Goal: Task Accomplishment & Management: Manage account settings

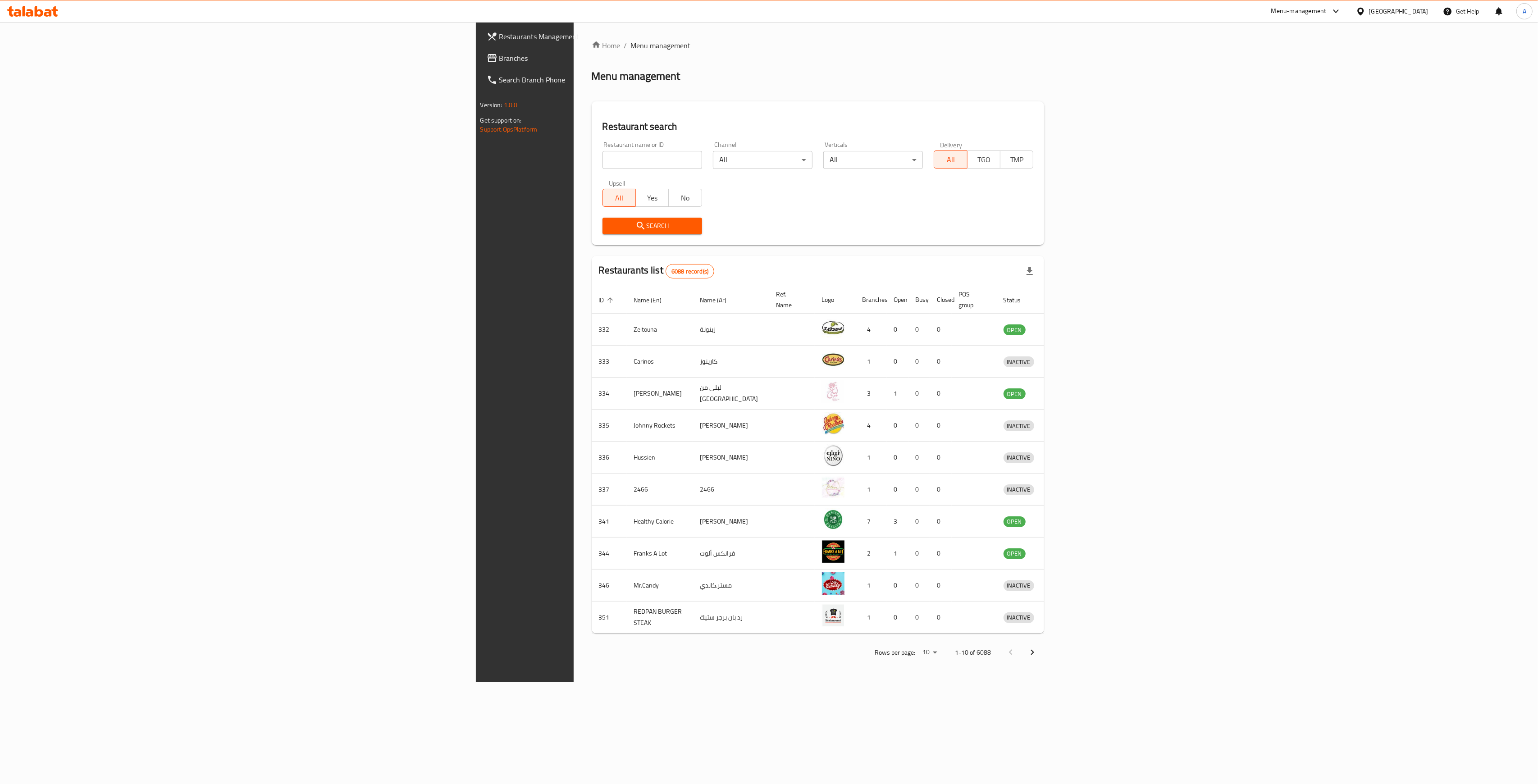
click at [603, 163] on input "search" at bounding box center [653, 159] width 99 height 18
type input "[GEOGRAPHIC_DATA]"
click button "Search" at bounding box center [653, 225] width 99 height 16
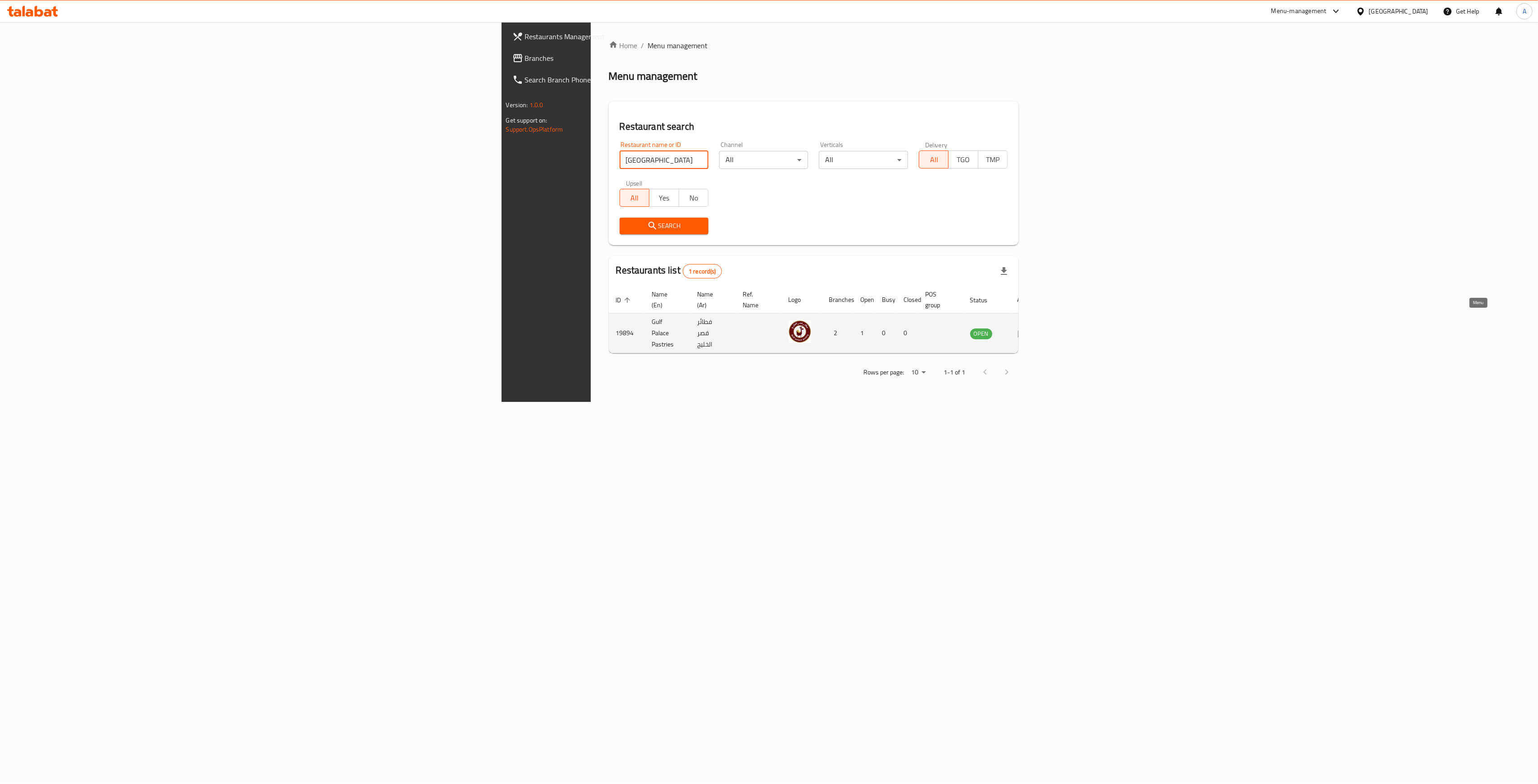
click at [1028, 330] on icon "enhanced table" at bounding box center [1023, 333] width 10 height 8
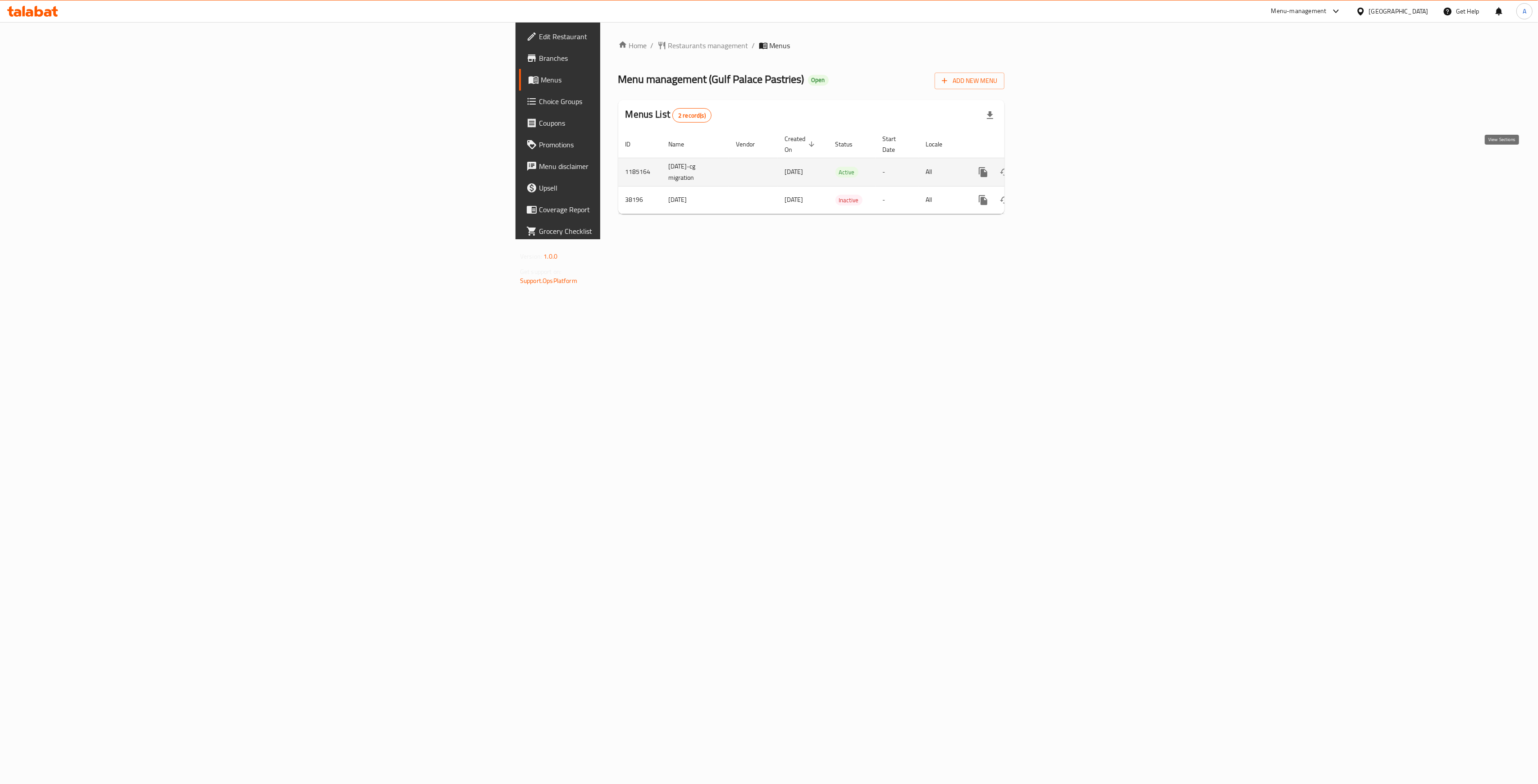
click at [1052, 168] on icon "enhanced table" at bounding box center [1047, 171] width 8 height 8
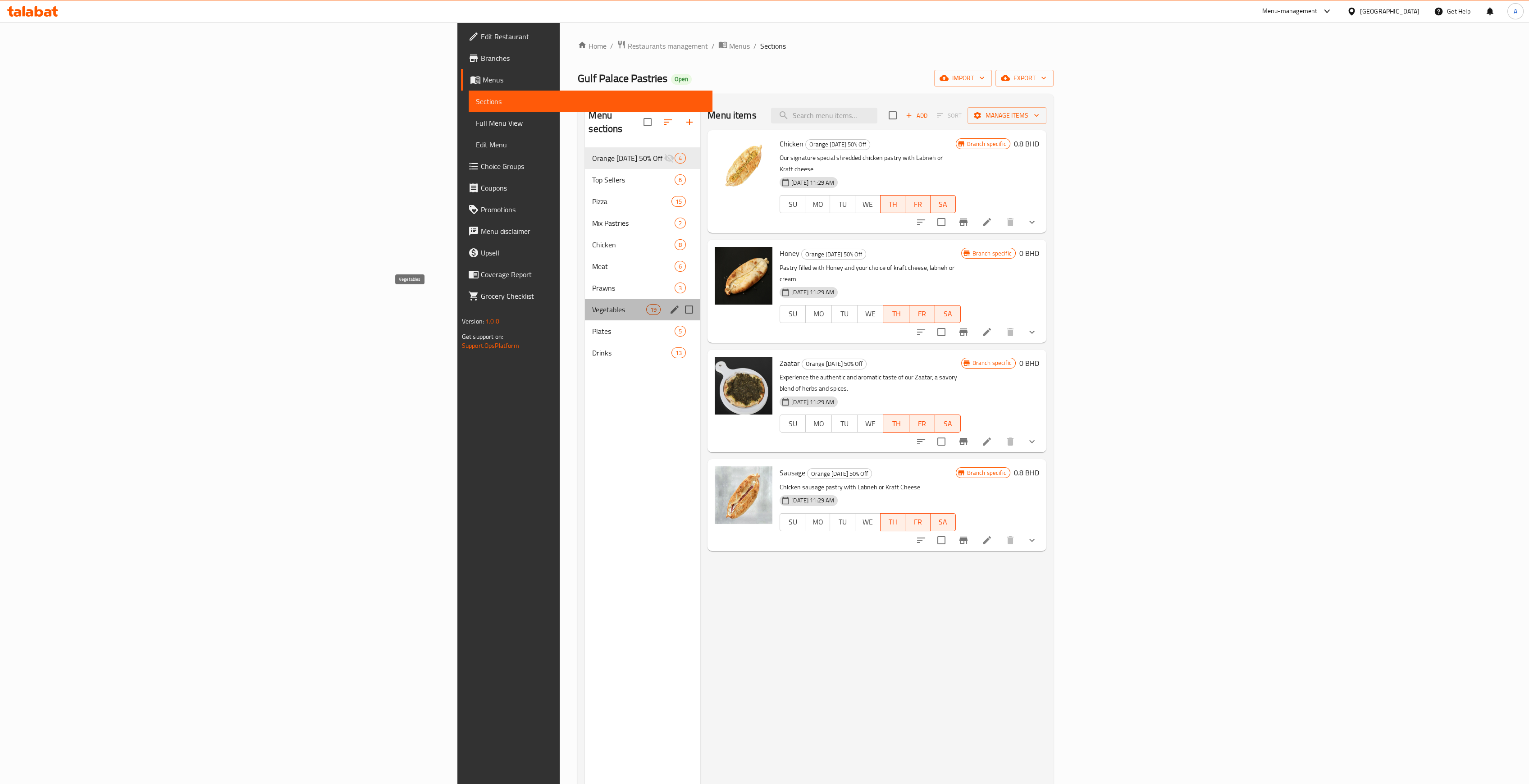
click at [592, 304] on span "Vegetables" at bounding box center [619, 309] width 54 height 11
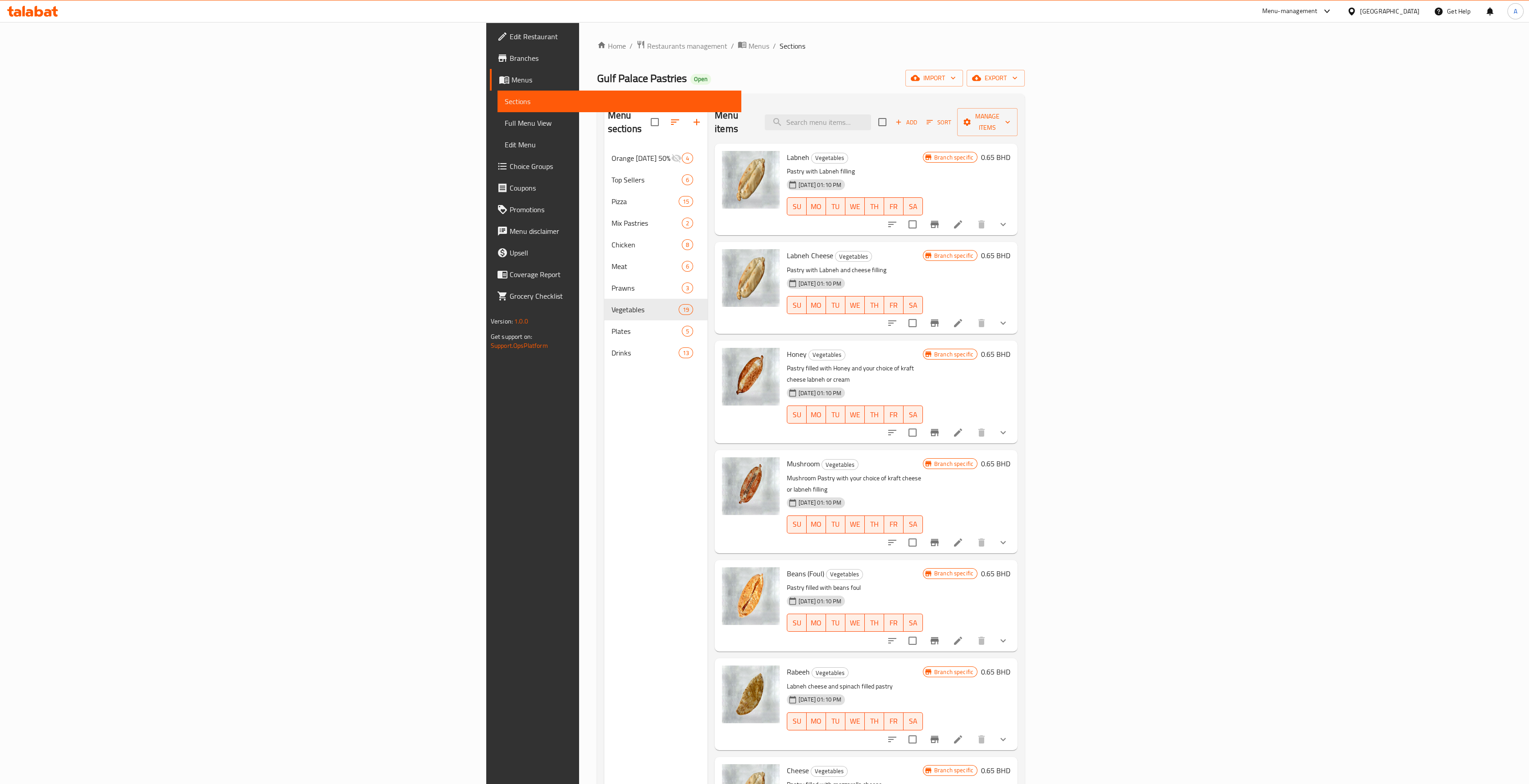
click at [938, 221] on icon "Branch-specific-item" at bounding box center [934, 224] width 8 height 7
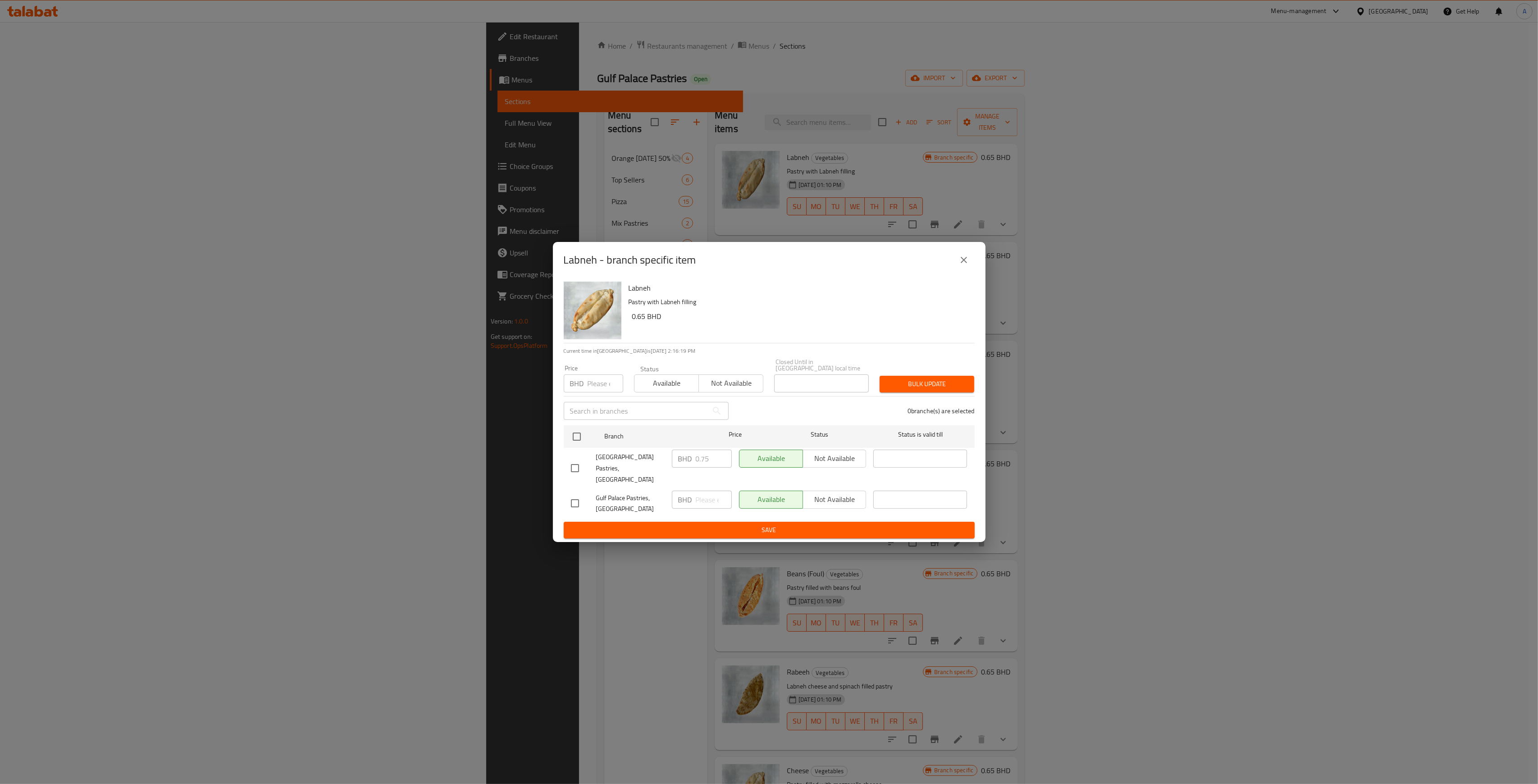
click at [600, 388] on input "number" at bounding box center [605, 383] width 36 height 18
type input "0.650"
click at [969, 264] on icon "close" at bounding box center [963, 259] width 11 height 11
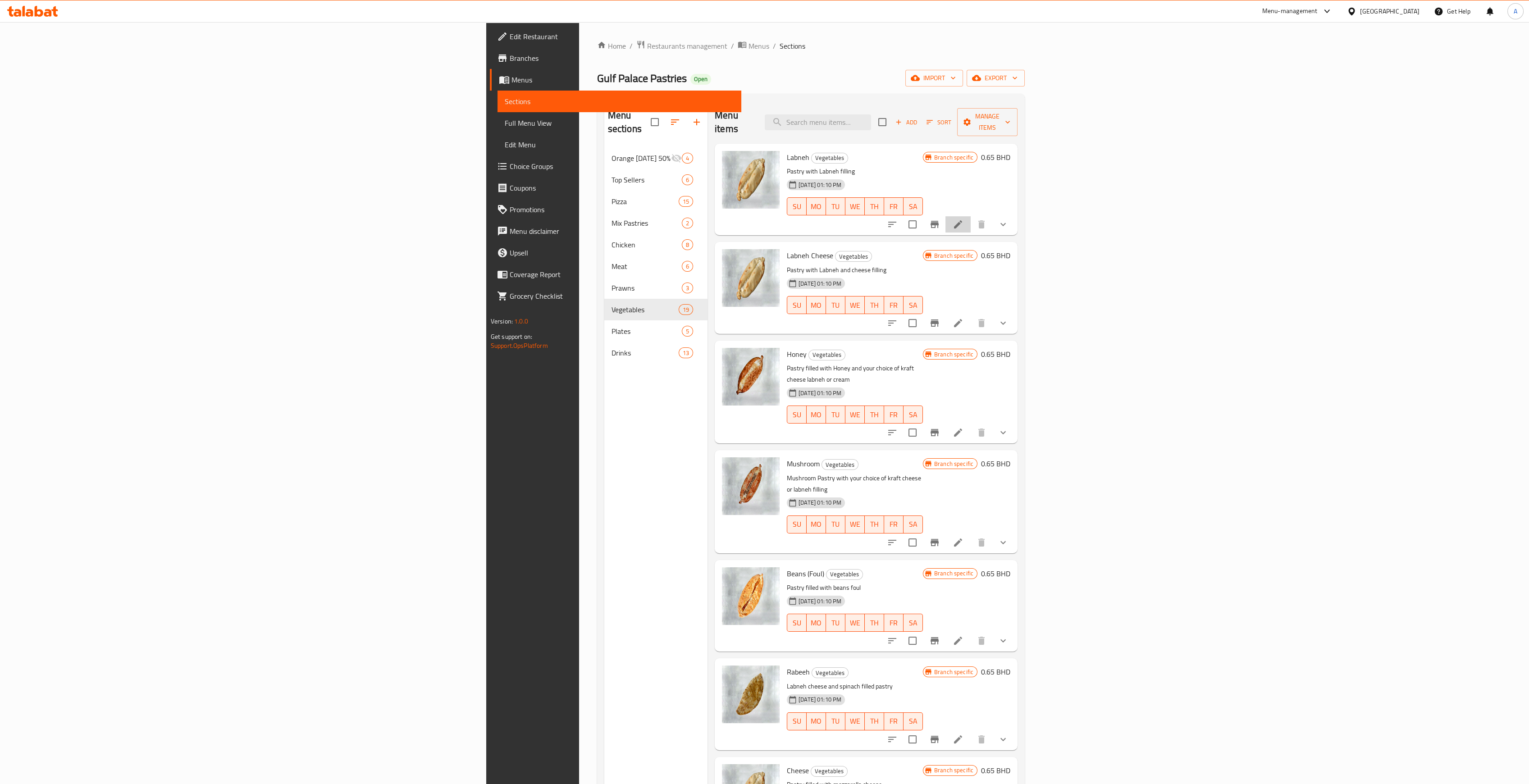
click at [971, 217] on li at bounding box center [957, 224] width 25 height 16
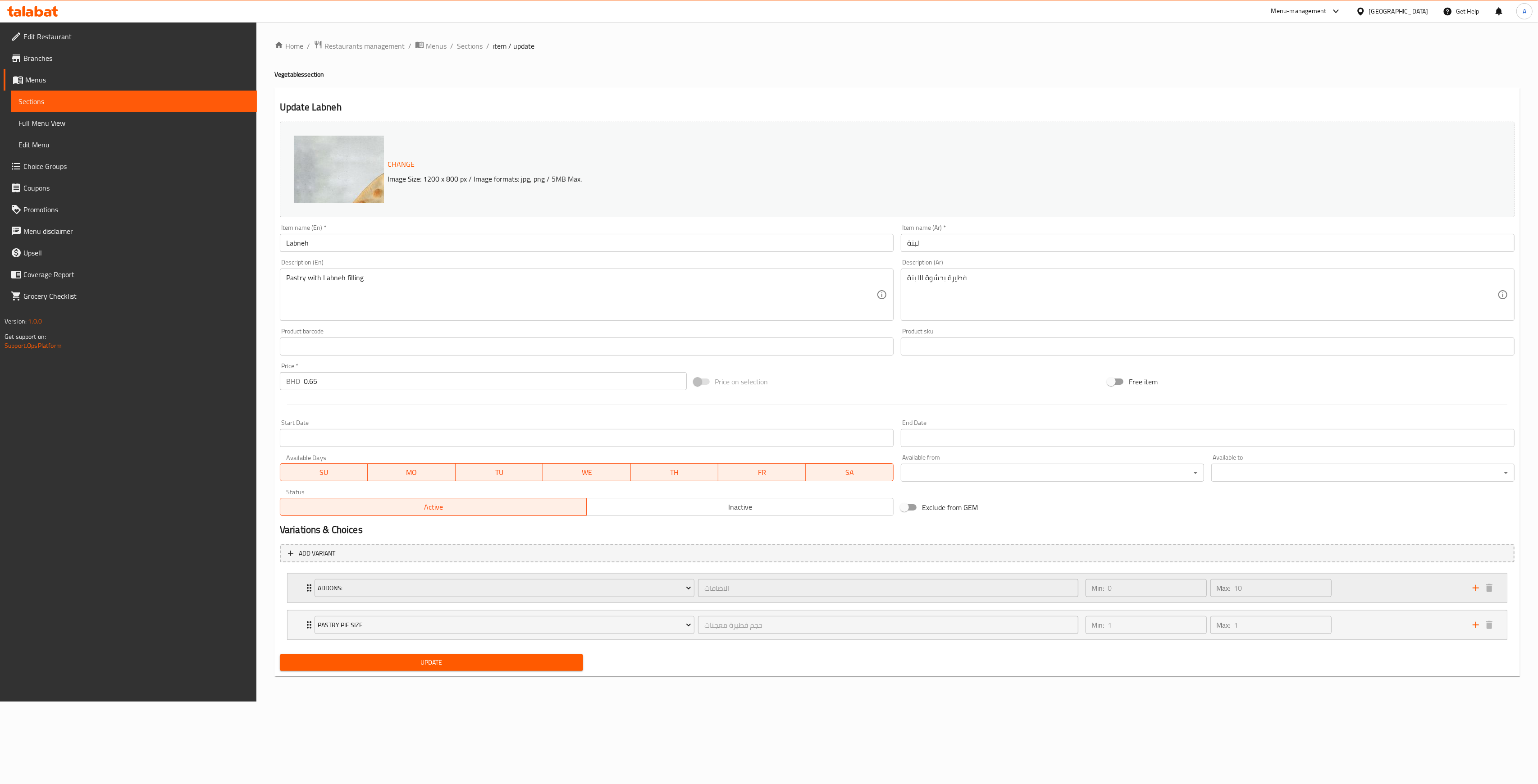
click at [298, 598] on div "Addons: الاضافات ​ Min: 0 ​ Max: 10 ​" at bounding box center [897, 588] width 1219 height 29
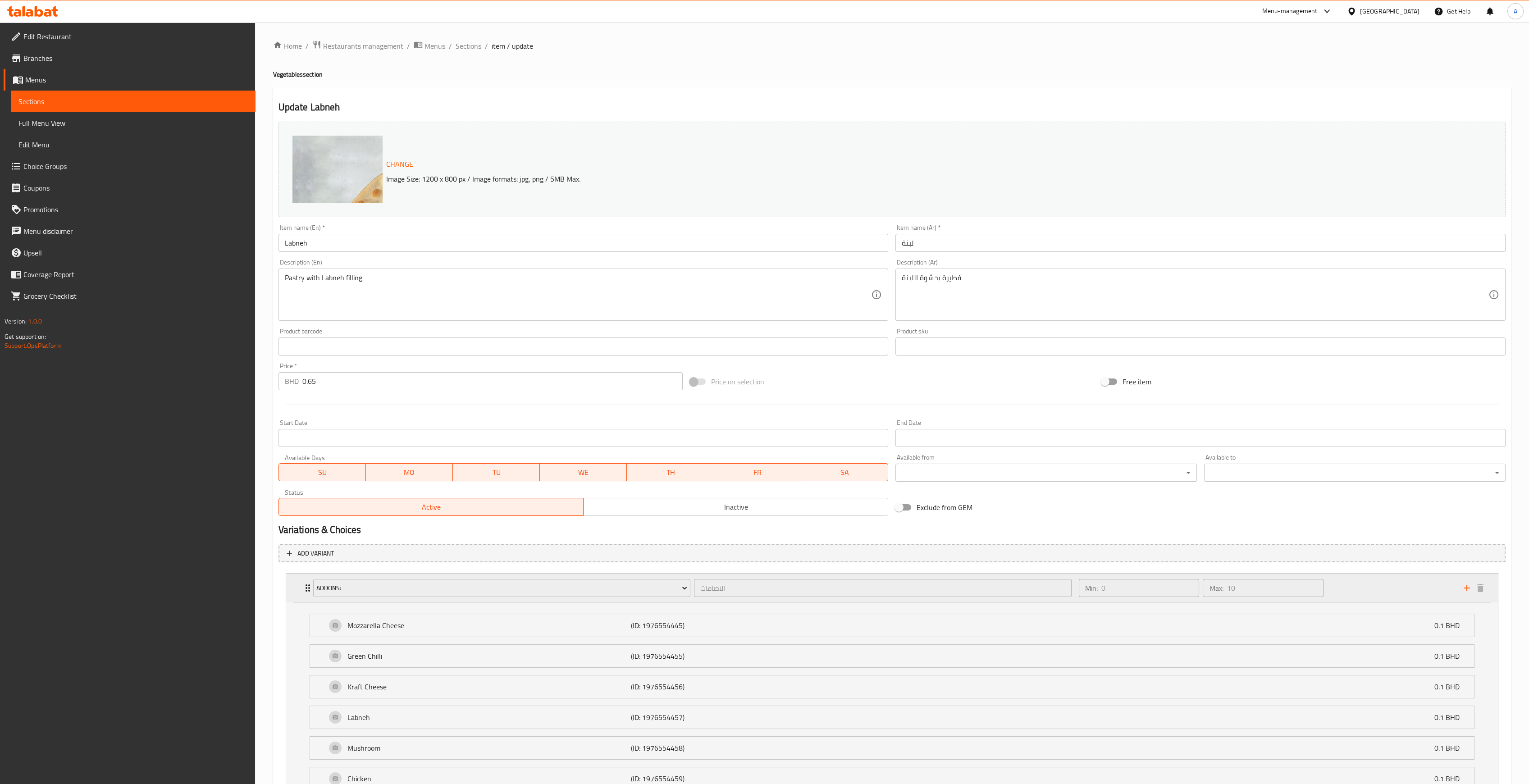
click at [298, 597] on div "Addons: الاضافات ​ Min: 0 ​ Max: 10 ​" at bounding box center [891, 588] width 1211 height 29
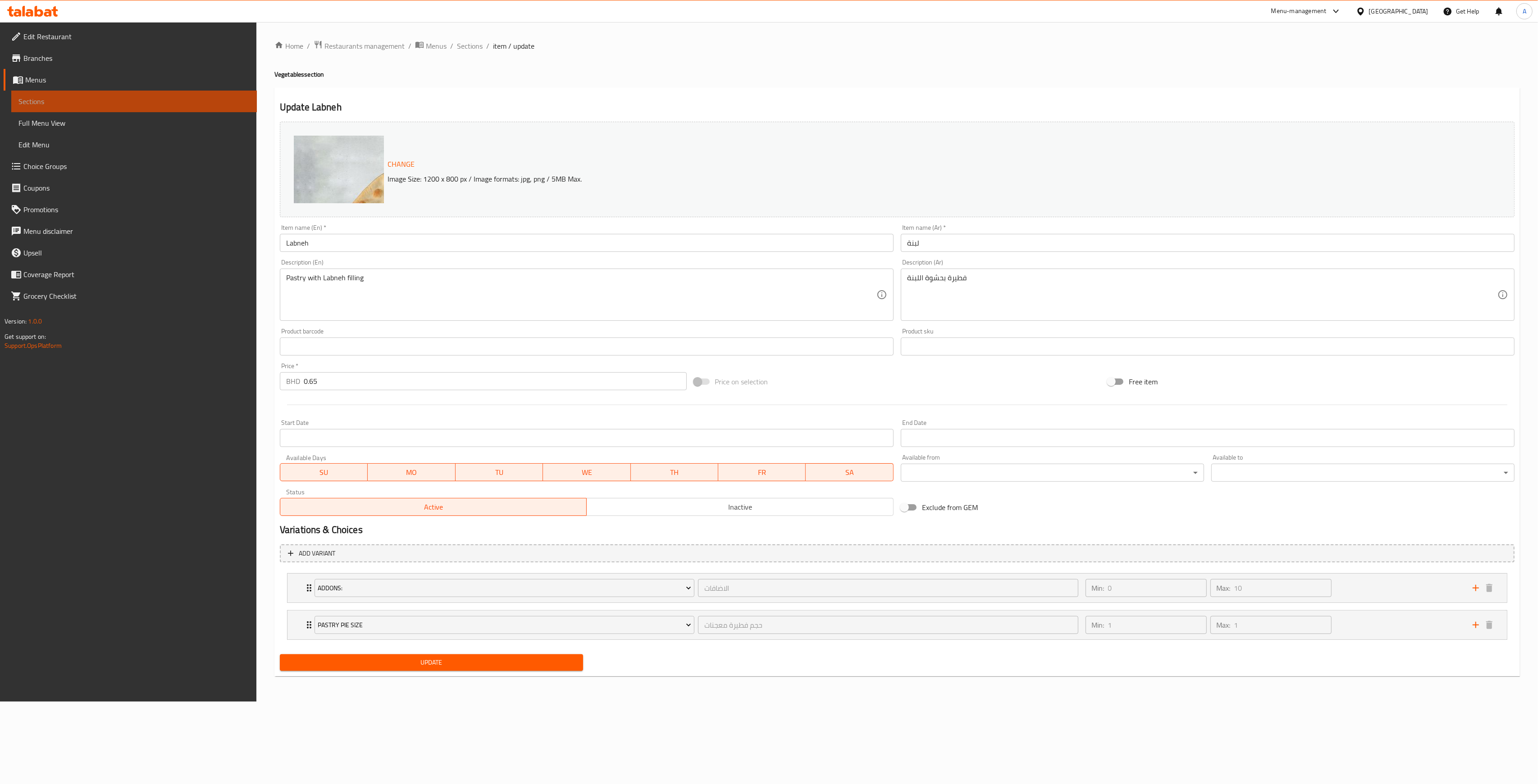
click at [170, 103] on span "Sections" at bounding box center [134, 101] width 231 height 11
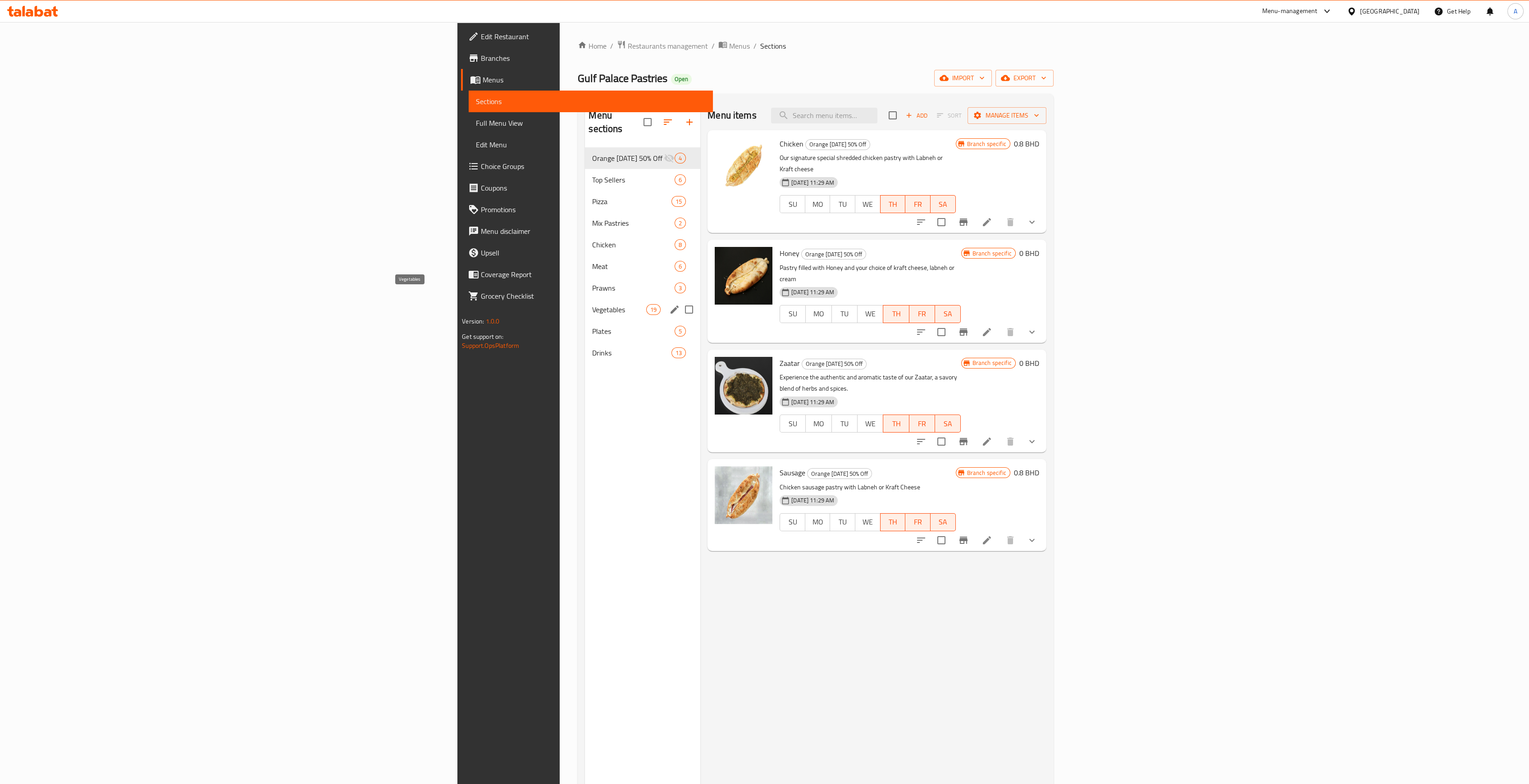
click at [592, 304] on span "Vegetables" at bounding box center [619, 309] width 54 height 11
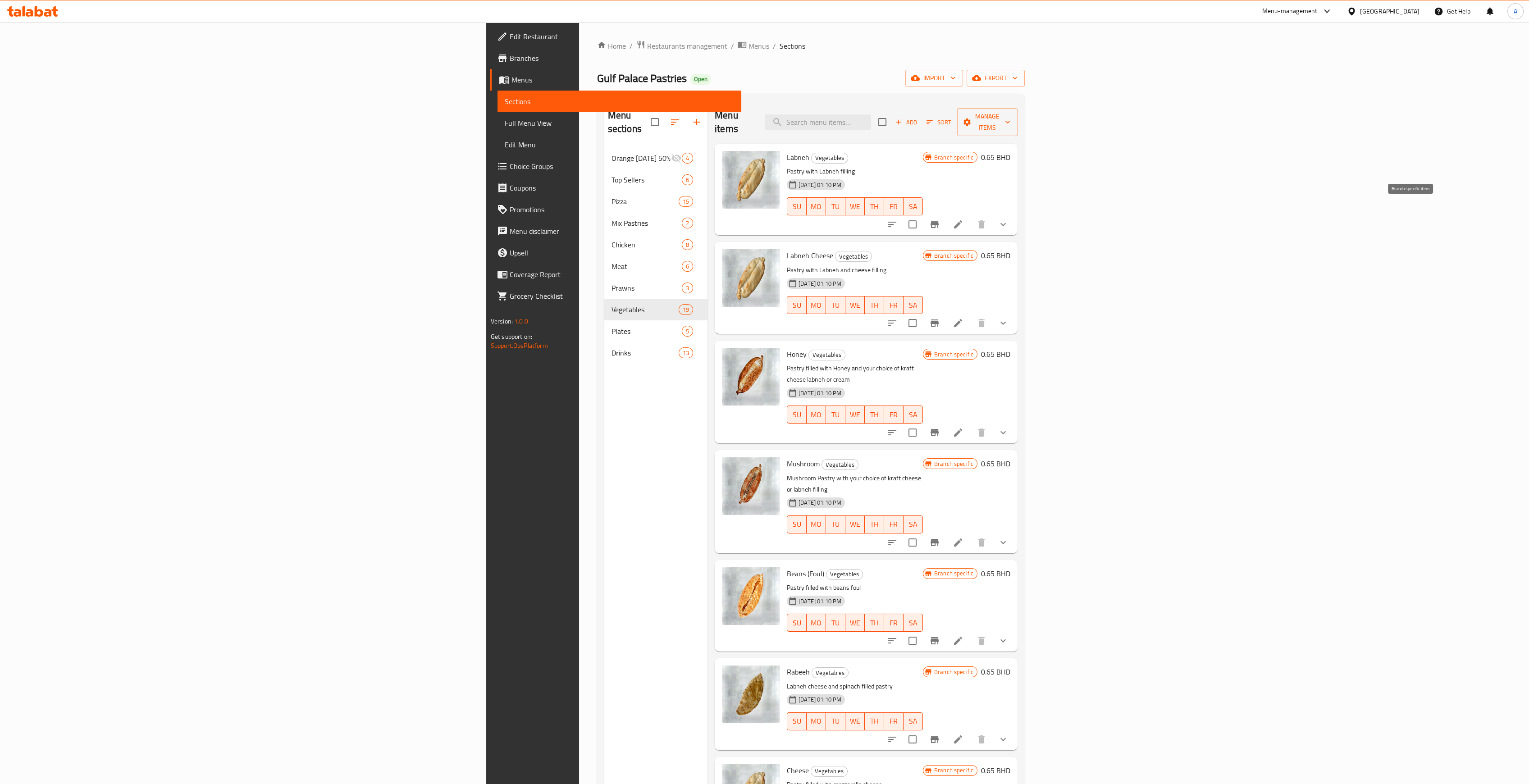
click at [938, 221] on icon "Branch-specific-item" at bounding box center [934, 224] width 8 height 7
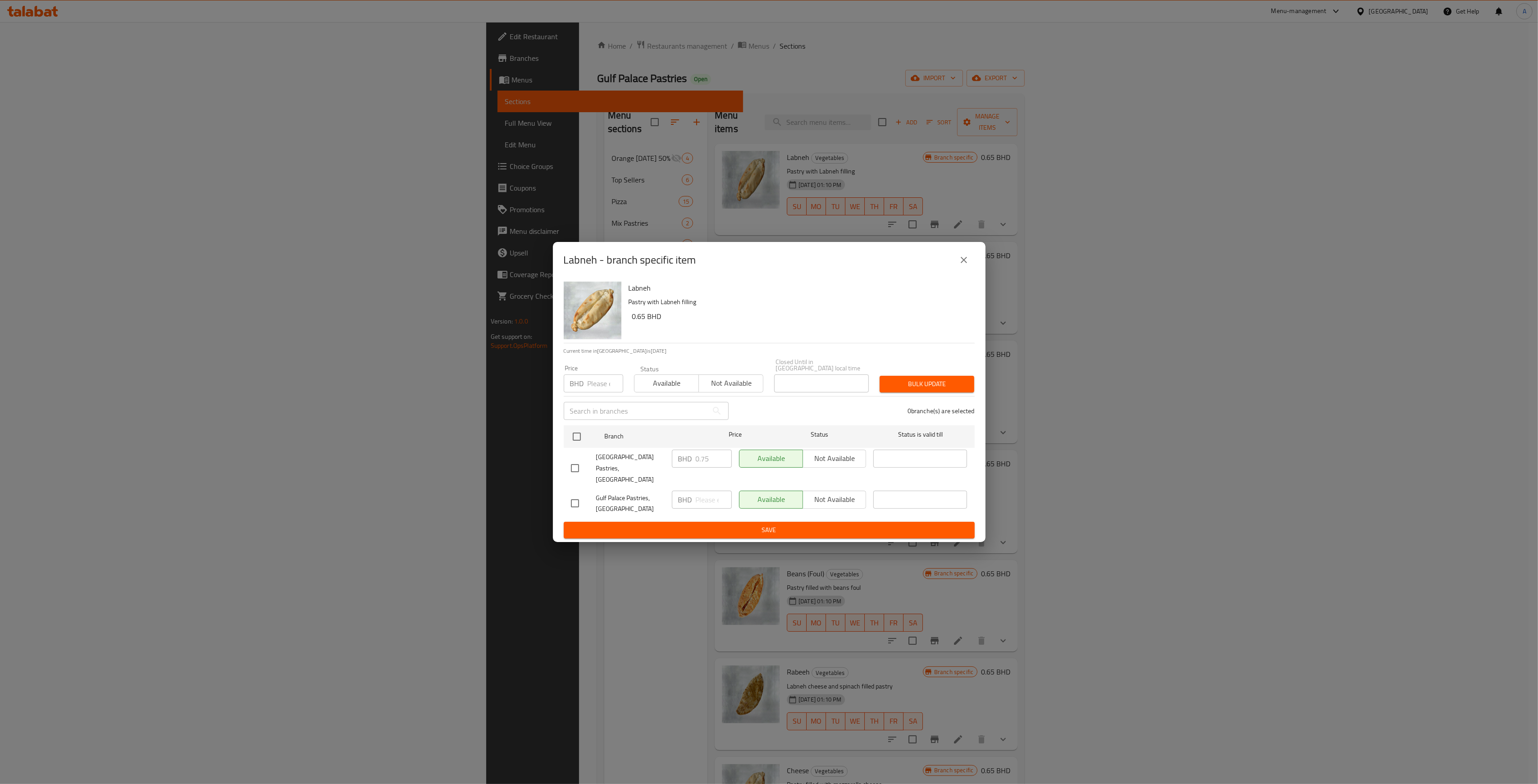
click at [595, 388] on input "number" at bounding box center [605, 383] width 36 height 18
type input "0.650"
click at [577, 441] on input "checkbox" at bounding box center [577, 437] width 19 height 19
checkbox input "true"
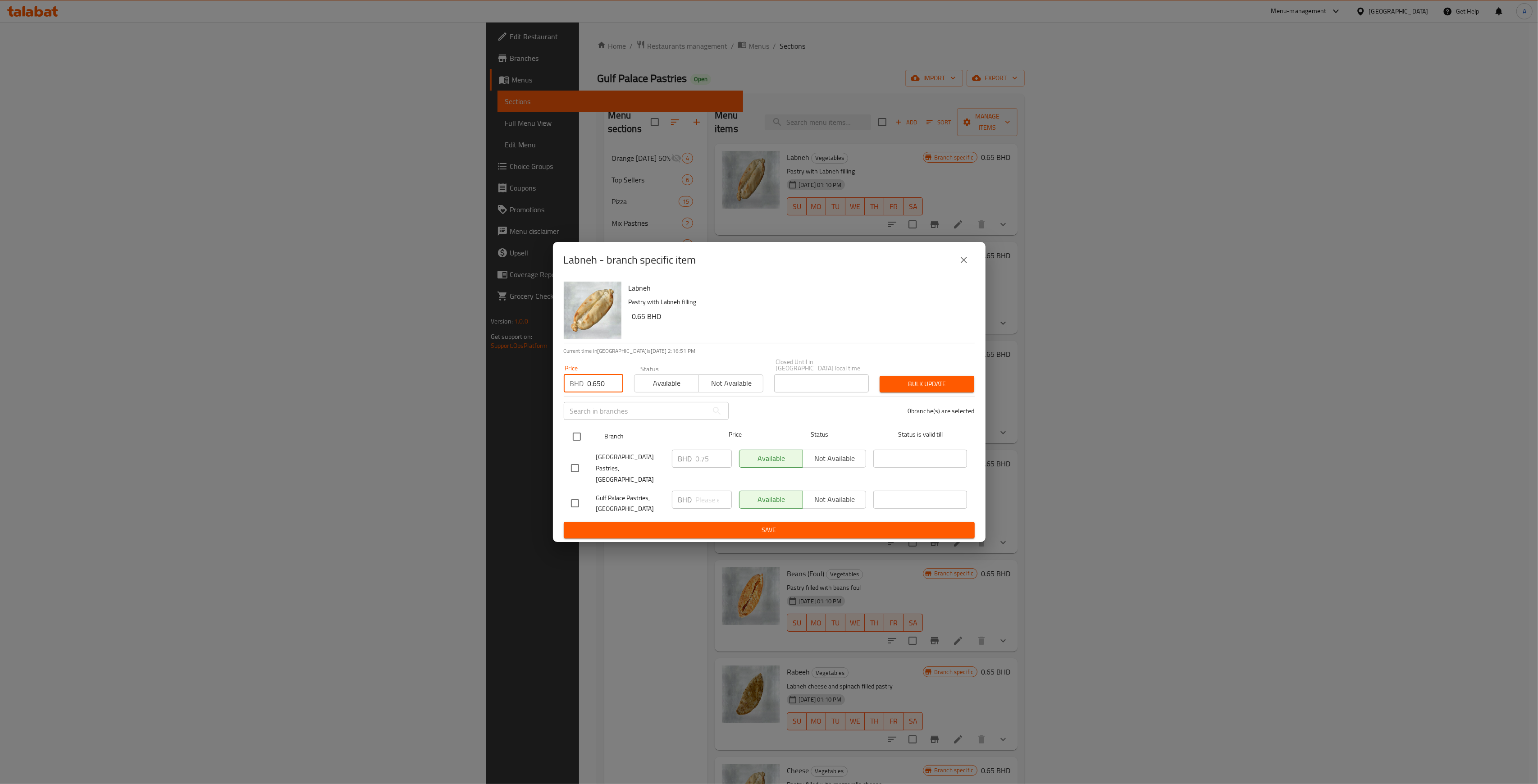
checkbox input "true"
click at [952, 378] on button "Bulk update" at bounding box center [927, 383] width 95 height 16
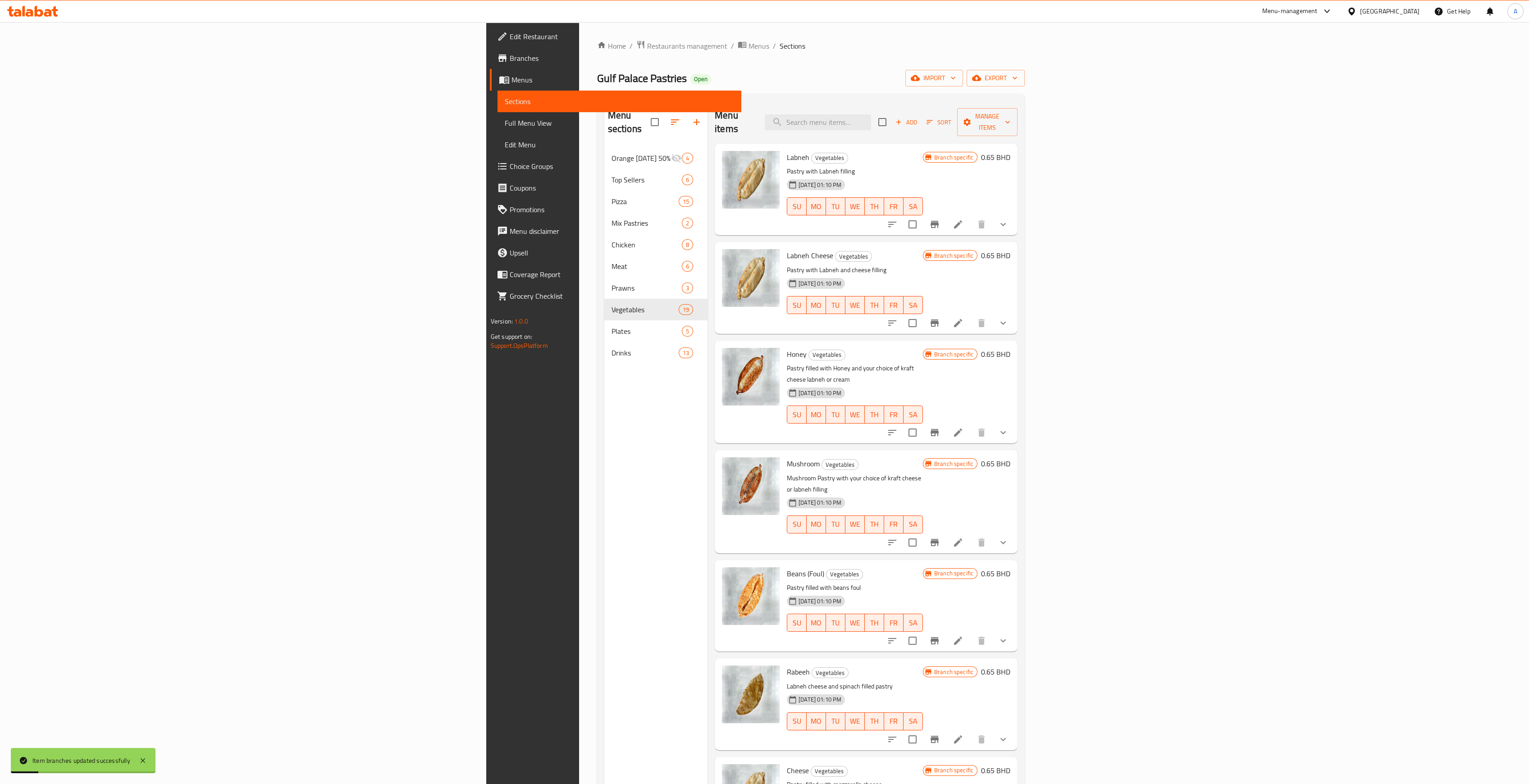
click at [938, 319] on icon "Branch-specific-item" at bounding box center [934, 323] width 8 height 7
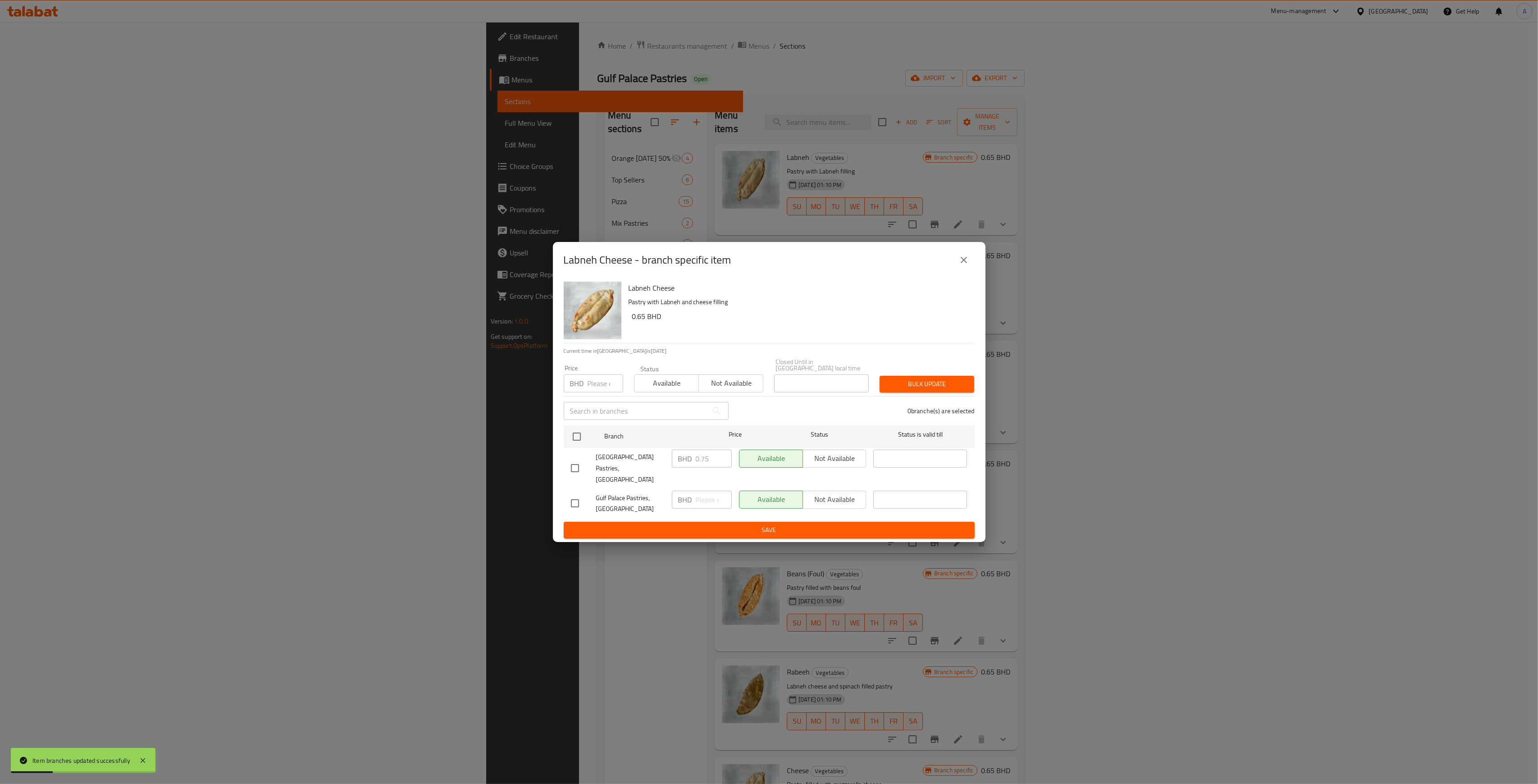
click at [604, 386] on input "number" at bounding box center [605, 383] width 36 height 18
type input "0.650"
click at [569, 442] on input "checkbox" at bounding box center [577, 437] width 19 height 19
checkbox input "true"
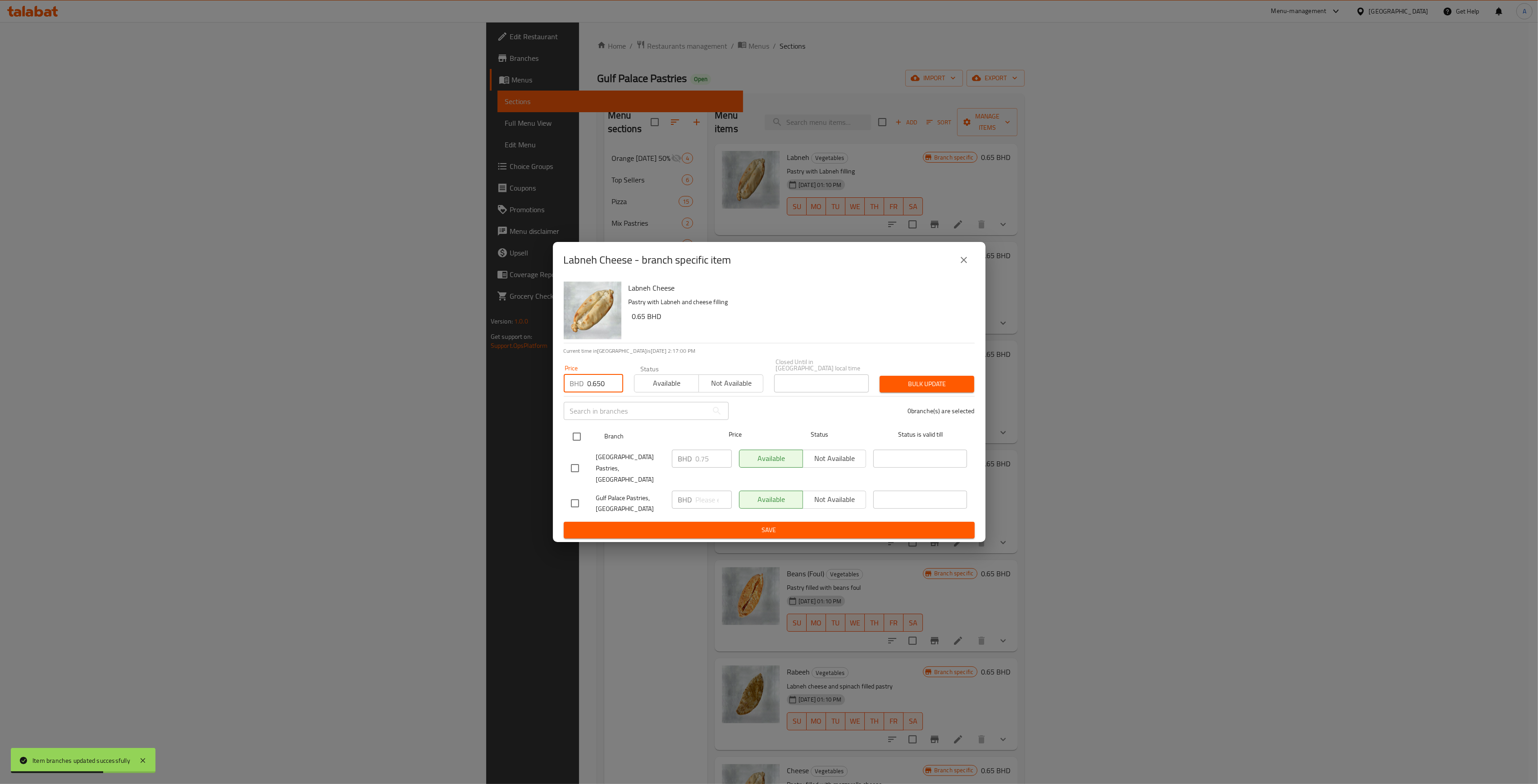
checkbox input "true"
click at [929, 389] on span "Bulk update" at bounding box center [927, 383] width 80 height 11
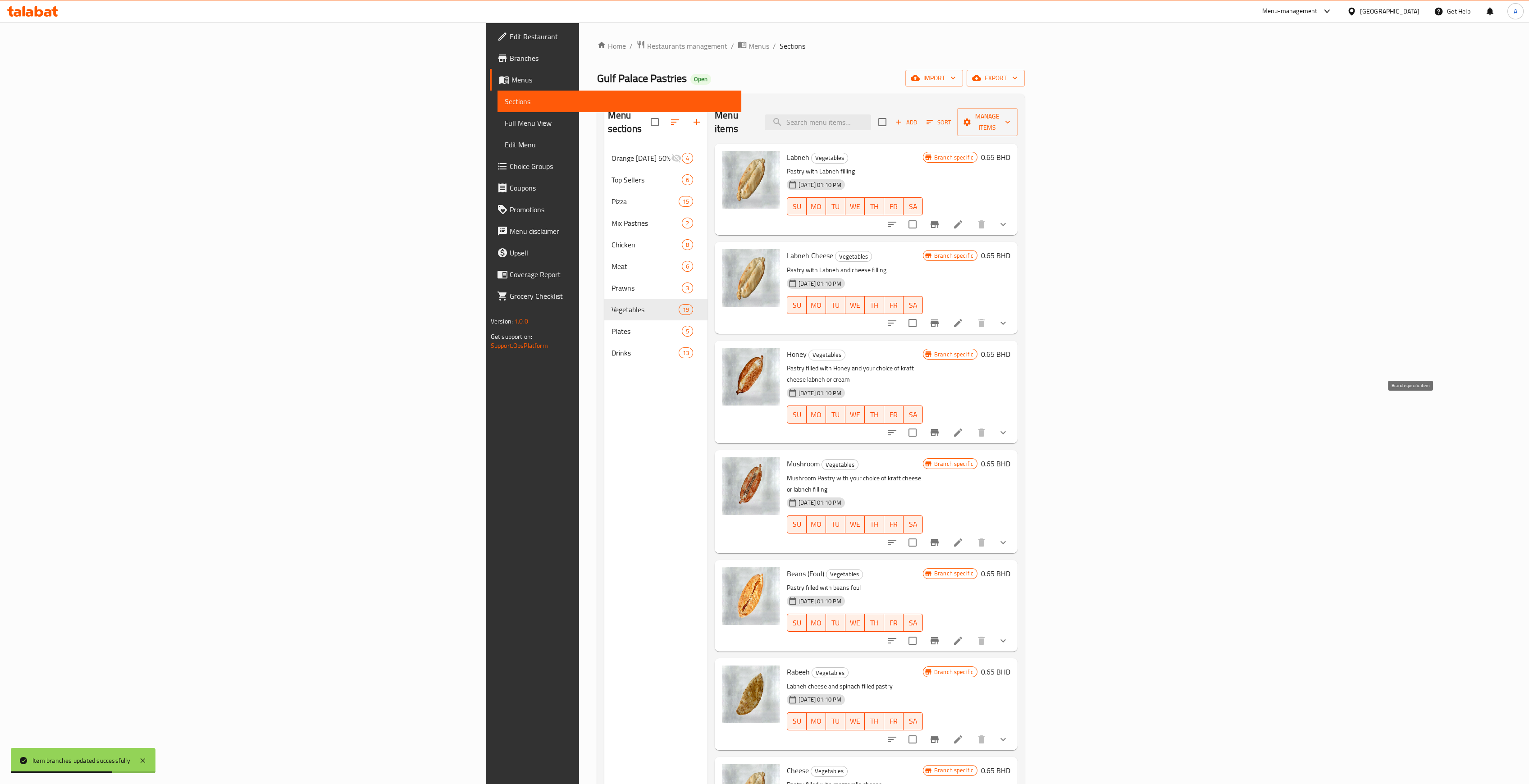
click at [945, 422] on button "Branch-specific-item" at bounding box center [934, 432] width 21 height 21
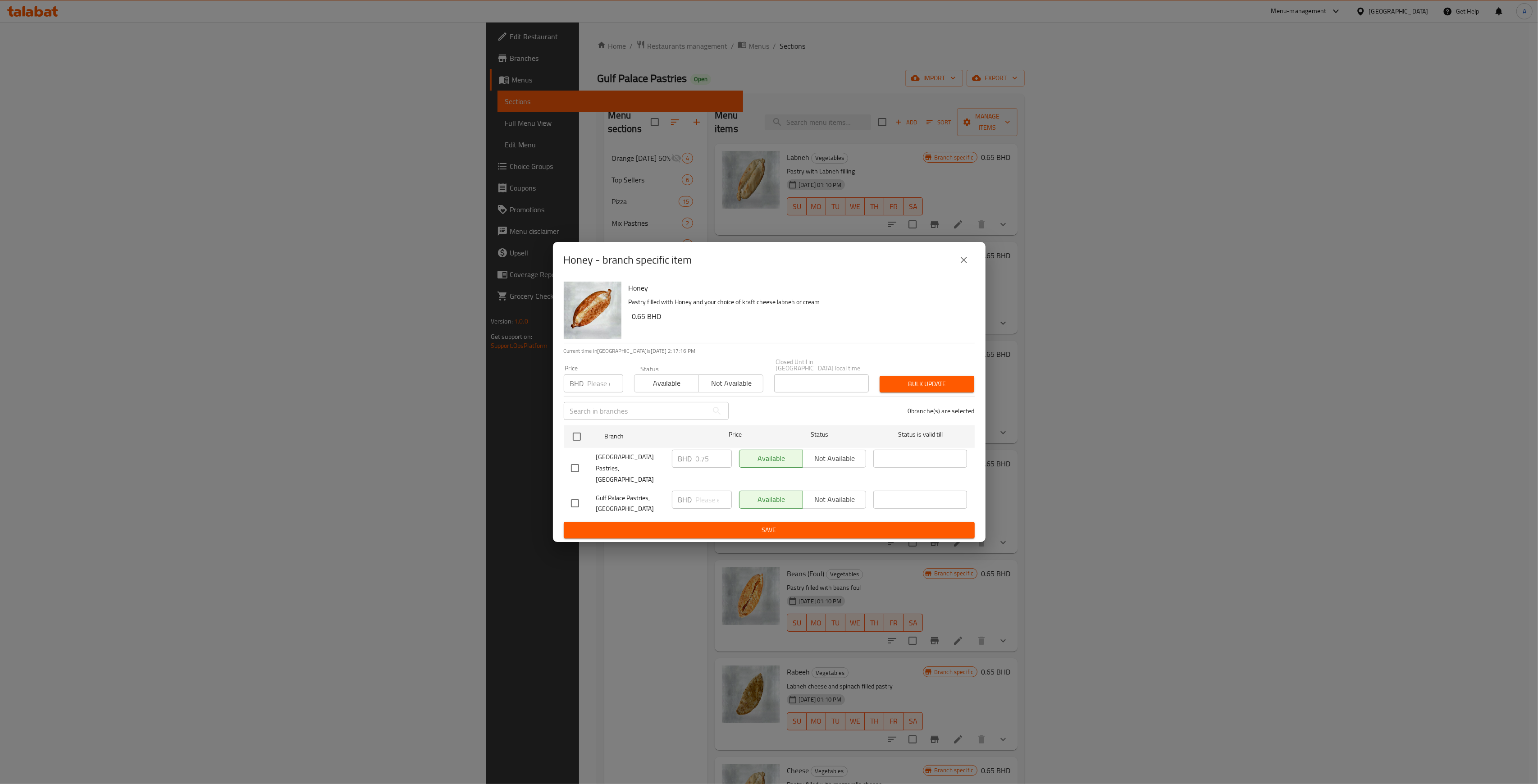
click at [604, 392] on input "number" at bounding box center [605, 383] width 36 height 18
type input "0.650"
click at [576, 437] on input "checkbox" at bounding box center [577, 437] width 19 height 19
checkbox input "true"
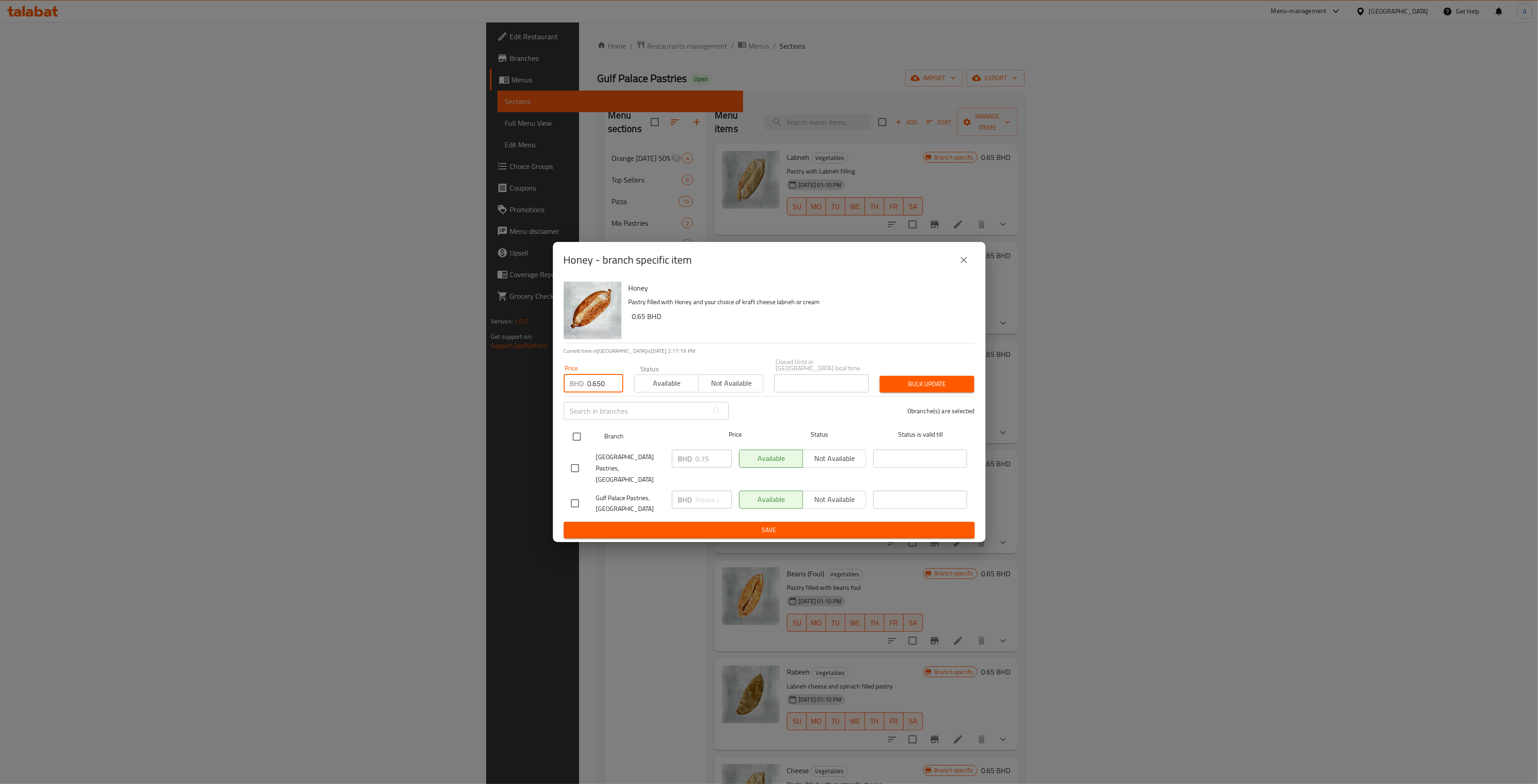
checkbox input "true"
click at [941, 373] on div "Bulk update" at bounding box center [927, 384] width 105 height 27
click at [925, 398] on div "2 branche(s) are selected" at bounding box center [856, 411] width 246 height 33
click at [930, 389] on span "Bulk update" at bounding box center [927, 383] width 80 height 11
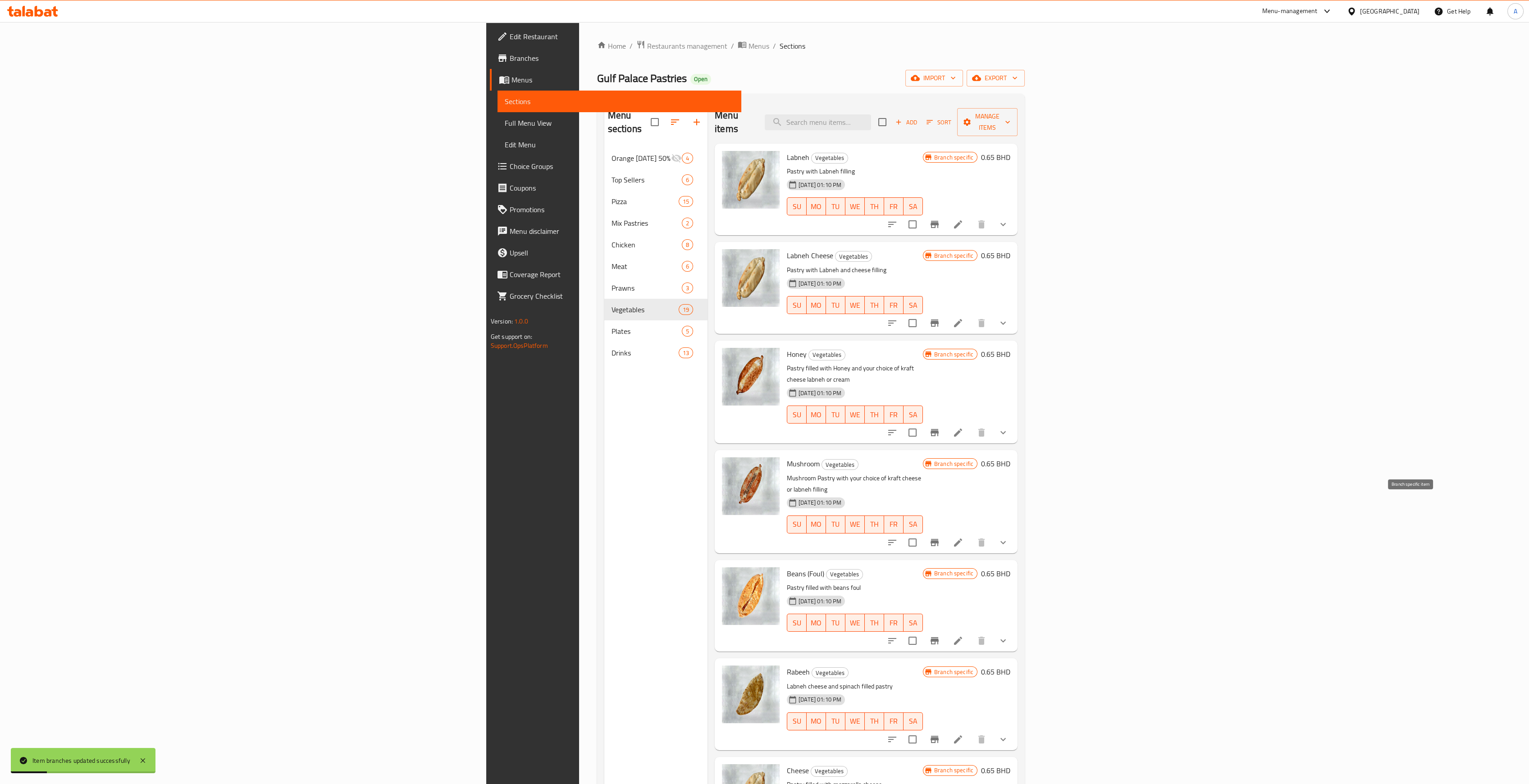
click at [938, 538] on icon "Branch-specific-item" at bounding box center [934, 542] width 8 height 7
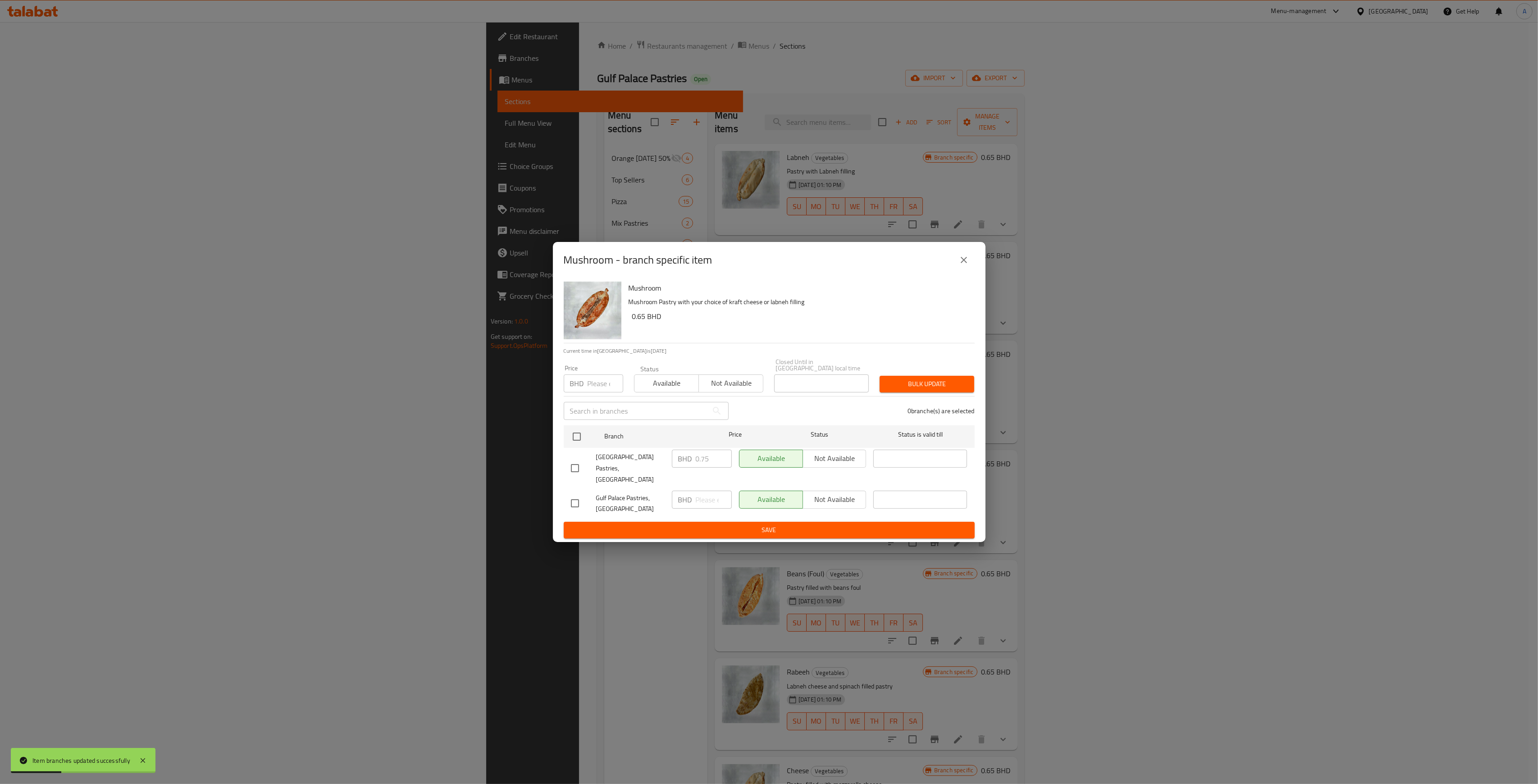
click at [590, 391] on input "number" at bounding box center [605, 383] width 36 height 18
type input "0.650"
click at [572, 441] on input "checkbox" at bounding box center [577, 437] width 19 height 19
checkbox input "true"
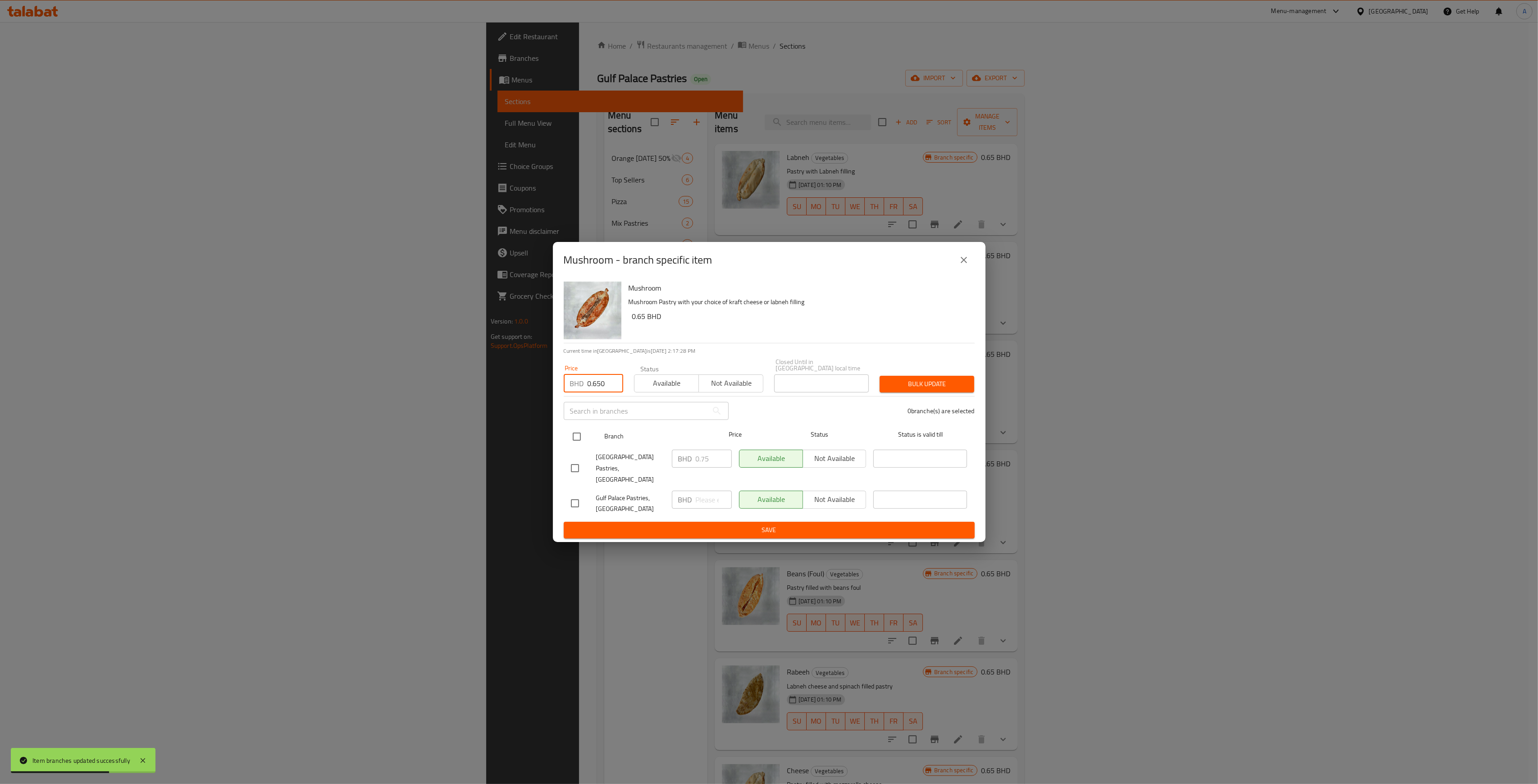
checkbox input "true"
click at [927, 380] on span "Bulk update" at bounding box center [927, 383] width 80 height 11
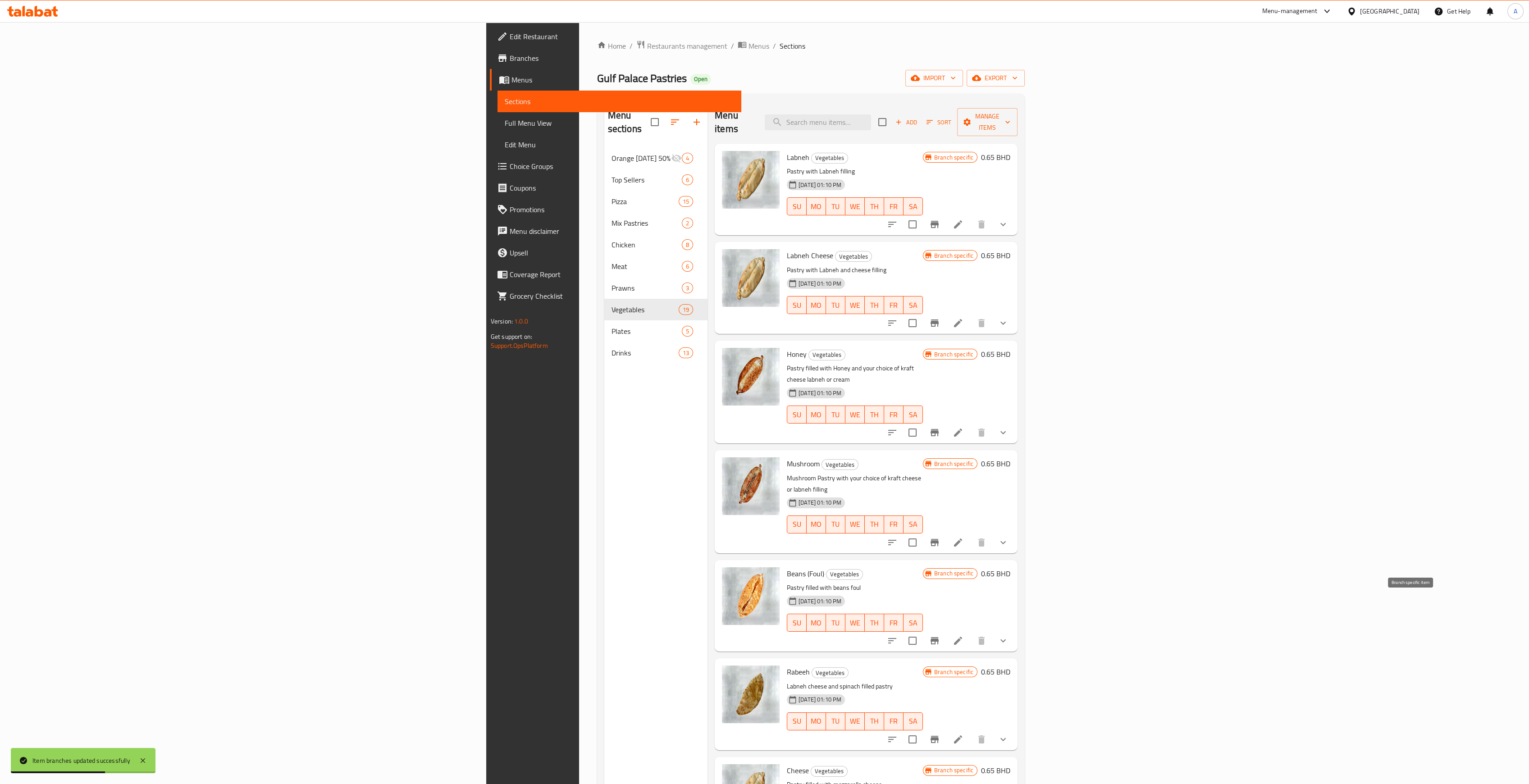
click at [938, 637] on icon "Branch-specific-item" at bounding box center [934, 640] width 8 height 7
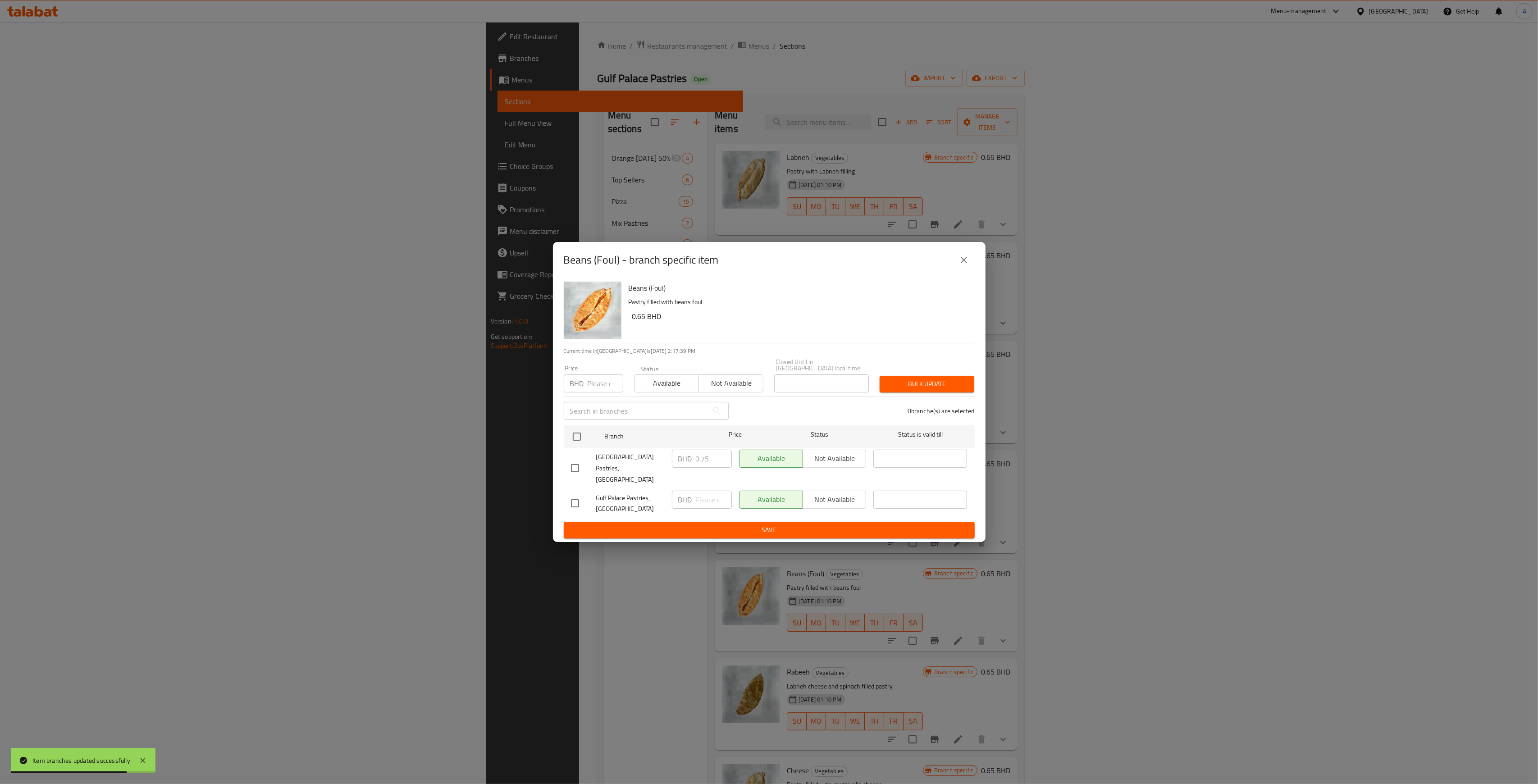
click at [595, 382] on input "number" at bounding box center [605, 383] width 36 height 18
type input "0.650"
click at [575, 432] on input "checkbox" at bounding box center [577, 437] width 19 height 19
checkbox input "true"
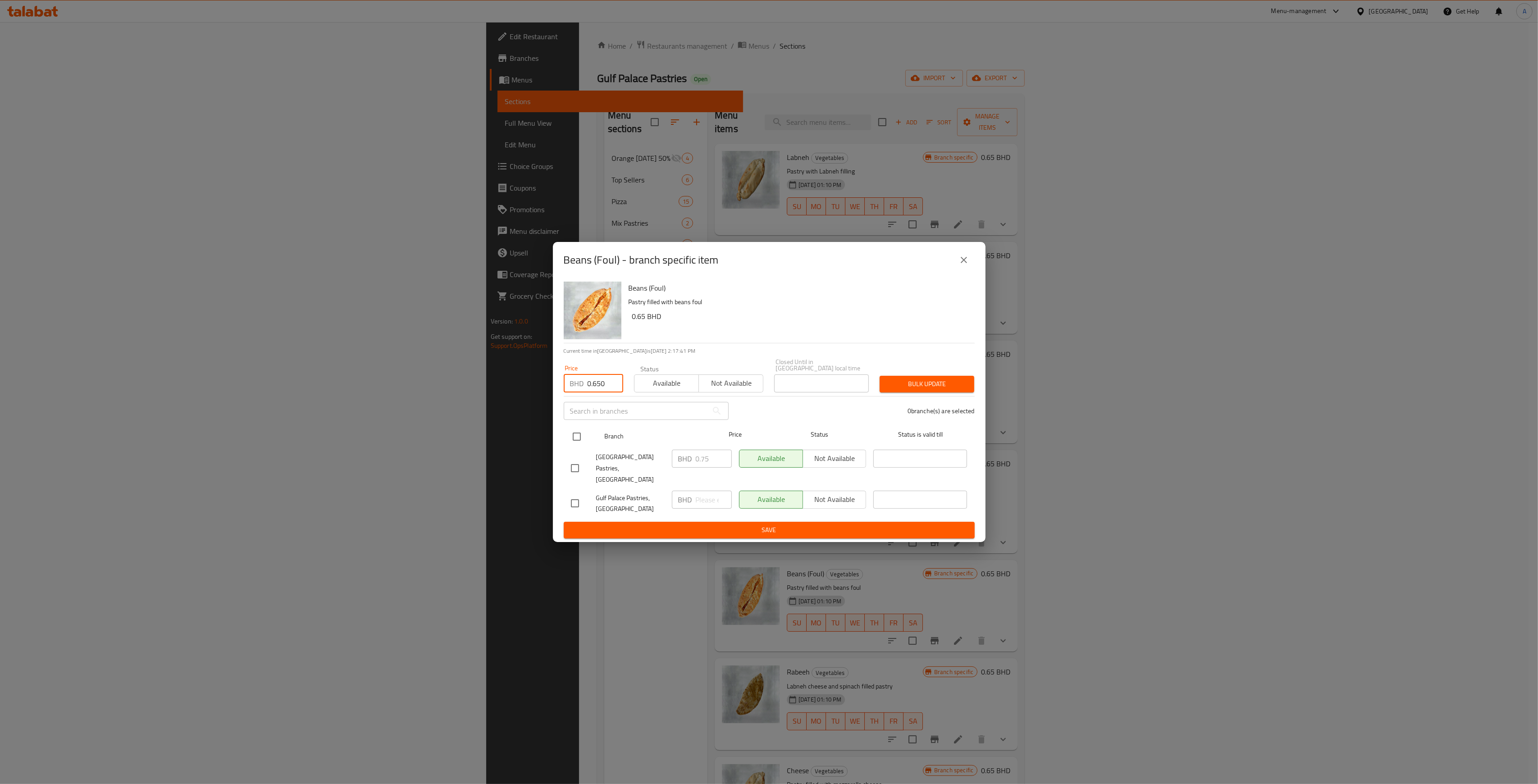
checkbox input "true"
click at [914, 388] on span "Bulk update" at bounding box center [927, 383] width 80 height 11
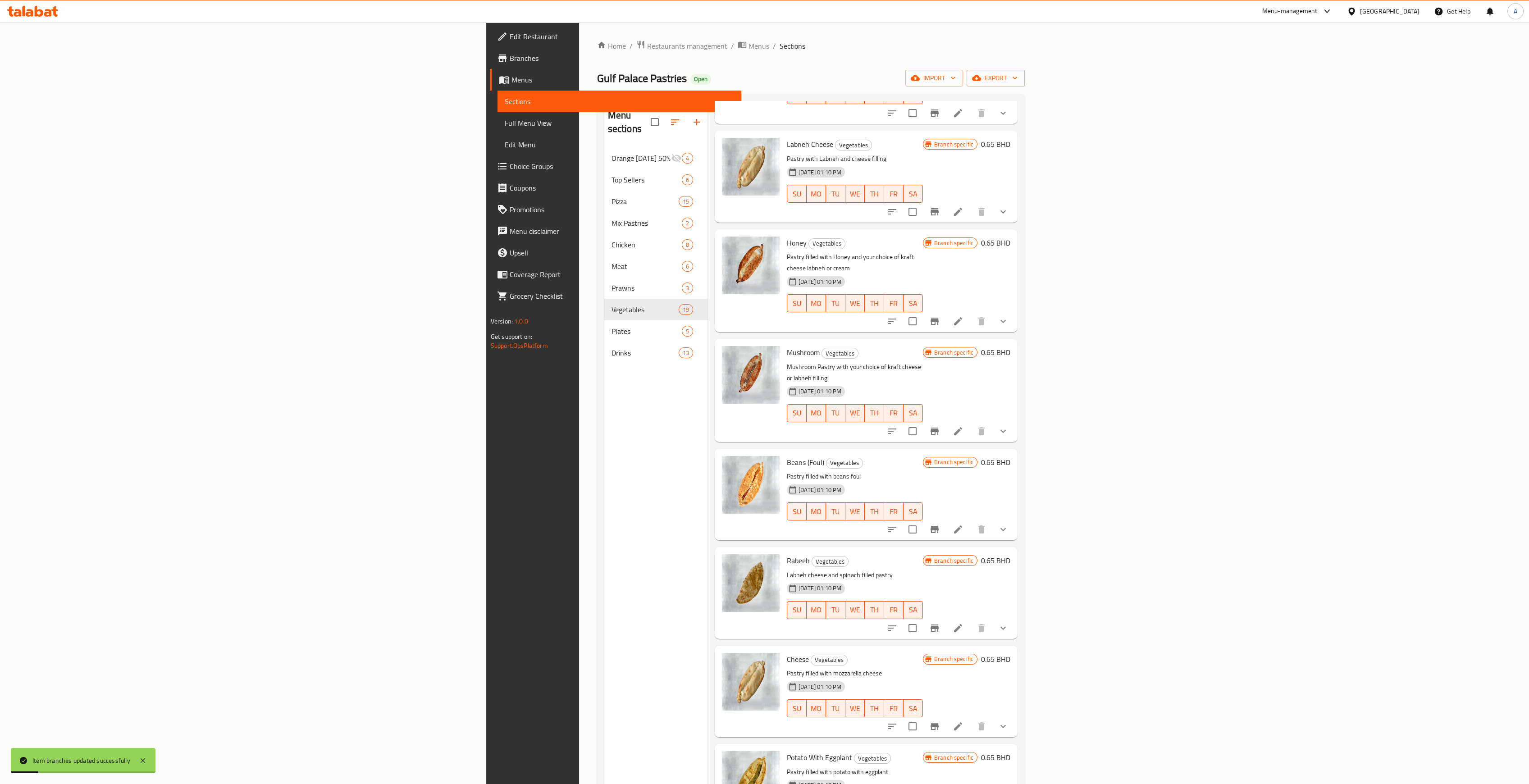
scroll to position [120, 0]
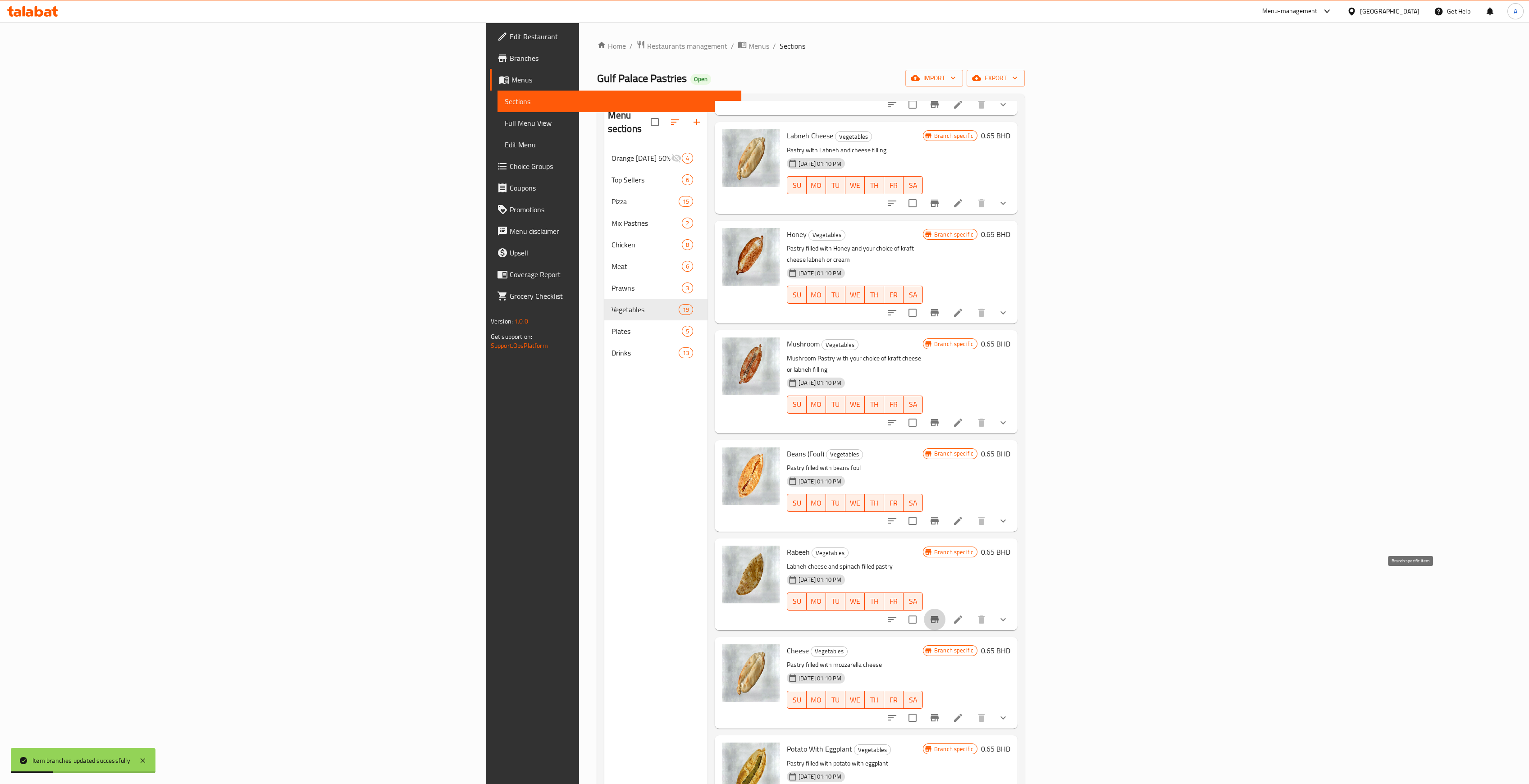
click at [945, 609] on button "Branch-specific-item" at bounding box center [934, 619] width 21 height 21
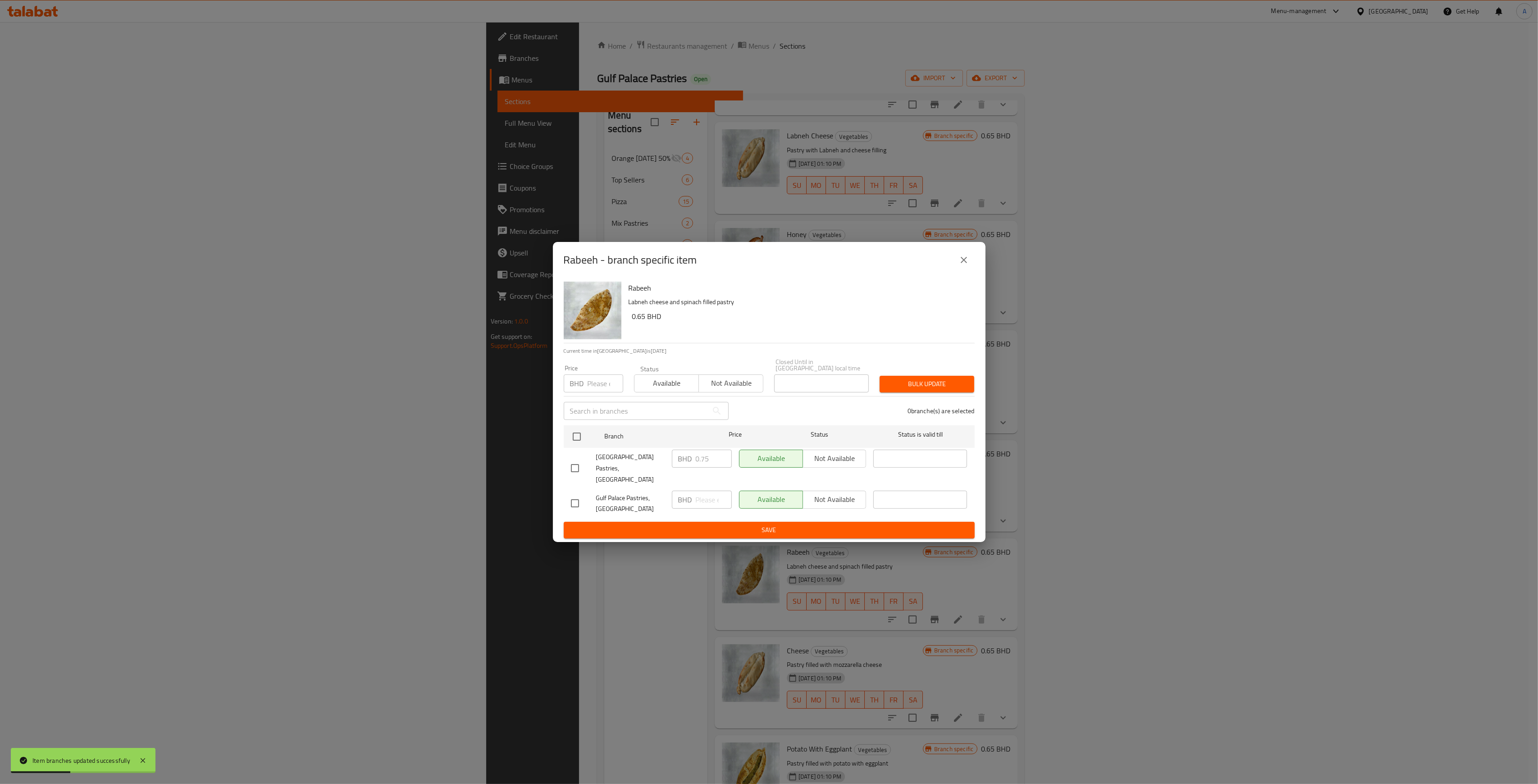
click at [578, 386] on p "BHD" at bounding box center [577, 383] width 14 height 11
click at [593, 387] on input "number" at bounding box center [605, 383] width 36 height 18
type input "0.650"
click at [575, 441] on input "checkbox" at bounding box center [577, 437] width 19 height 19
checkbox input "true"
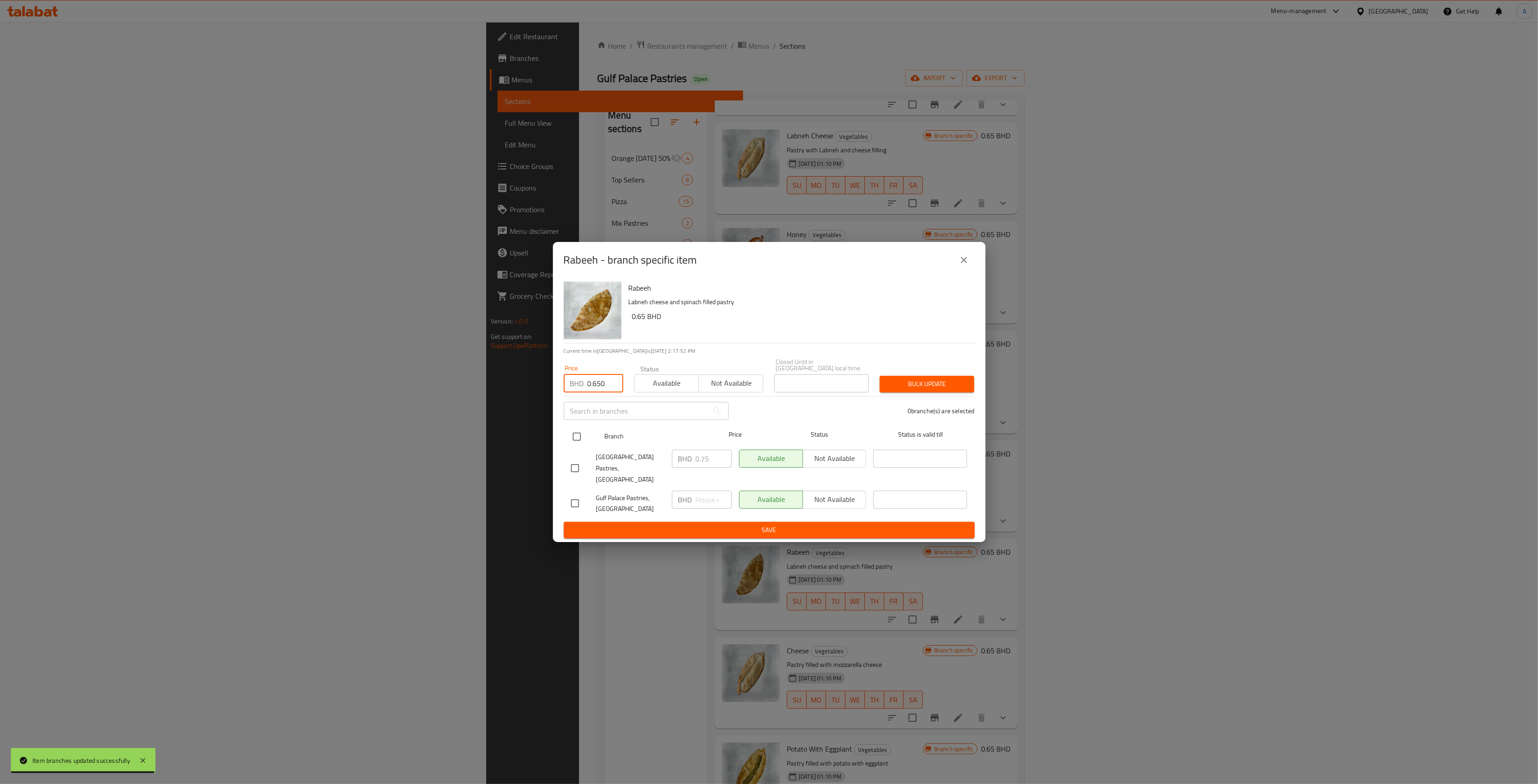
checkbox input "true"
click at [915, 389] on span "Bulk update" at bounding box center [927, 383] width 80 height 11
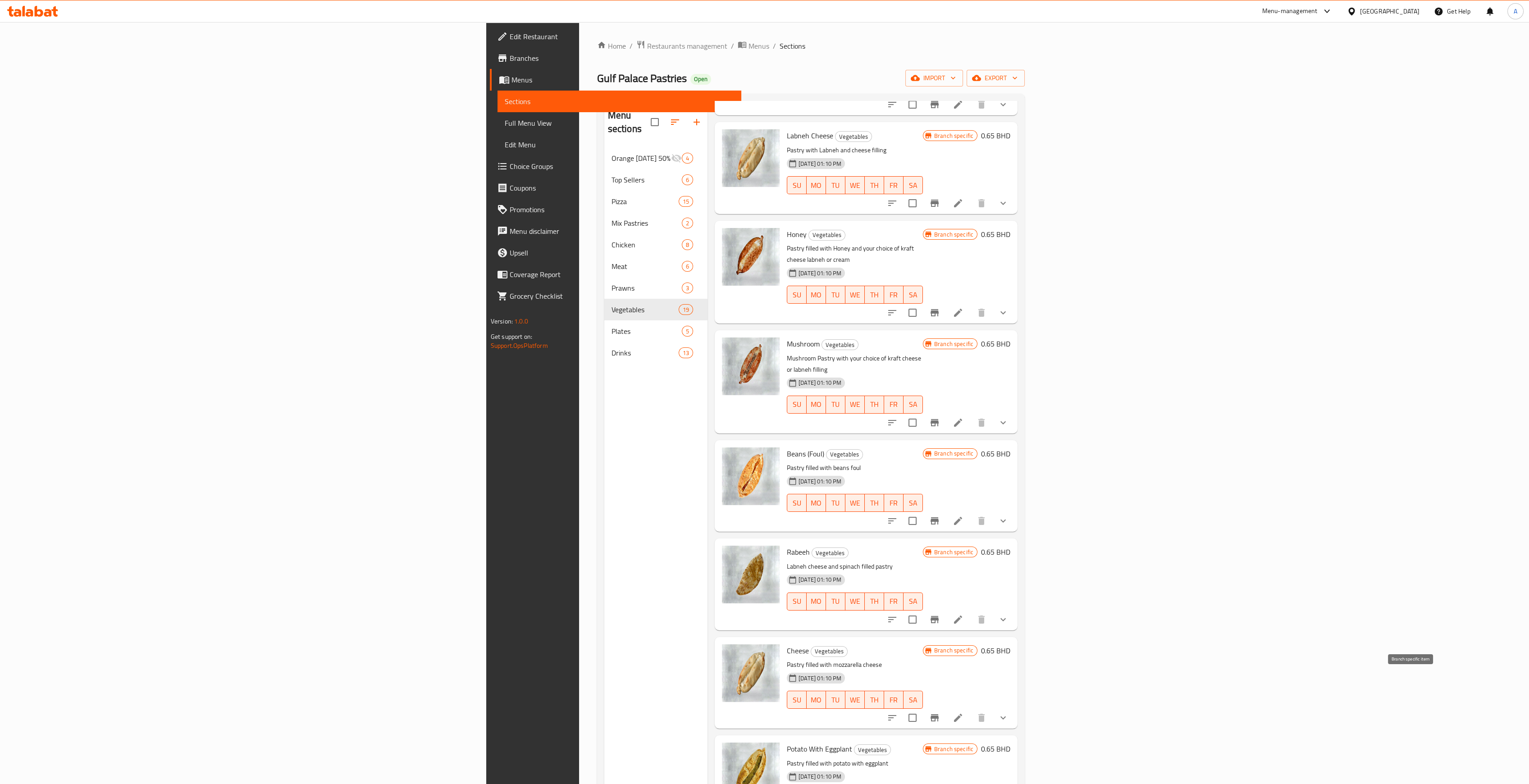
click at [945, 707] on button "Branch-specific-item" at bounding box center [934, 717] width 21 height 21
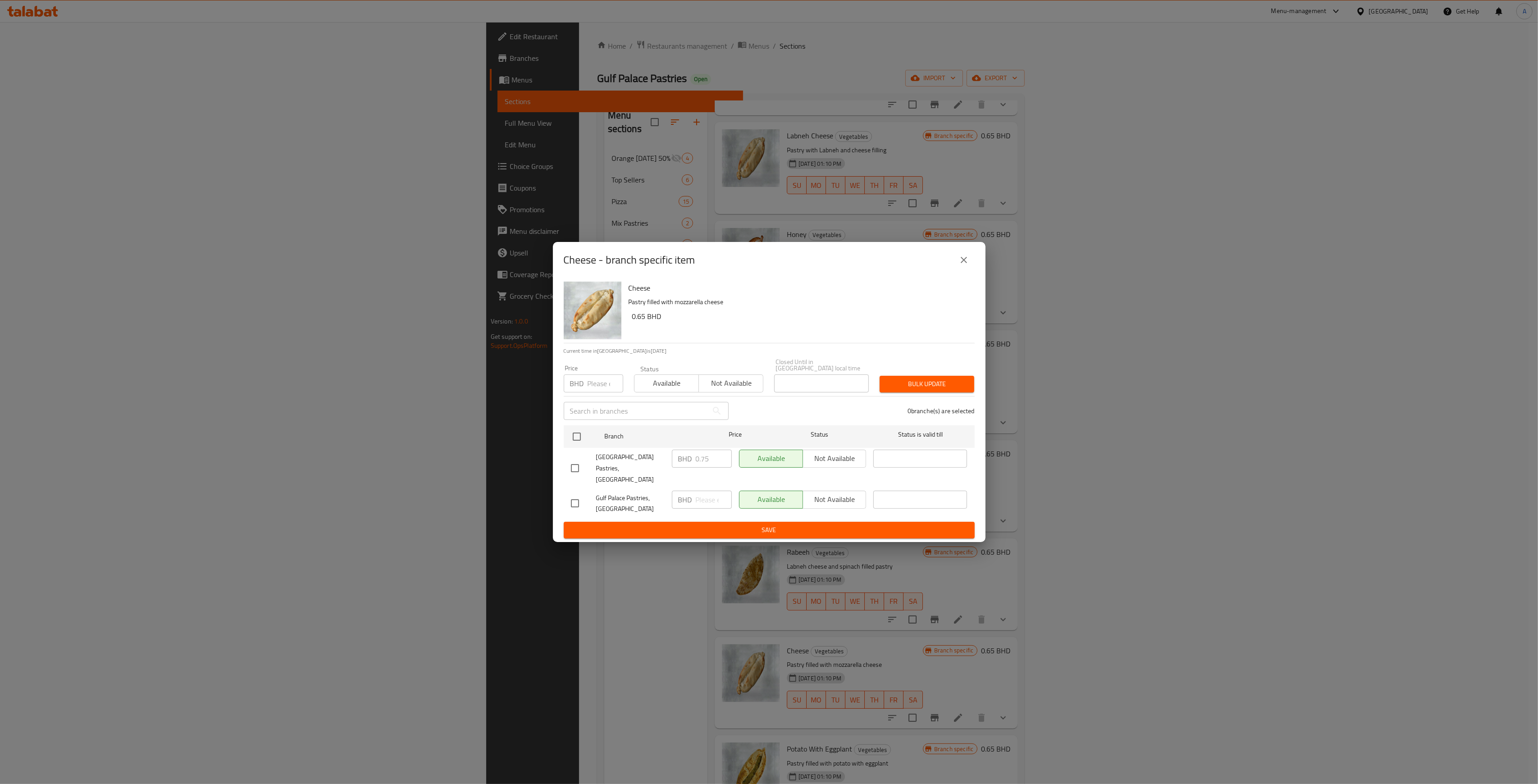
click at [593, 388] on input "number" at bounding box center [605, 383] width 36 height 18
type input "0.650"
click at [575, 435] on input "checkbox" at bounding box center [577, 437] width 19 height 19
checkbox input "true"
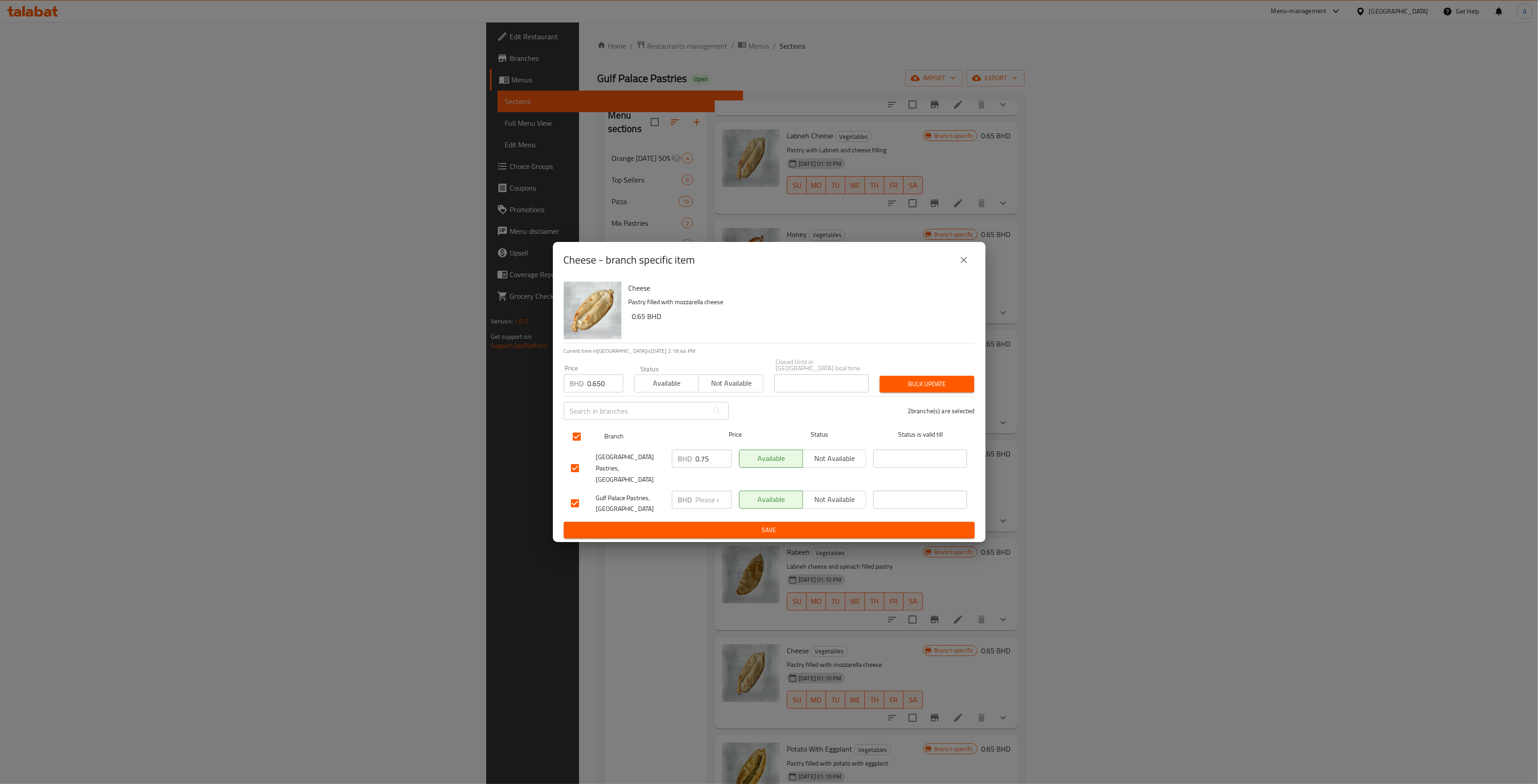
checkbox input "true"
click at [920, 389] on span "Bulk update" at bounding box center [927, 383] width 80 height 11
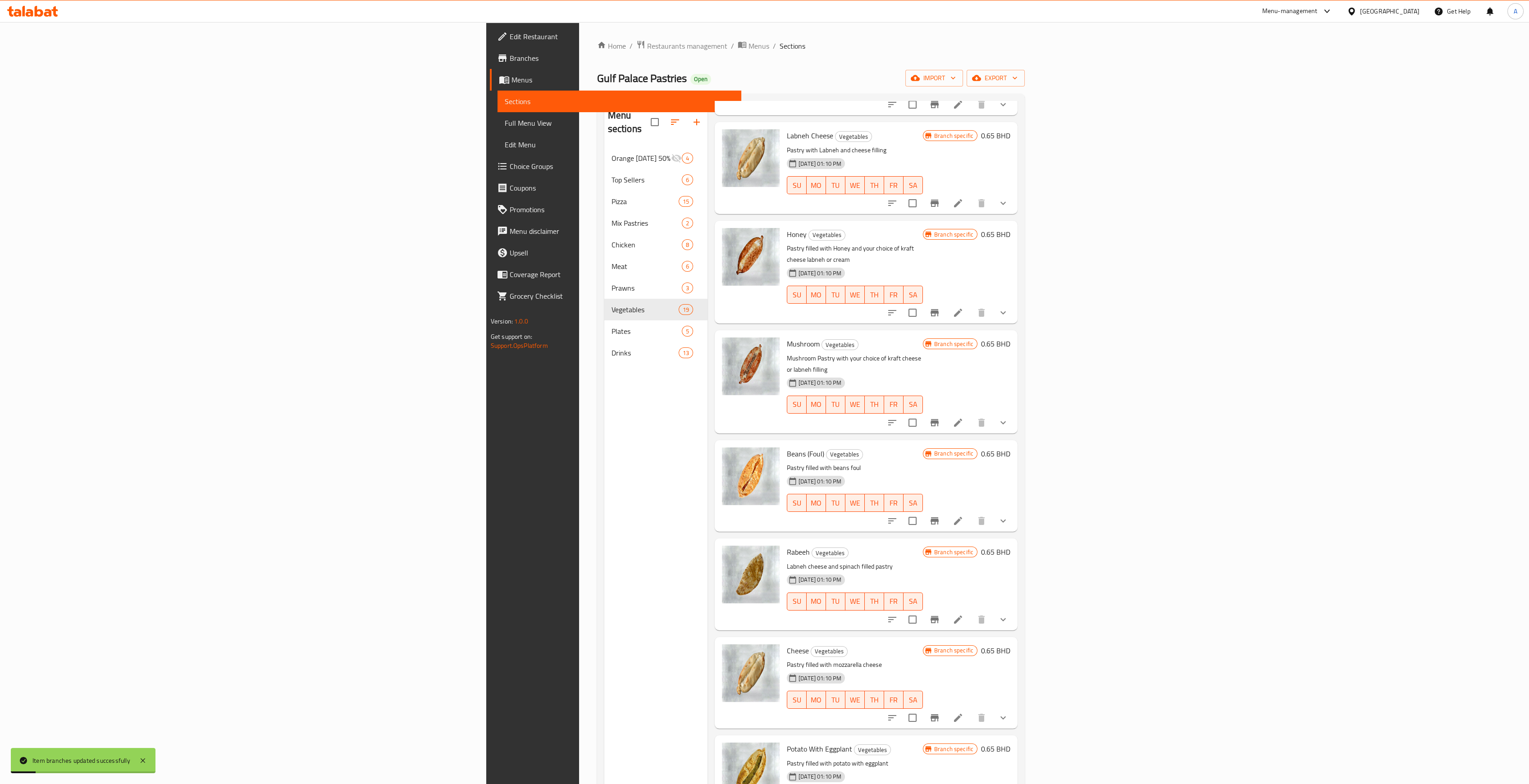
scroll to position [241, 0]
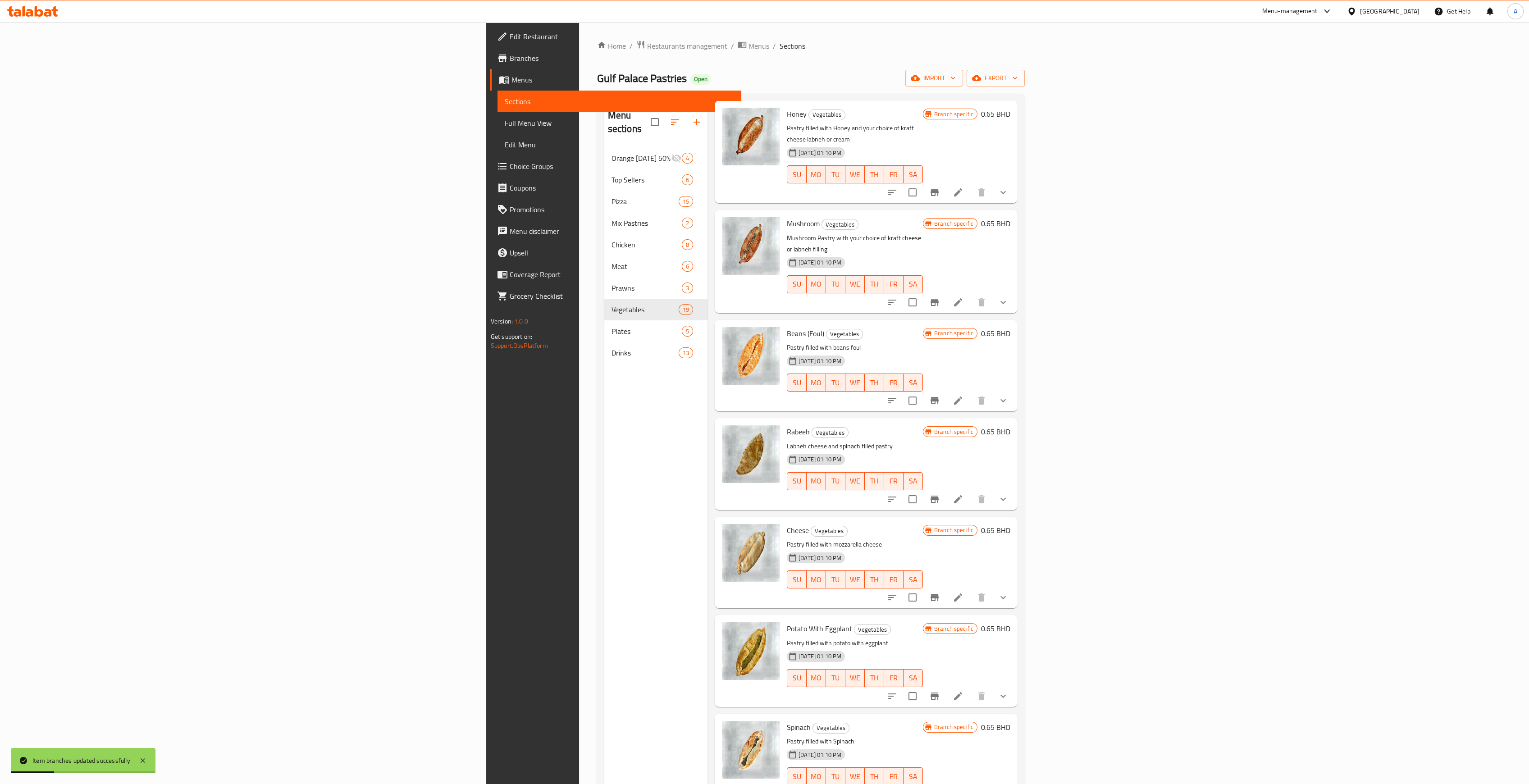
click at [938, 692] on icon "Branch-specific-item" at bounding box center [934, 696] width 8 height 7
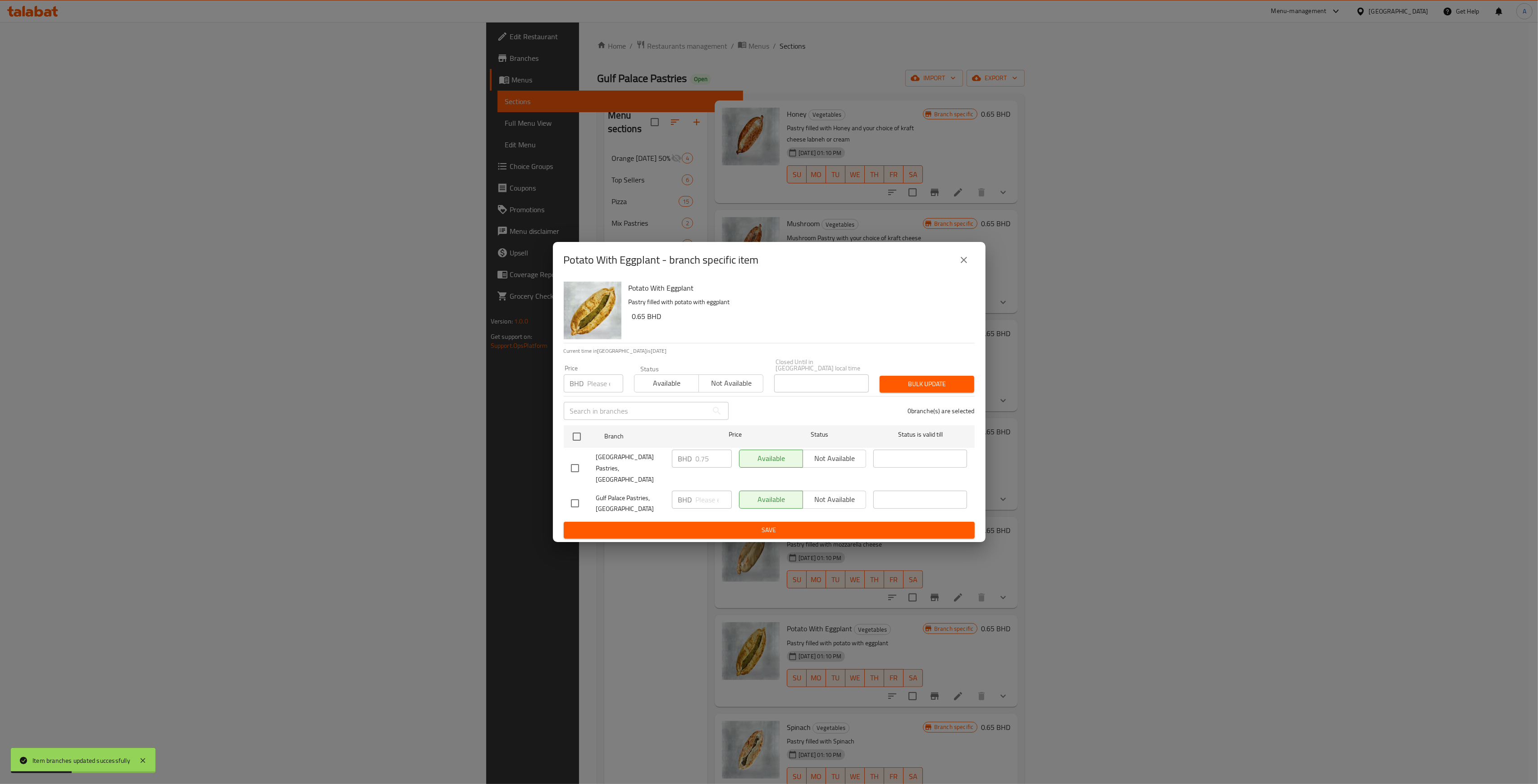
click at [597, 383] on input "number" at bounding box center [605, 383] width 36 height 18
type input "0.650"
click at [575, 439] on input "checkbox" at bounding box center [577, 437] width 19 height 19
checkbox input "true"
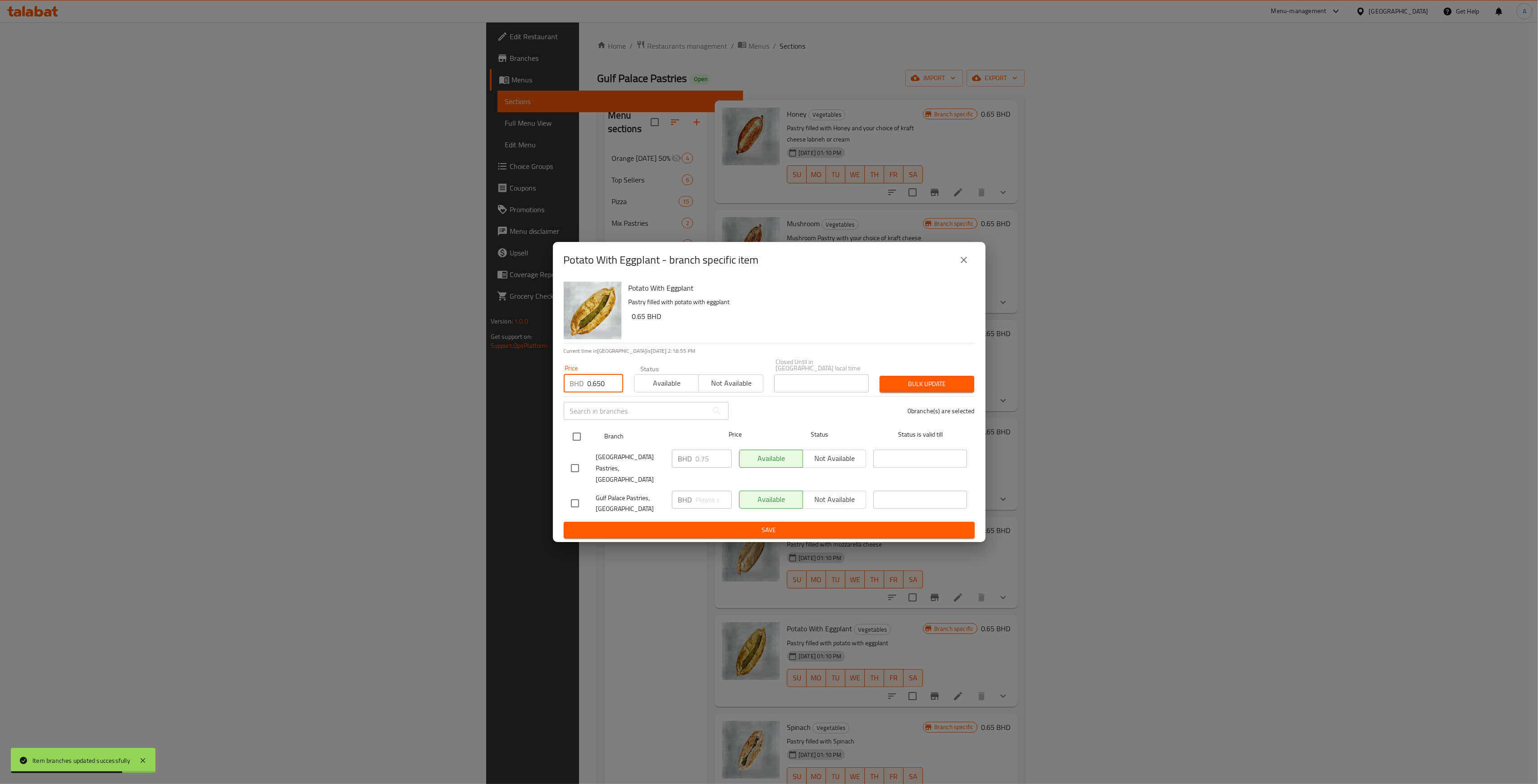
checkbox input "true"
click at [933, 389] on span "Bulk update" at bounding box center [927, 383] width 80 height 11
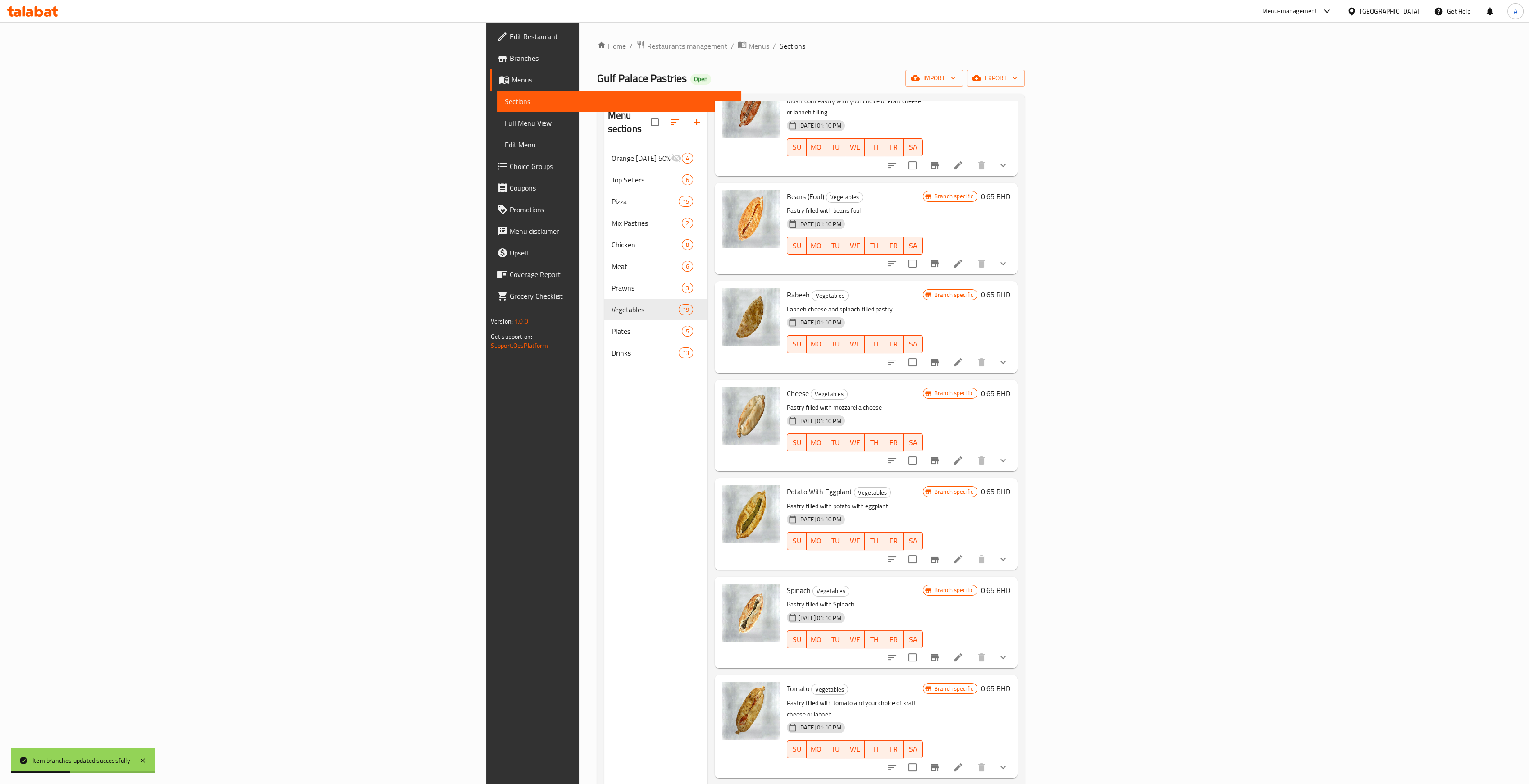
scroll to position [420, 0]
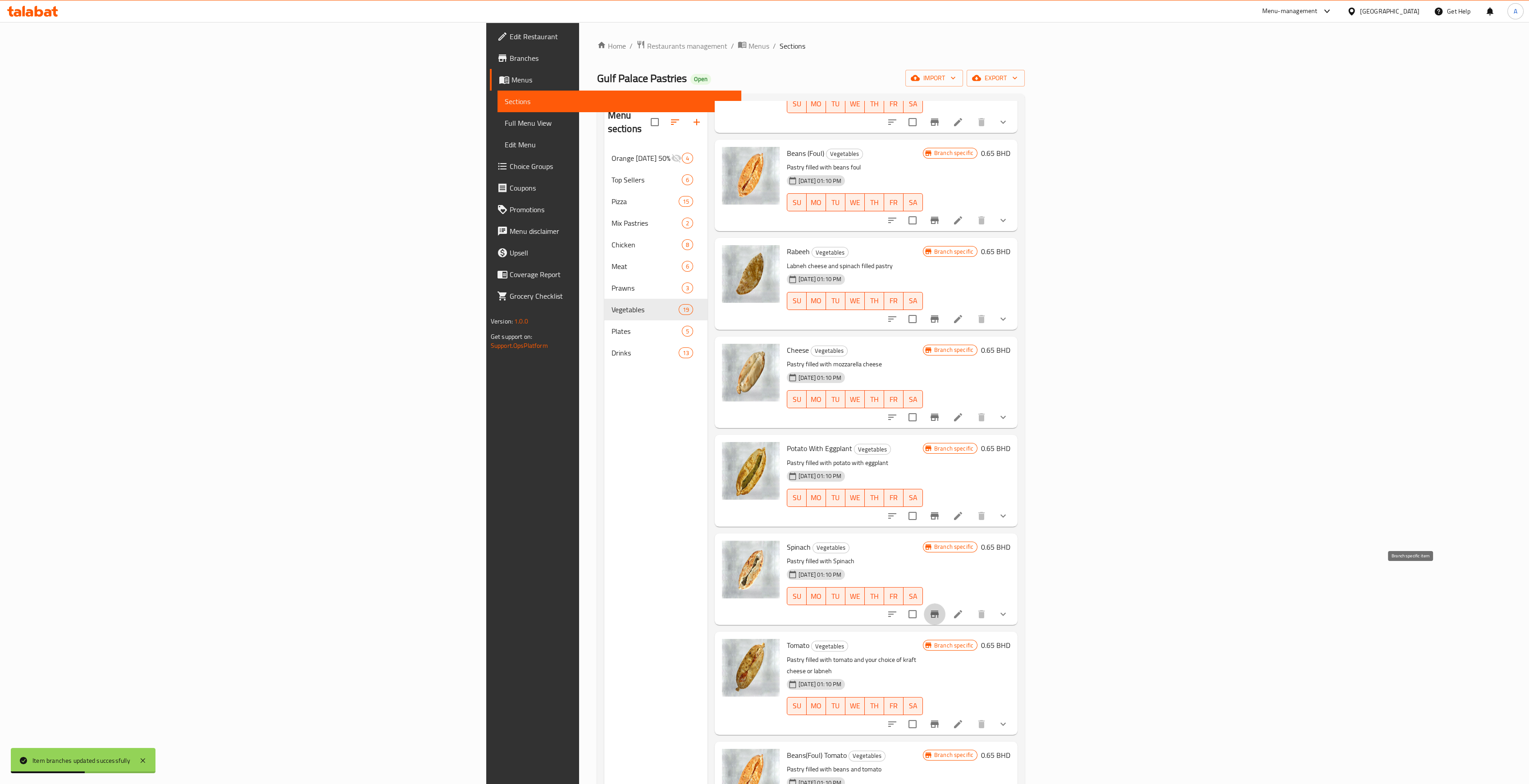
click at [940, 609] on icon "Branch-specific-item" at bounding box center [934, 614] width 11 height 11
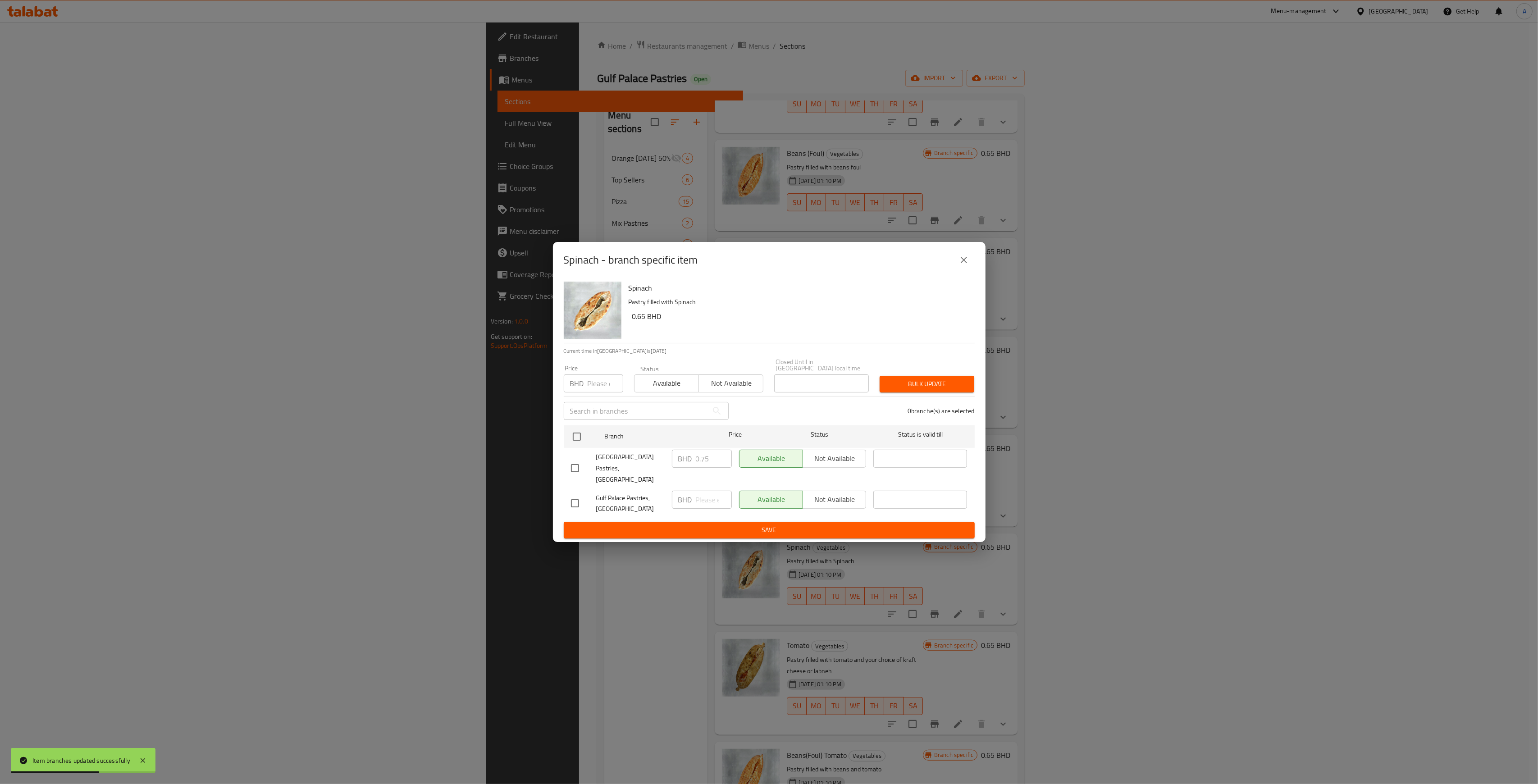
click at [587, 386] on div "BHD Price" at bounding box center [593, 383] width 59 height 18
type input "0.650"
click at [576, 452] on div "[GEOGRAPHIC_DATA] Pastries, [GEOGRAPHIC_DATA]" at bounding box center [618, 468] width 101 height 45
click at [576, 446] on input "checkbox" at bounding box center [577, 437] width 19 height 19
checkbox input "true"
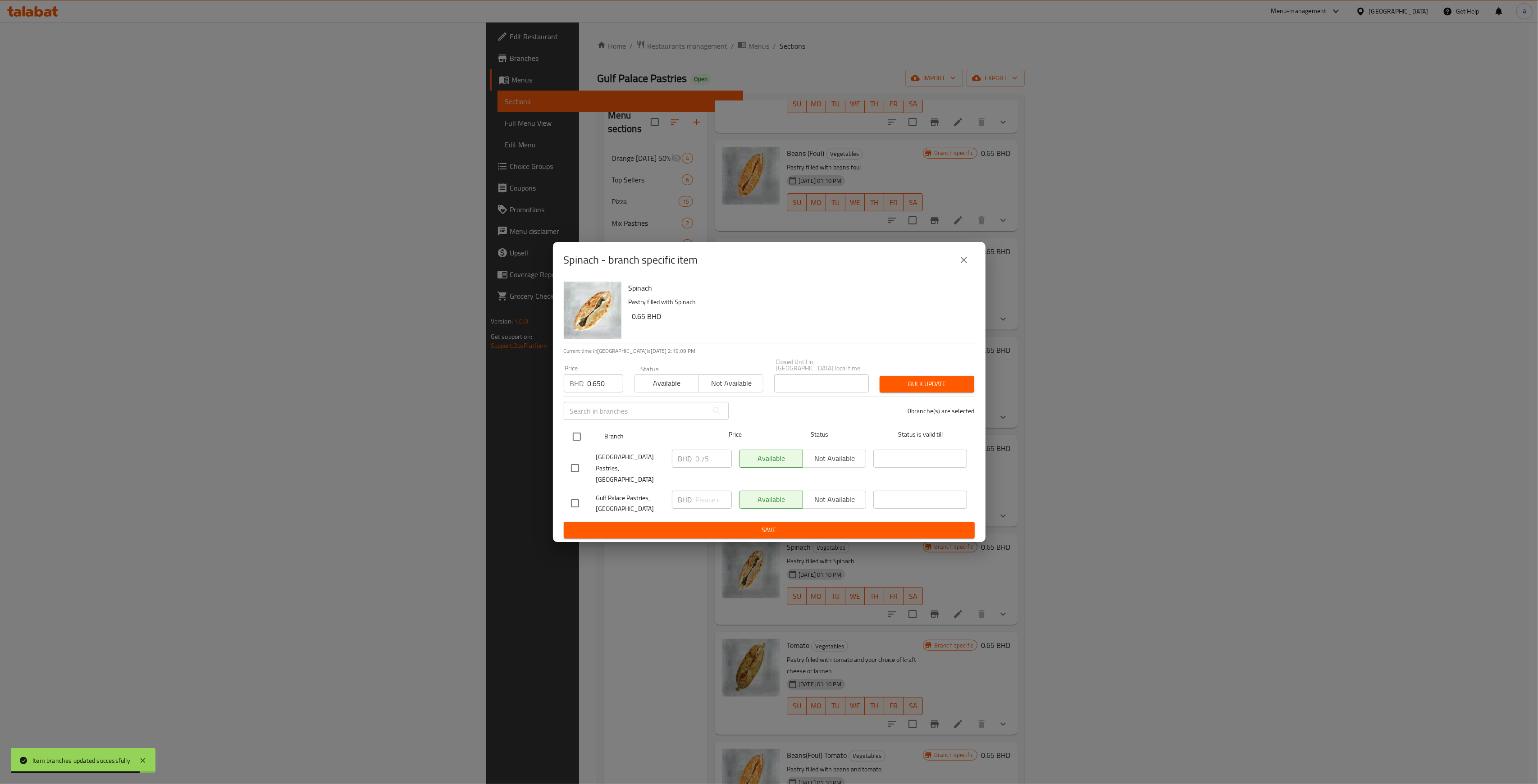
checkbox input "true"
click at [926, 378] on button "Bulk update" at bounding box center [927, 383] width 95 height 16
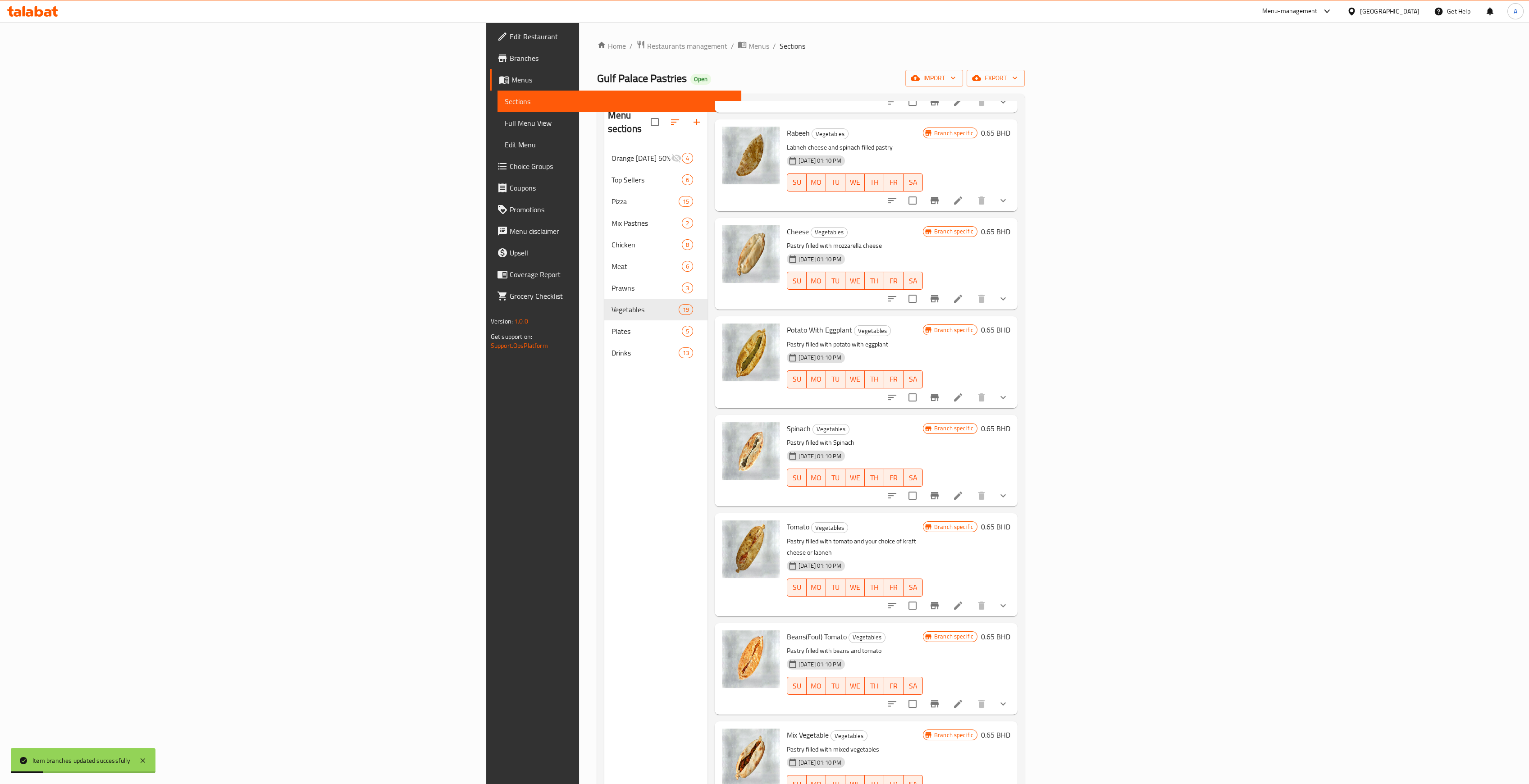
scroll to position [541, 0]
click at [940, 598] on icon "Branch-specific-item" at bounding box center [934, 603] width 11 height 11
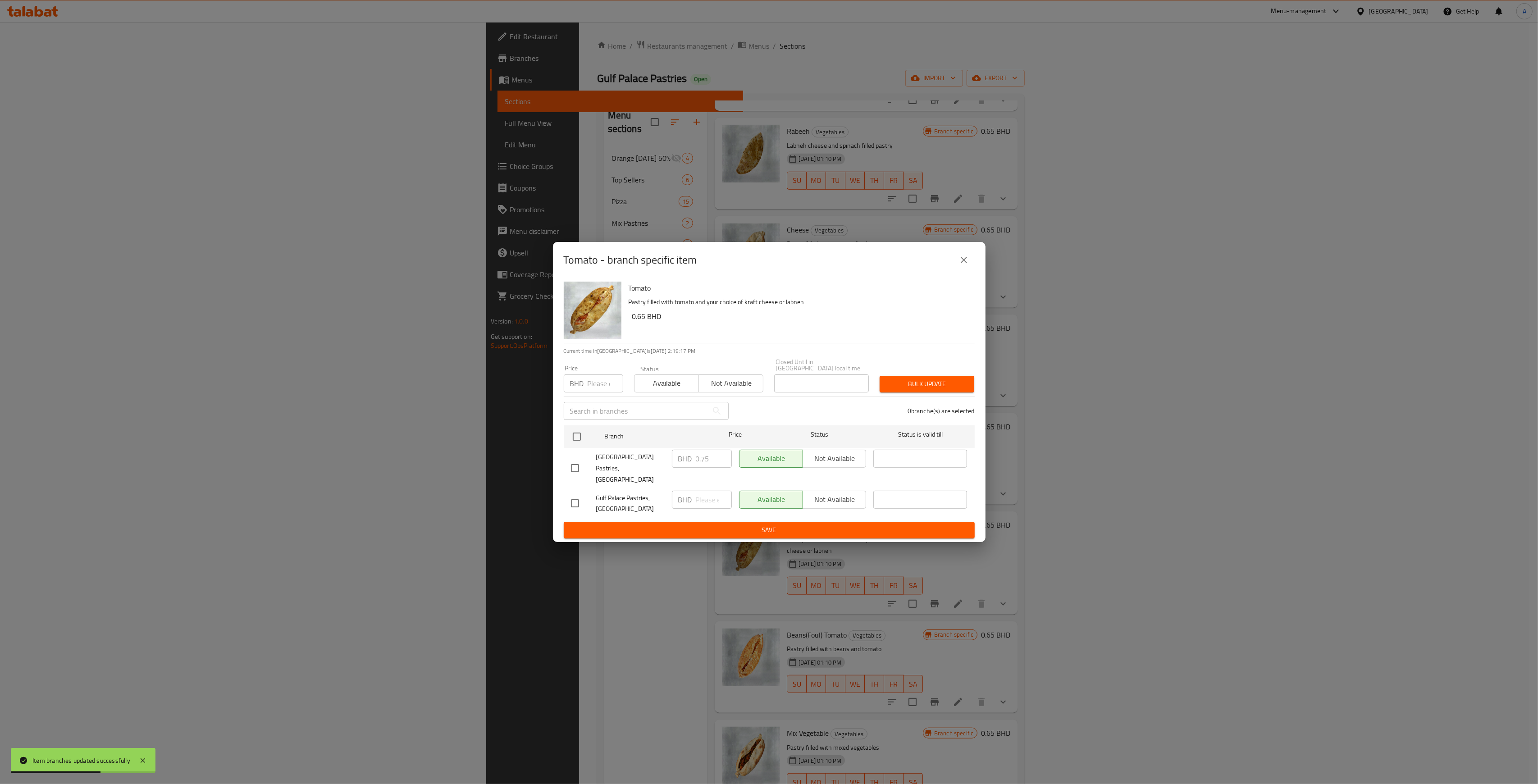
click at [969, 265] on icon "close" at bounding box center [963, 259] width 11 height 11
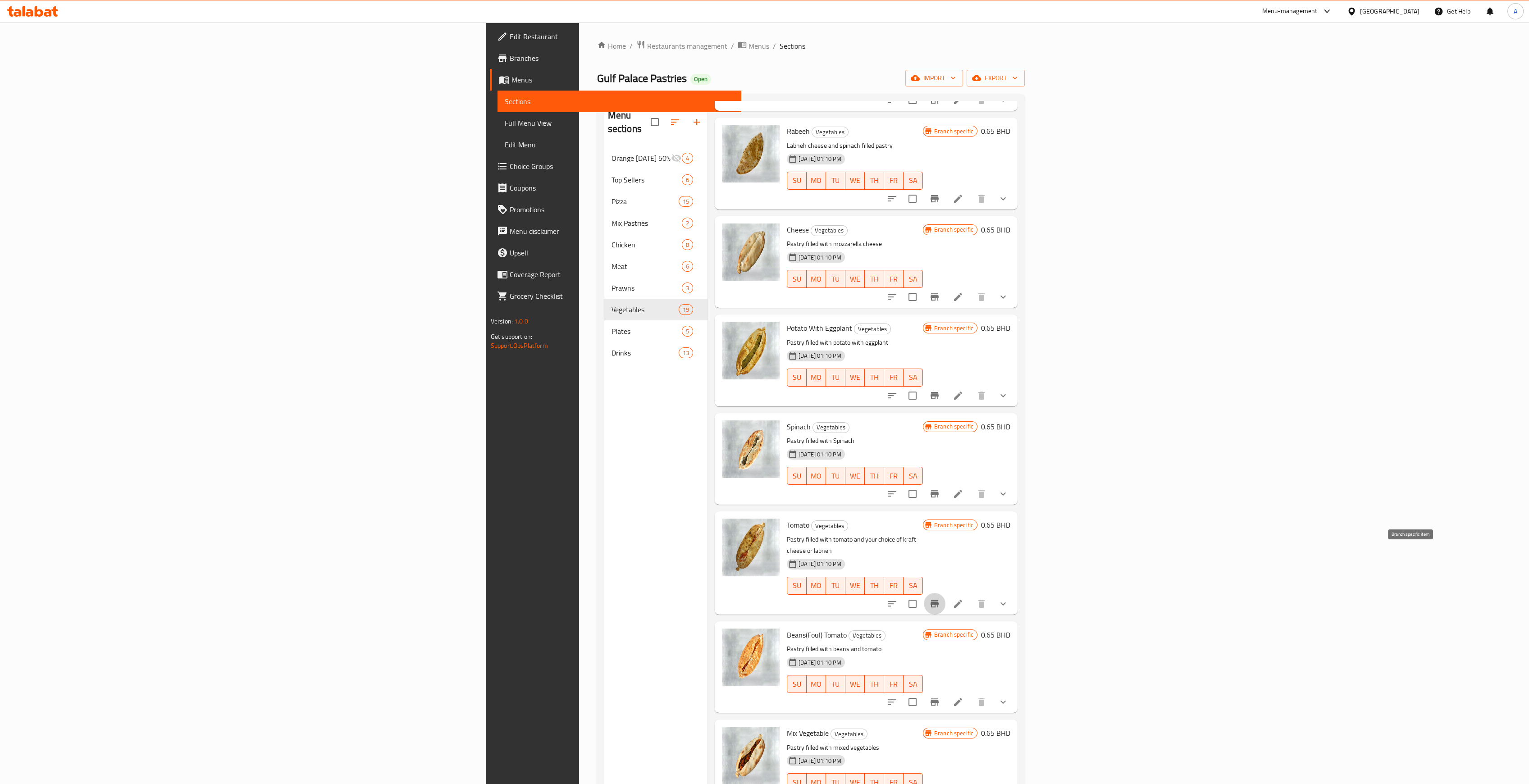
click at [940, 598] on icon "Branch-specific-item" at bounding box center [934, 603] width 11 height 11
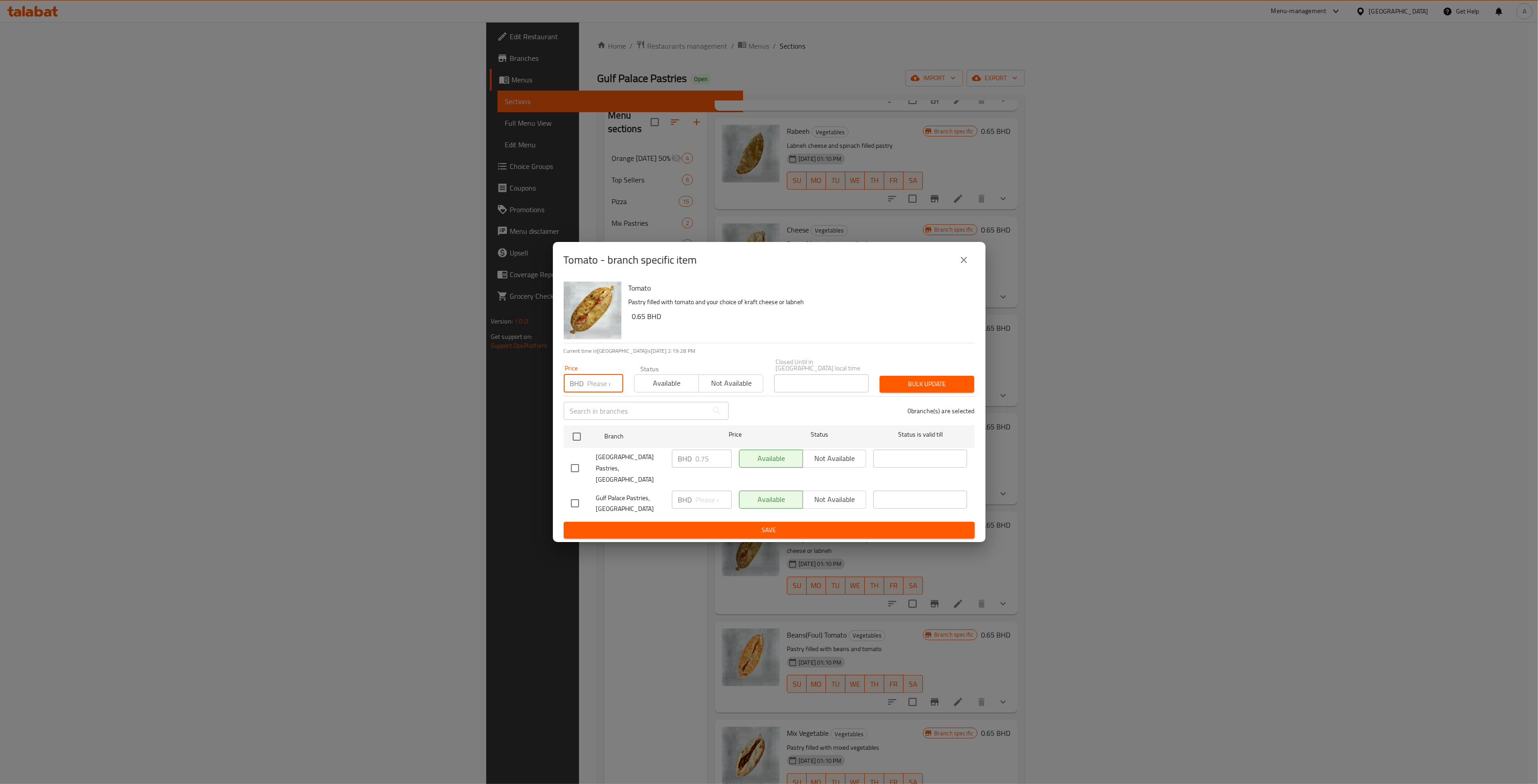
click at [597, 389] on input "number" at bounding box center [605, 383] width 36 height 18
type input "0.650"
click at [577, 441] on input "checkbox" at bounding box center [577, 437] width 19 height 19
checkbox input "true"
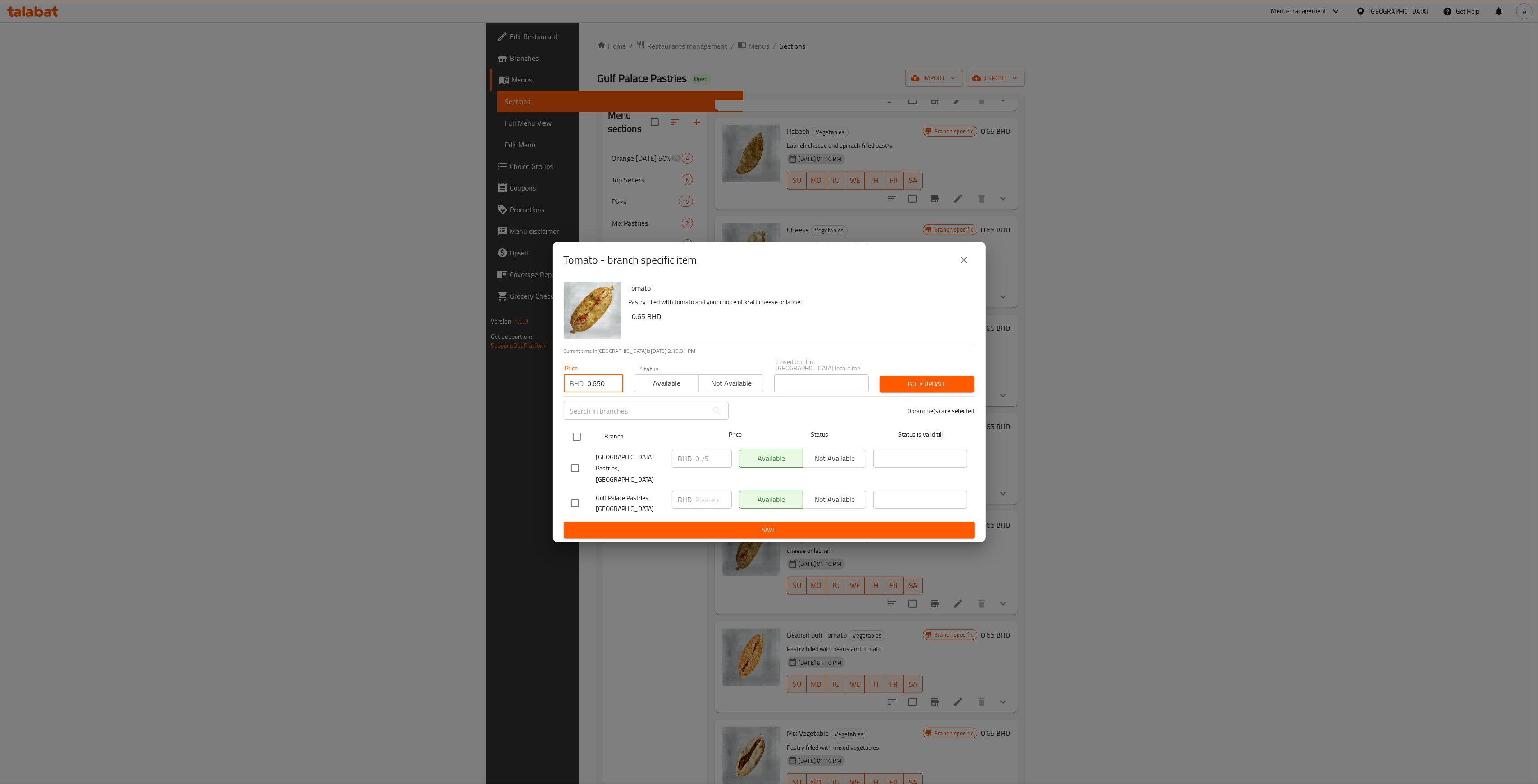
checkbox input "true"
click at [948, 388] on span "Bulk update" at bounding box center [927, 383] width 80 height 11
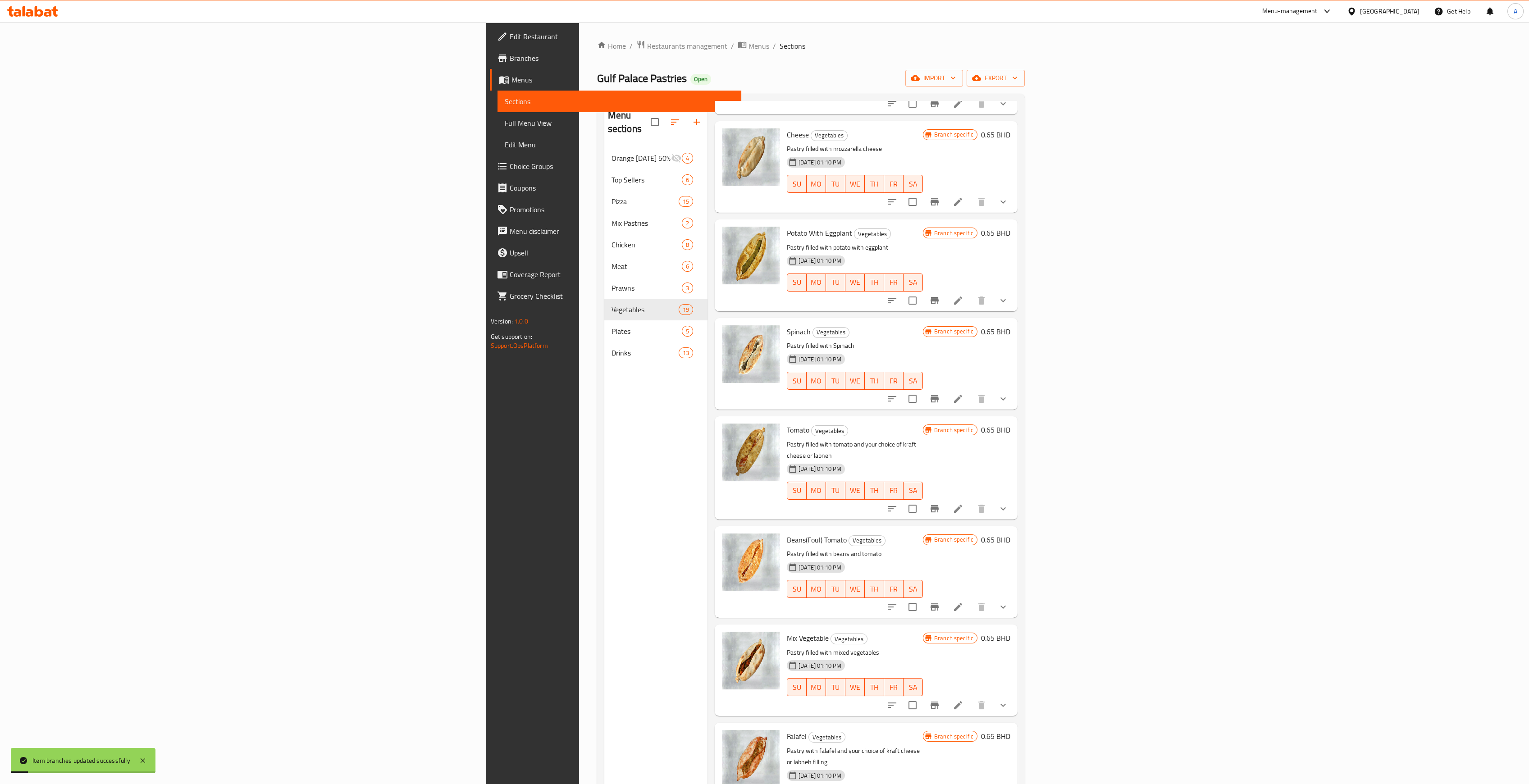
scroll to position [661, 0]
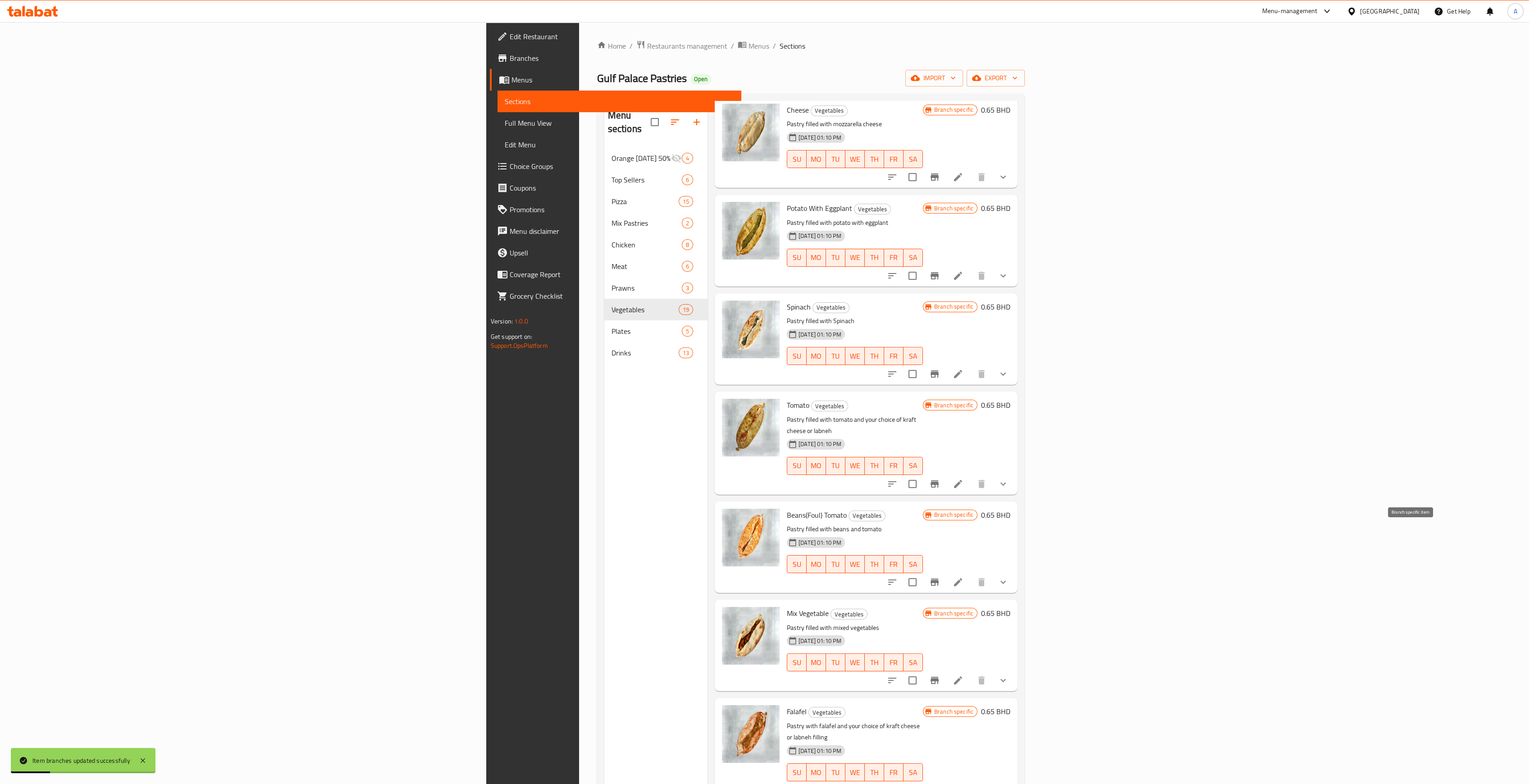
click at [940, 577] on icon "Branch-specific-item" at bounding box center [934, 582] width 11 height 11
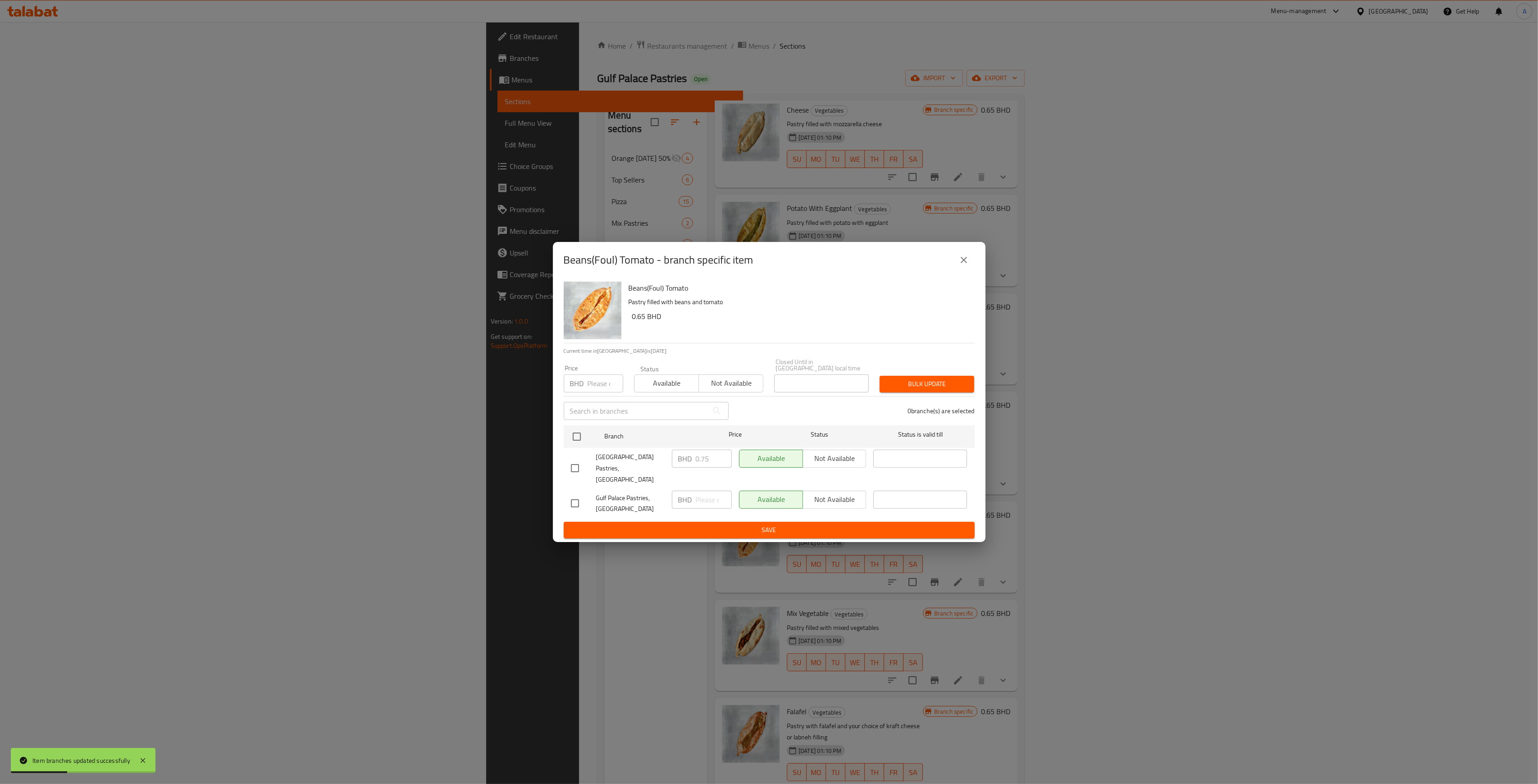
click at [588, 388] on input "number" at bounding box center [605, 383] width 36 height 18
type input "0.650"
drag, startPoint x: 575, startPoint y: 441, endPoint x: 718, endPoint y: 425, distance: 143.9
click at [575, 441] on input "checkbox" at bounding box center [577, 437] width 19 height 19
checkbox input "true"
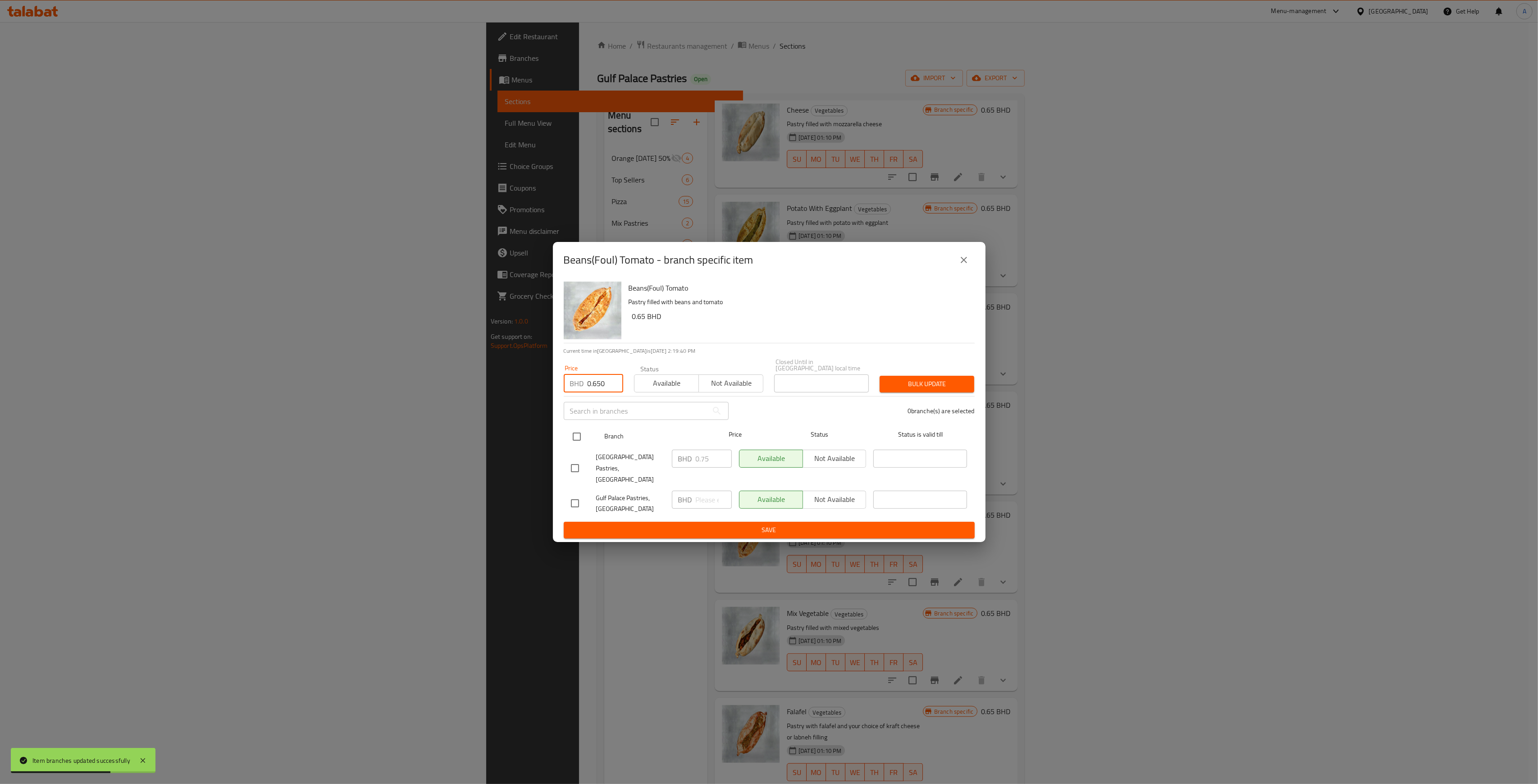
checkbox input "true"
click at [933, 383] on span "Bulk update" at bounding box center [927, 383] width 80 height 11
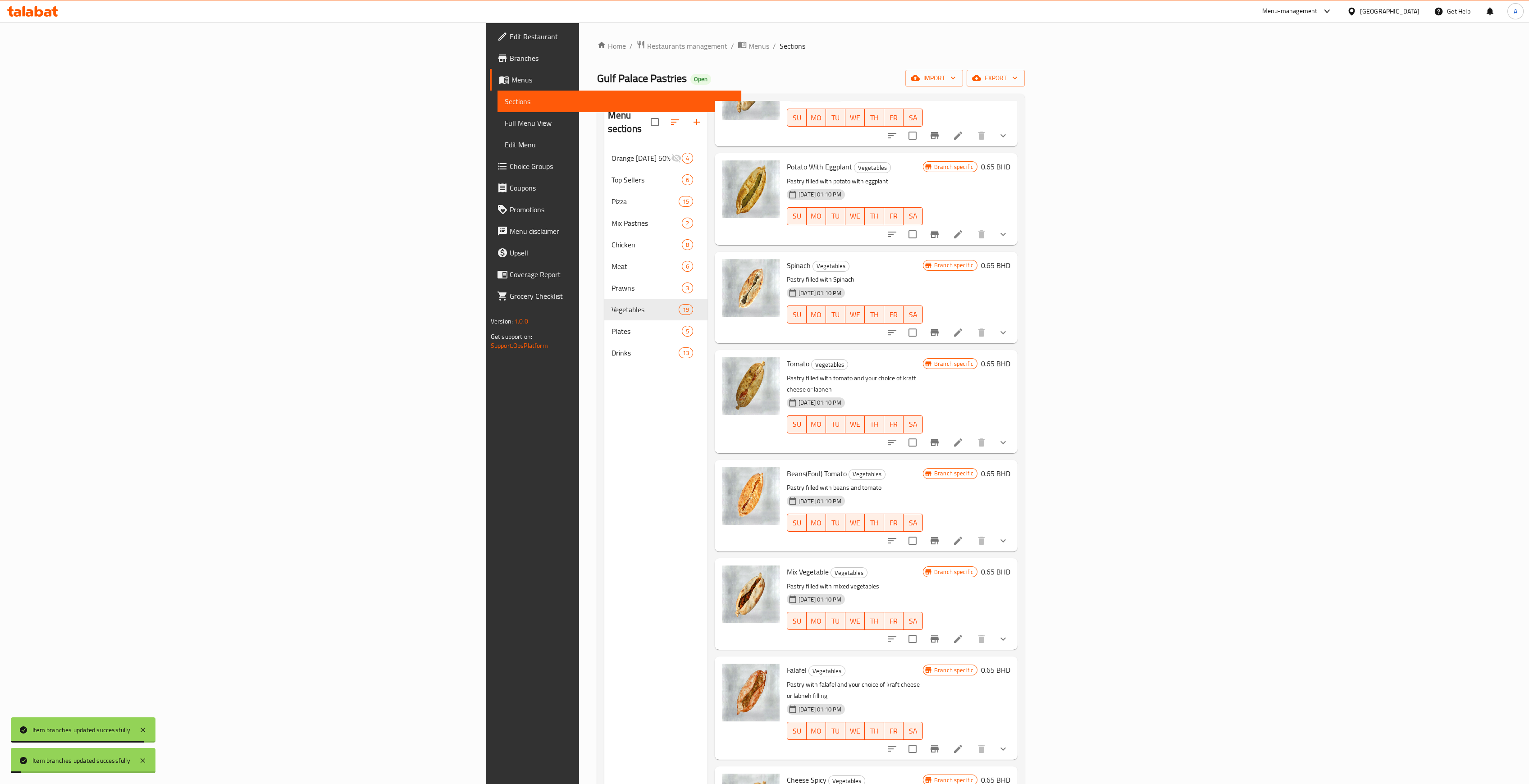
scroll to position [721, 0]
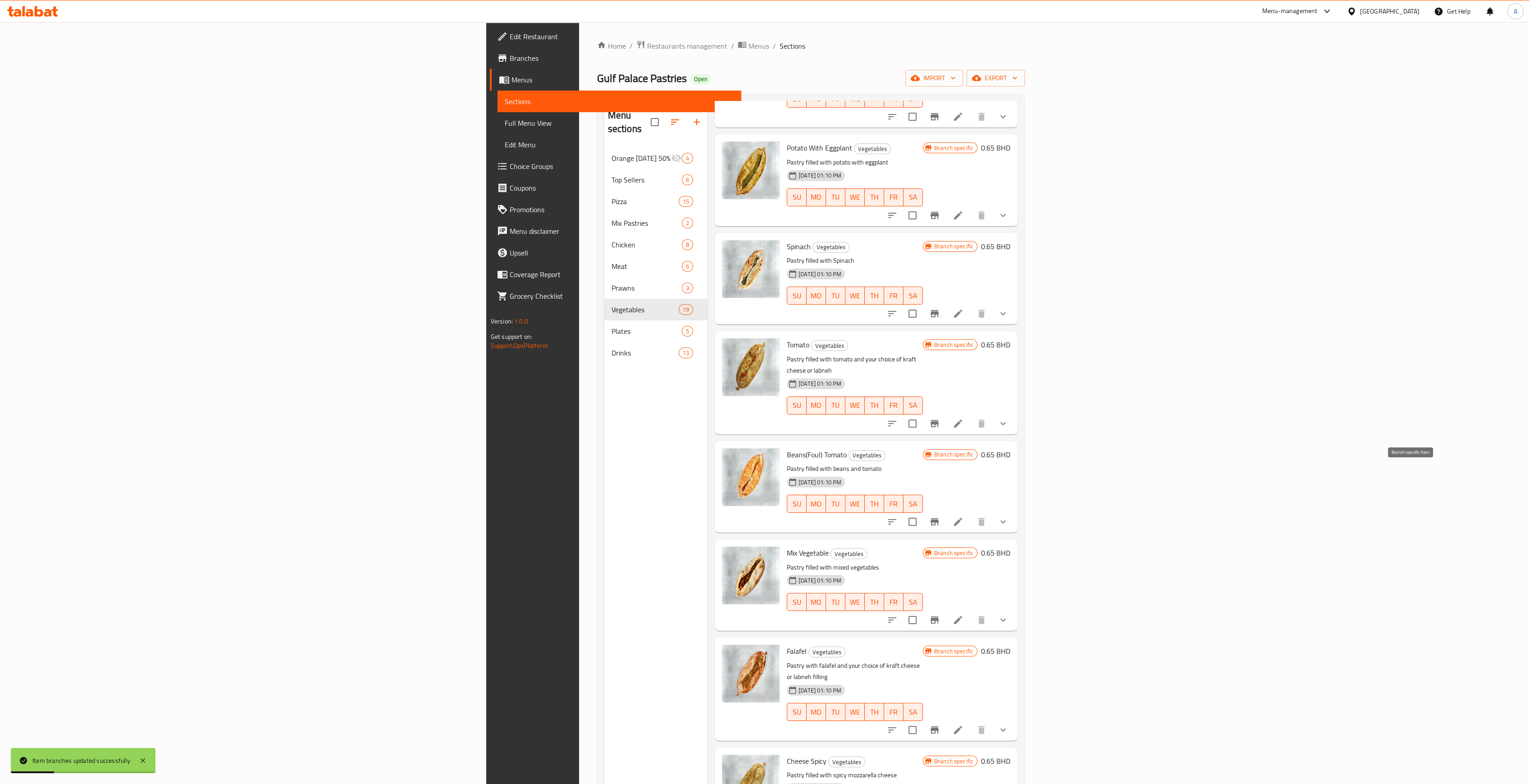
click at [940, 516] on icon "Branch-specific-item" at bounding box center [934, 521] width 11 height 11
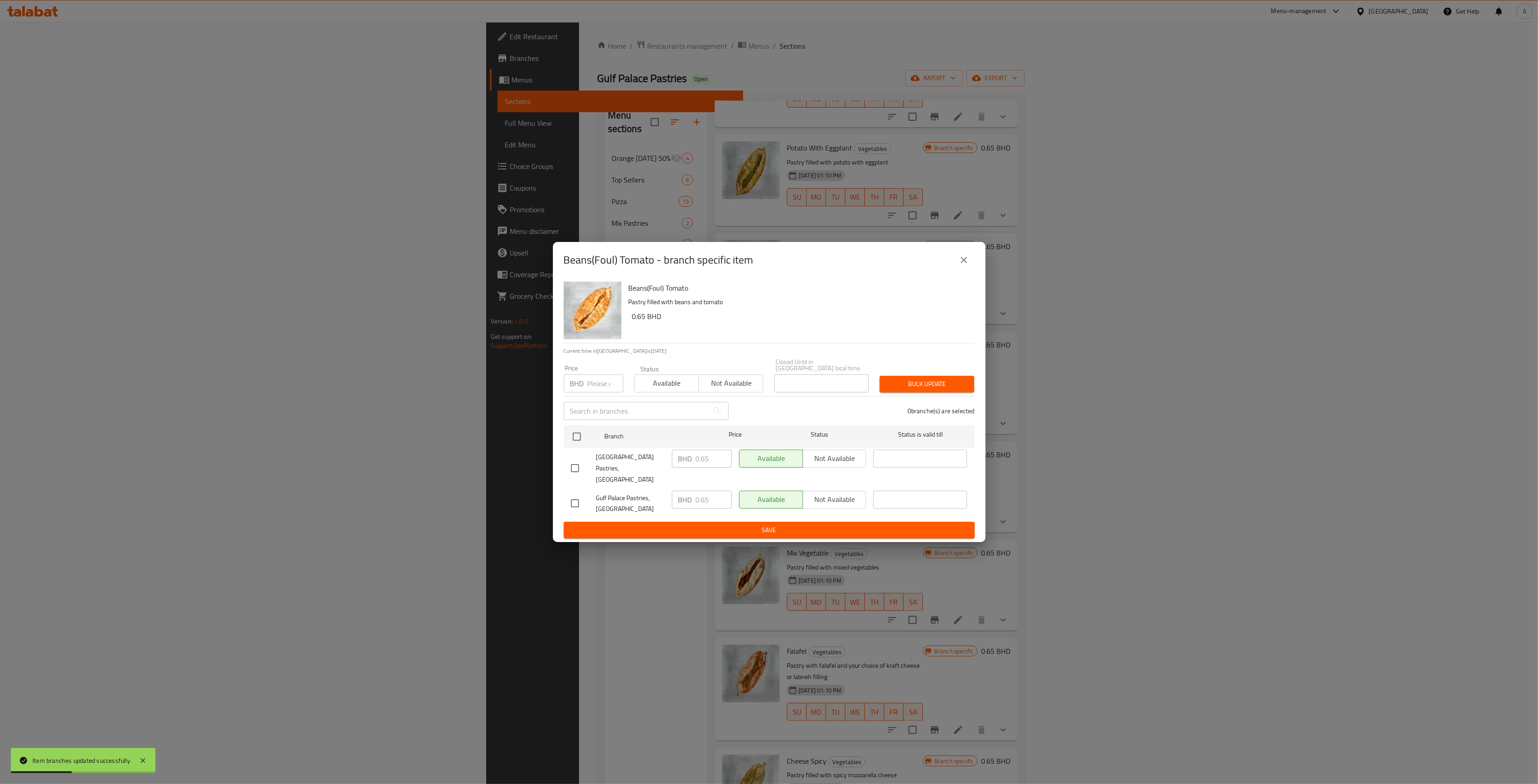
click at [605, 389] on input "number" at bounding box center [605, 383] width 36 height 18
type input "0.650"
click at [575, 444] on input "checkbox" at bounding box center [577, 437] width 19 height 19
checkbox input "true"
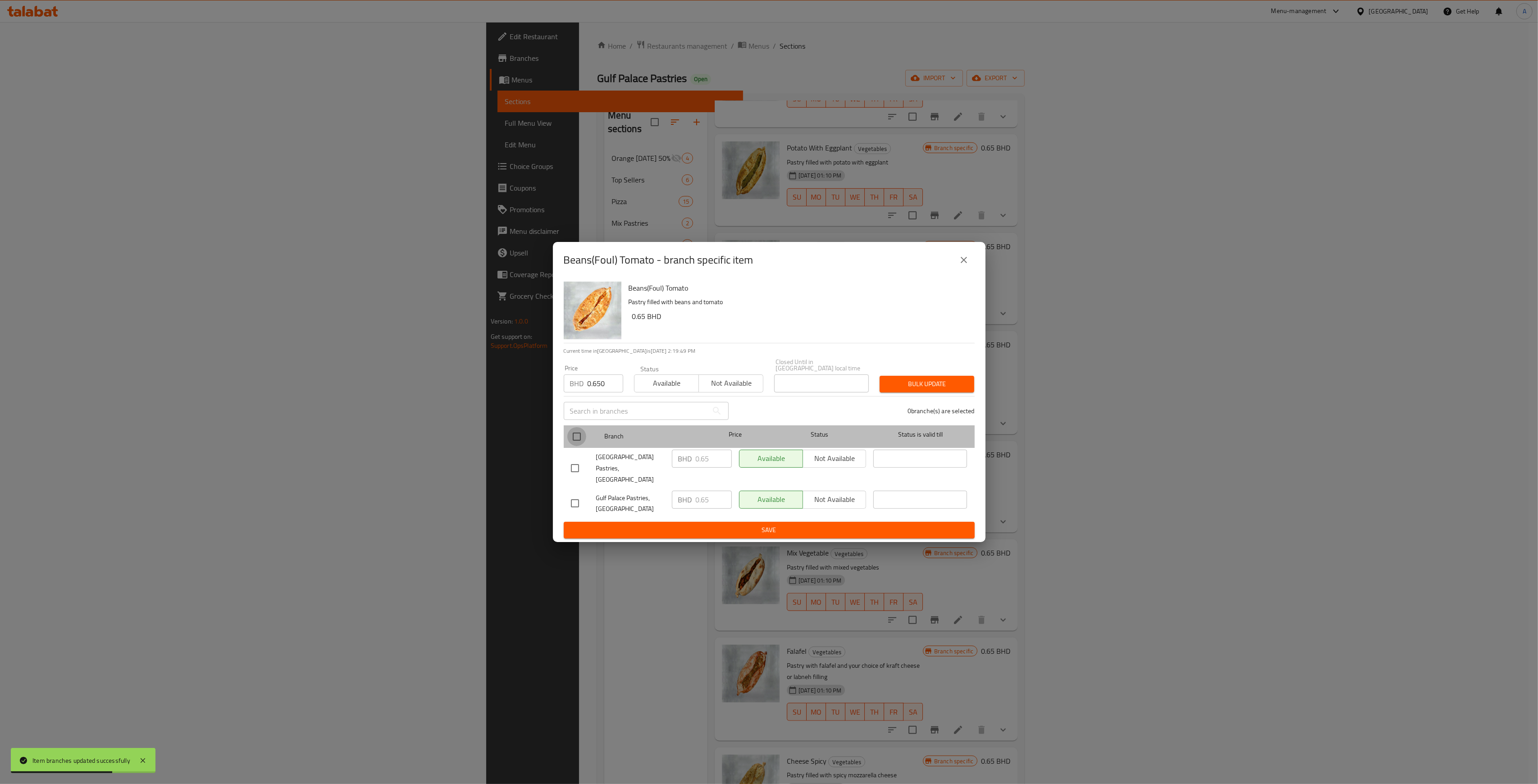
checkbox input "true"
click at [959, 389] on span "Bulk update" at bounding box center [927, 383] width 80 height 11
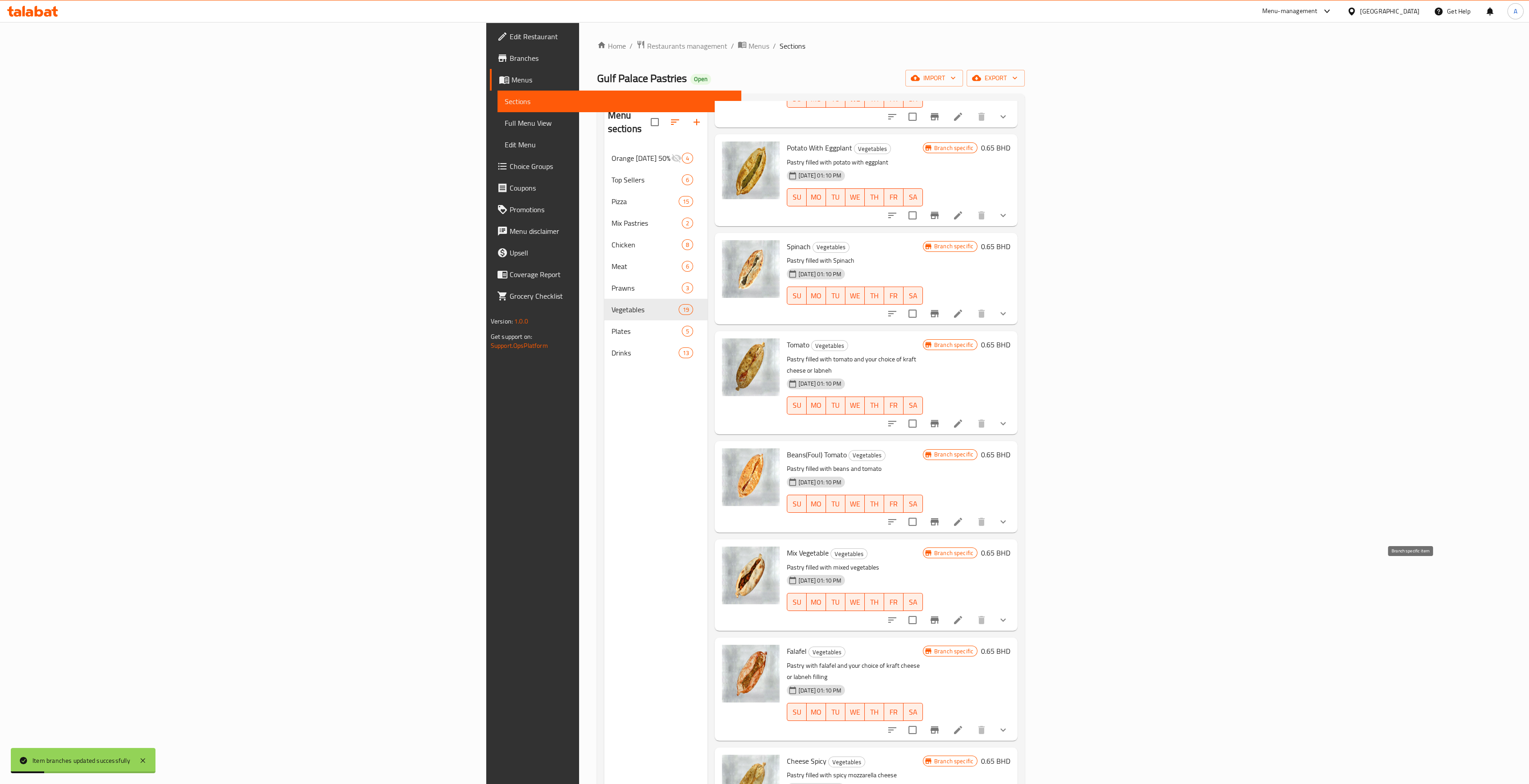
click at [945, 609] on button "Branch-specific-item" at bounding box center [934, 620] width 21 height 21
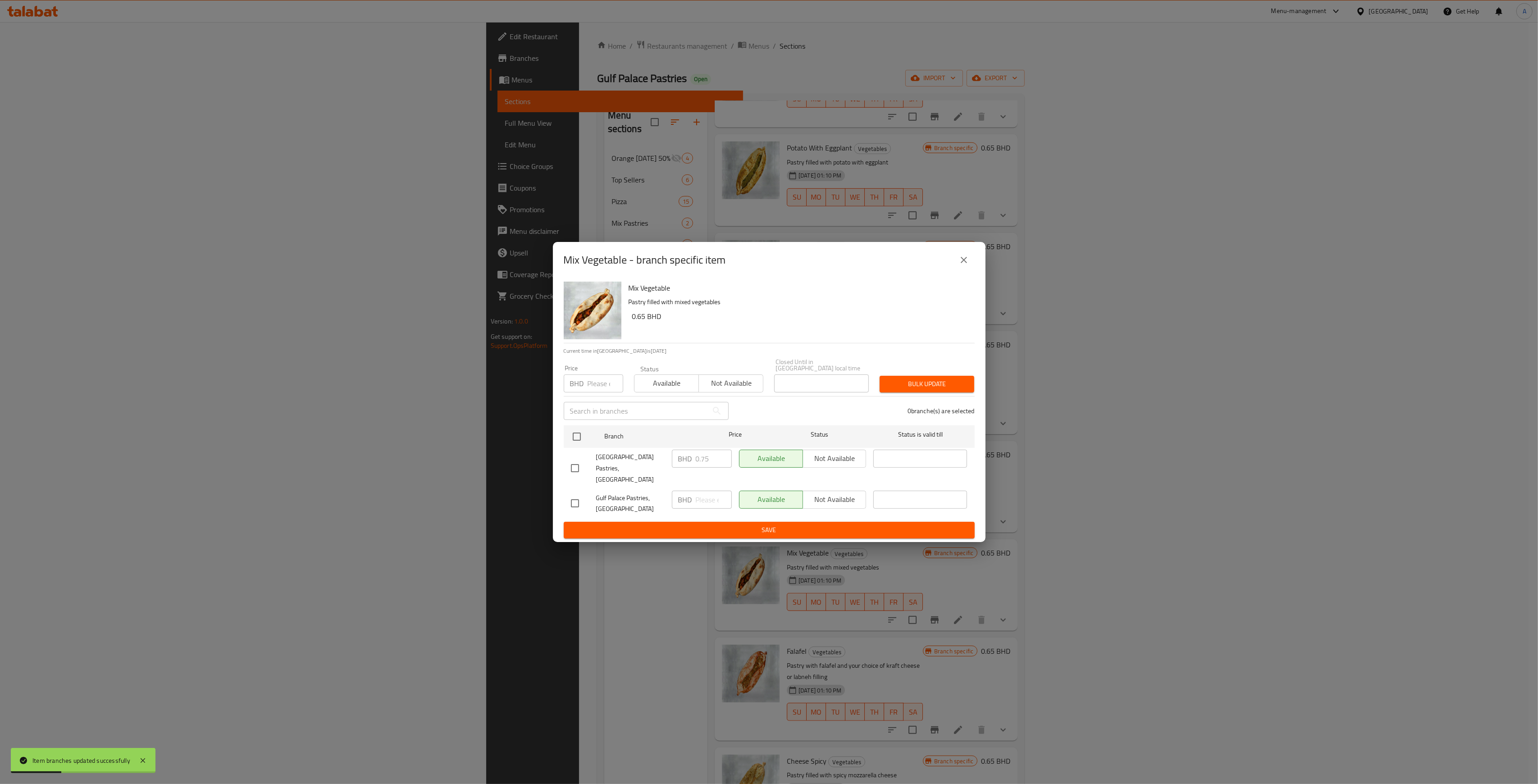
drag, startPoint x: 591, startPoint y: 390, endPoint x: 591, endPoint y: 383, distance: 7.0
click at [591, 386] on input "number" at bounding box center [605, 383] width 36 height 18
type input "0.650"
click at [569, 441] on input "checkbox" at bounding box center [577, 437] width 19 height 19
checkbox input "true"
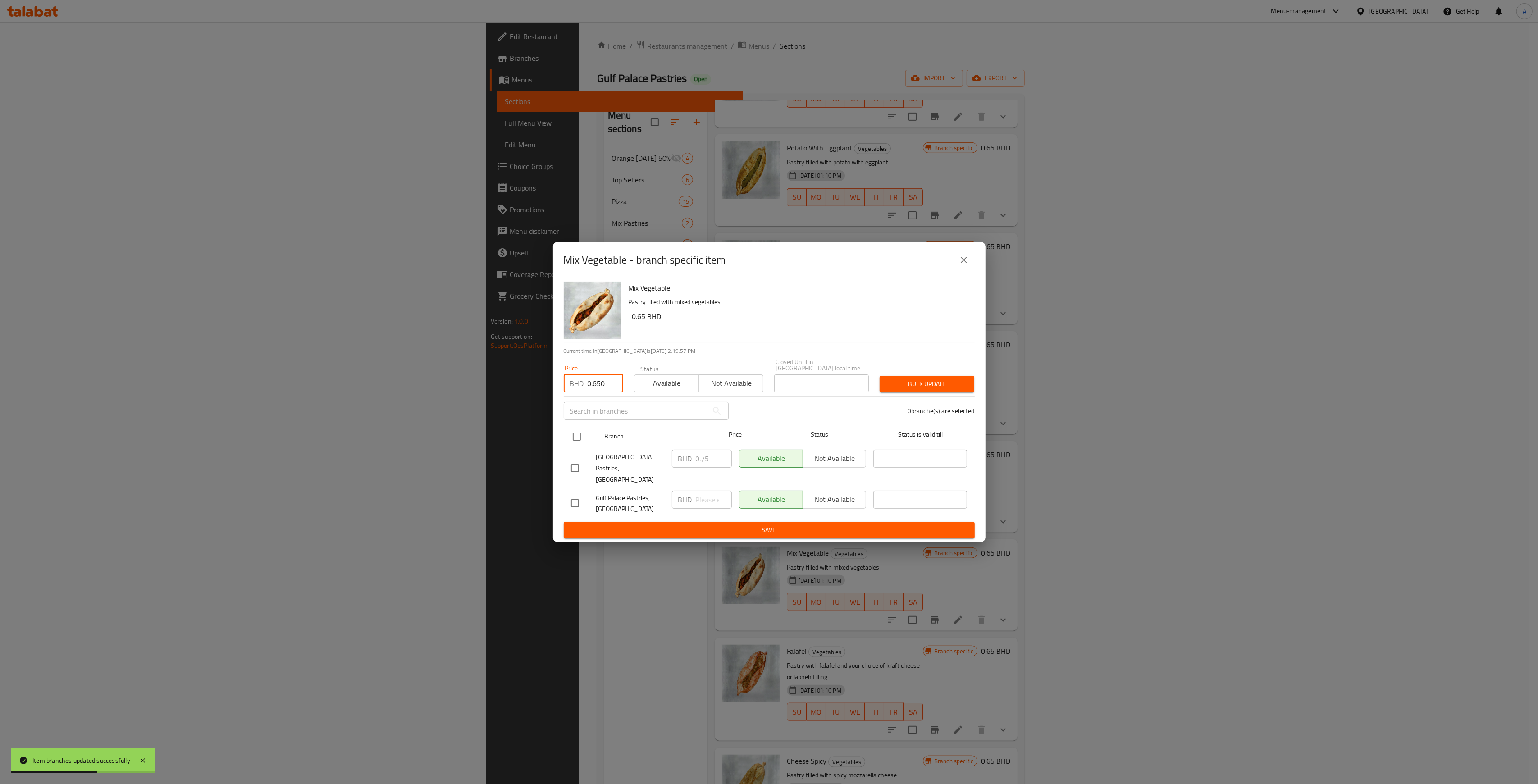
checkbox input "true"
click at [958, 389] on span "Bulk update" at bounding box center [927, 383] width 80 height 11
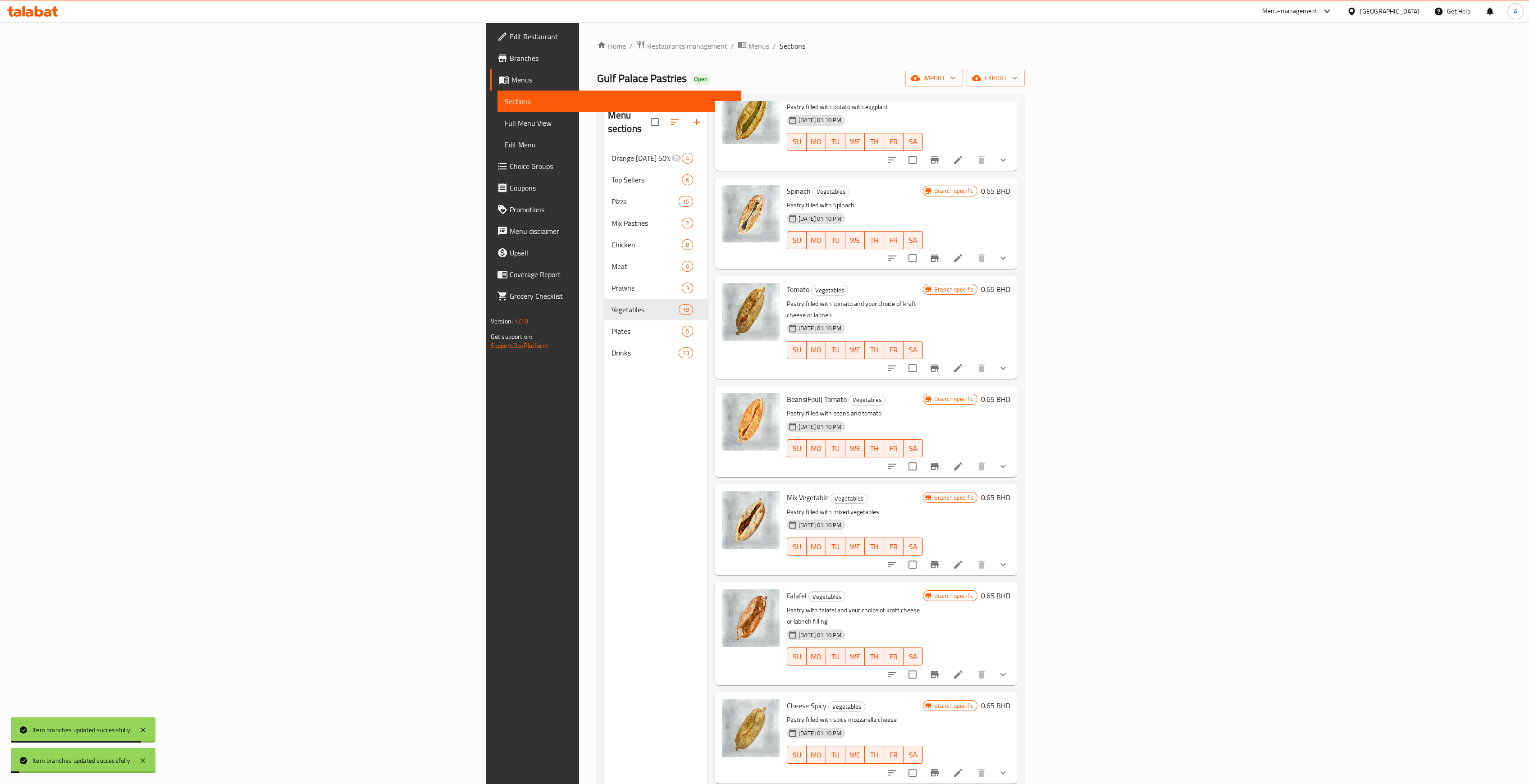
scroll to position [840, 0]
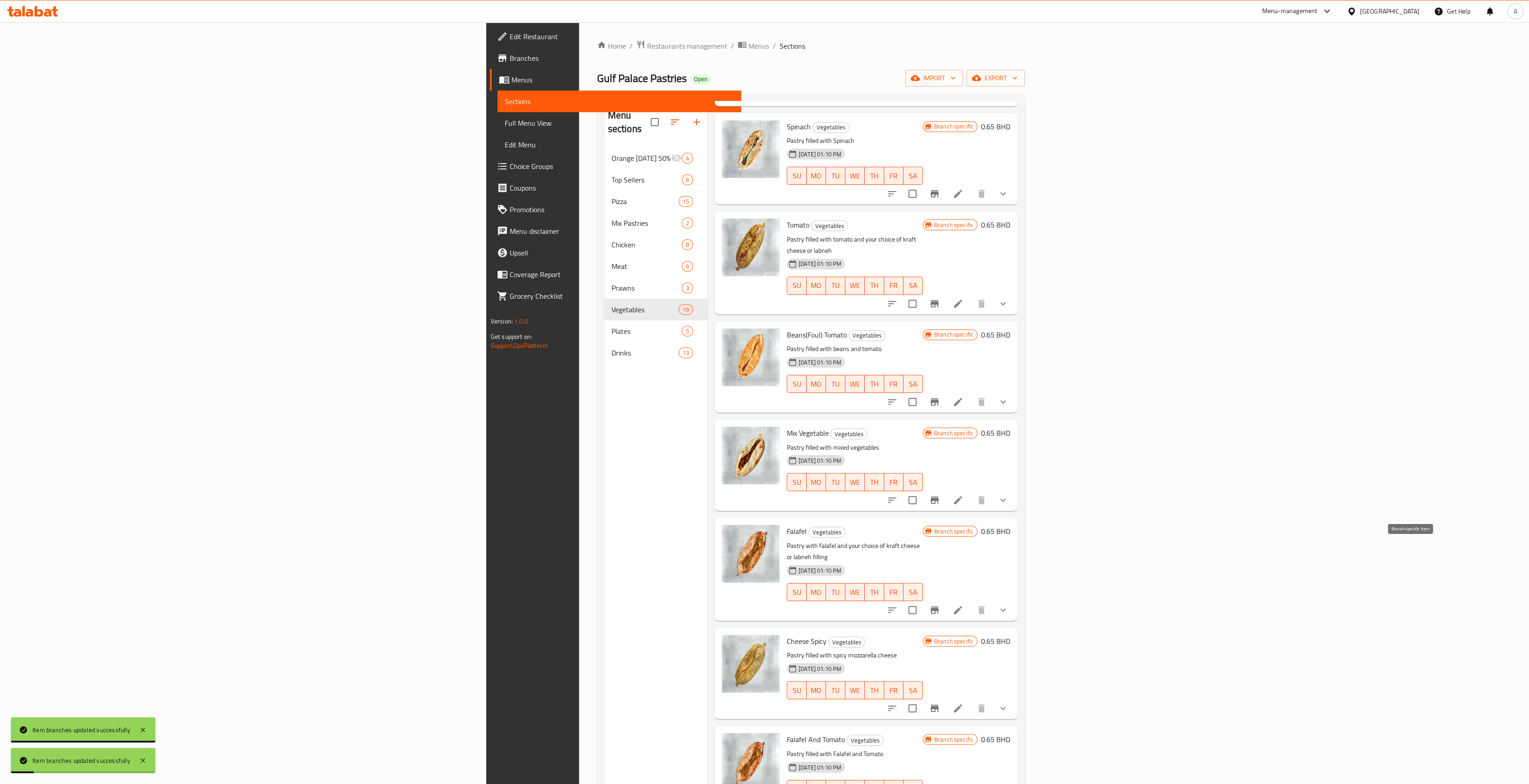
click at [938, 606] on icon "Branch-specific-item" at bounding box center [934, 609] width 8 height 7
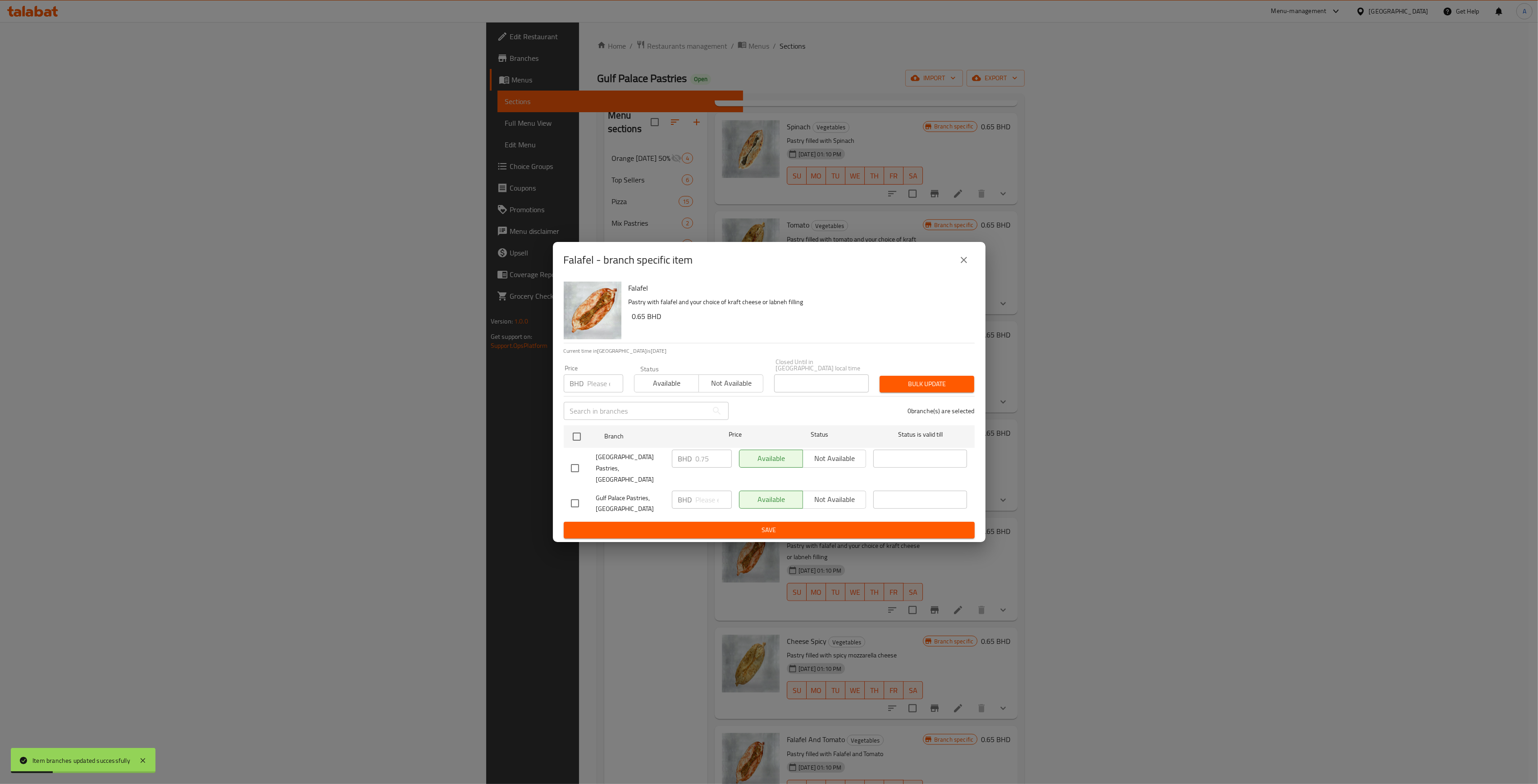
click at [601, 380] on input "number" at bounding box center [605, 383] width 36 height 18
type input "0.650"
click at [569, 439] on input "checkbox" at bounding box center [577, 437] width 19 height 19
checkbox input "true"
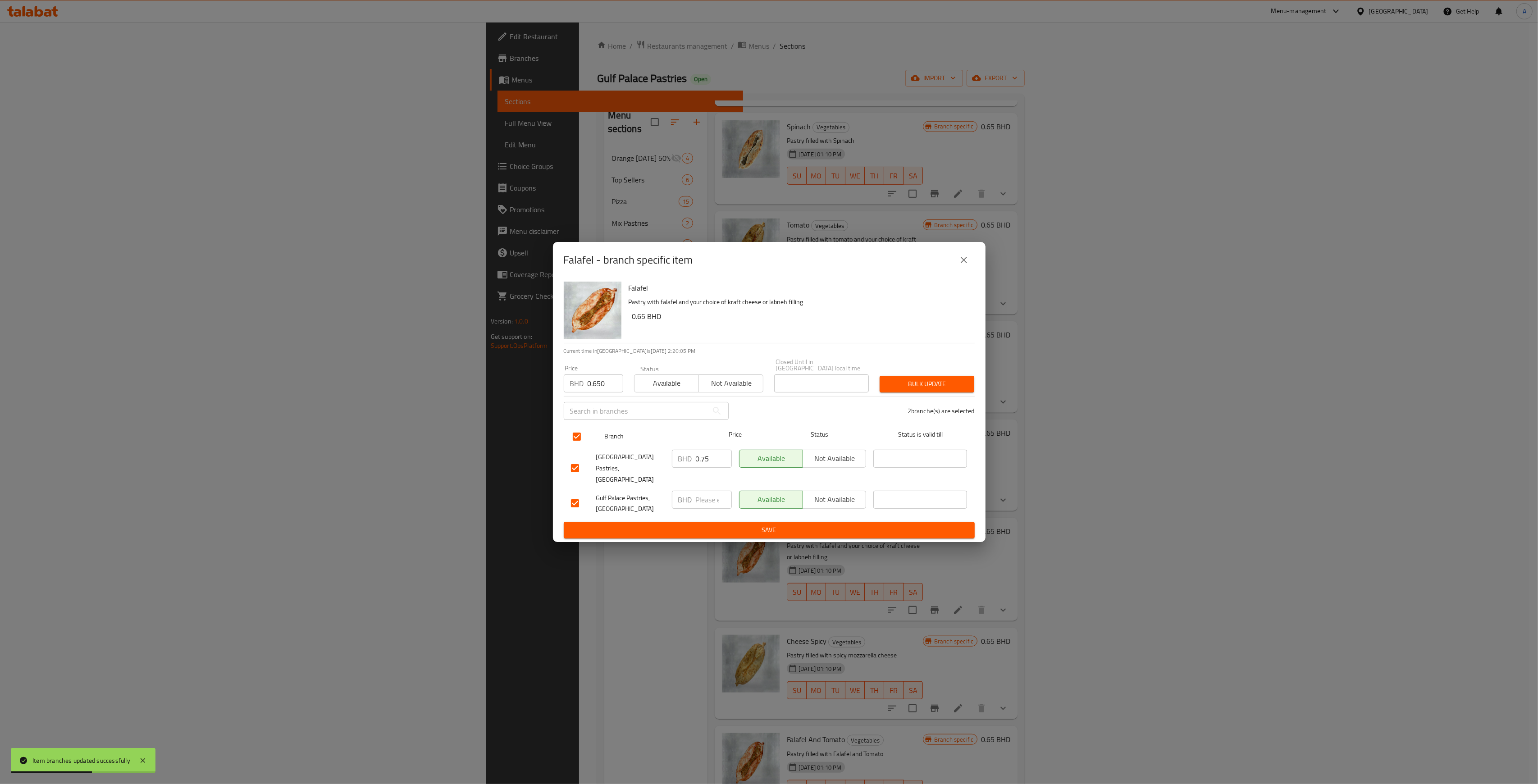
checkbox input "true"
click at [903, 388] on span "Bulk update" at bounding box center [927, 383] width 80 height 11
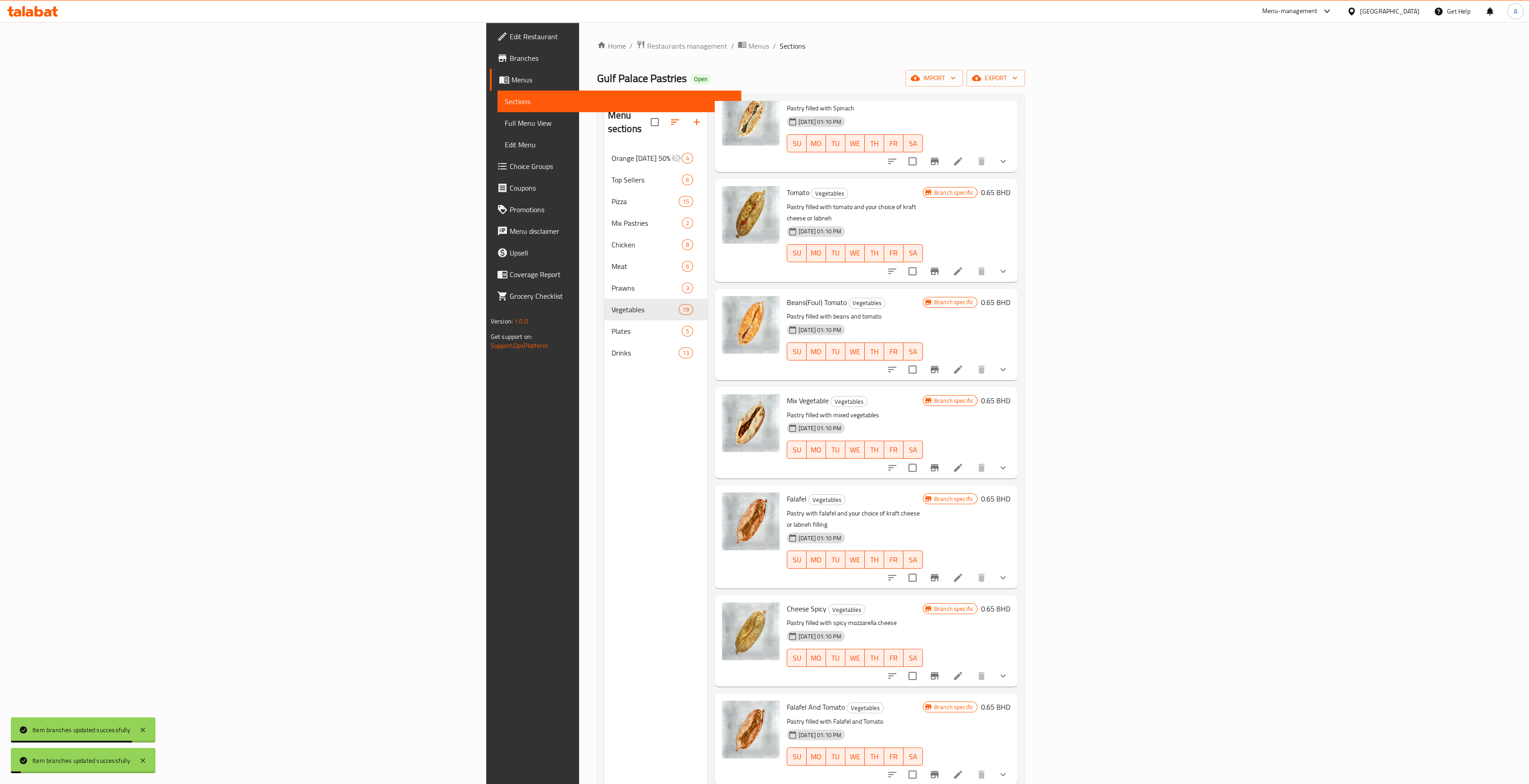
scroll to position [901, 0]
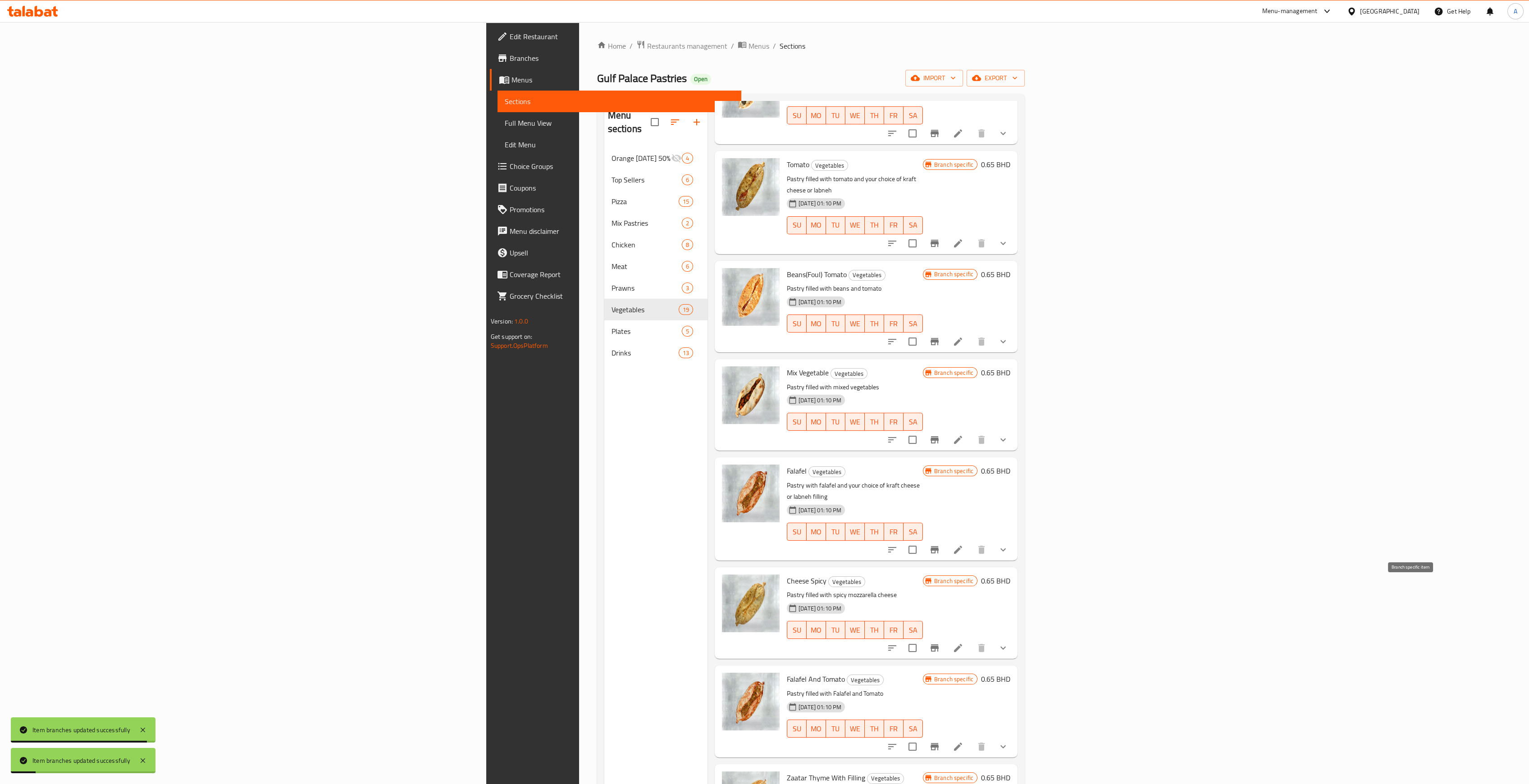
click at [940, 643] on icon "Branch-specific-item" at bounding box center [934, 648] width 11 height 11
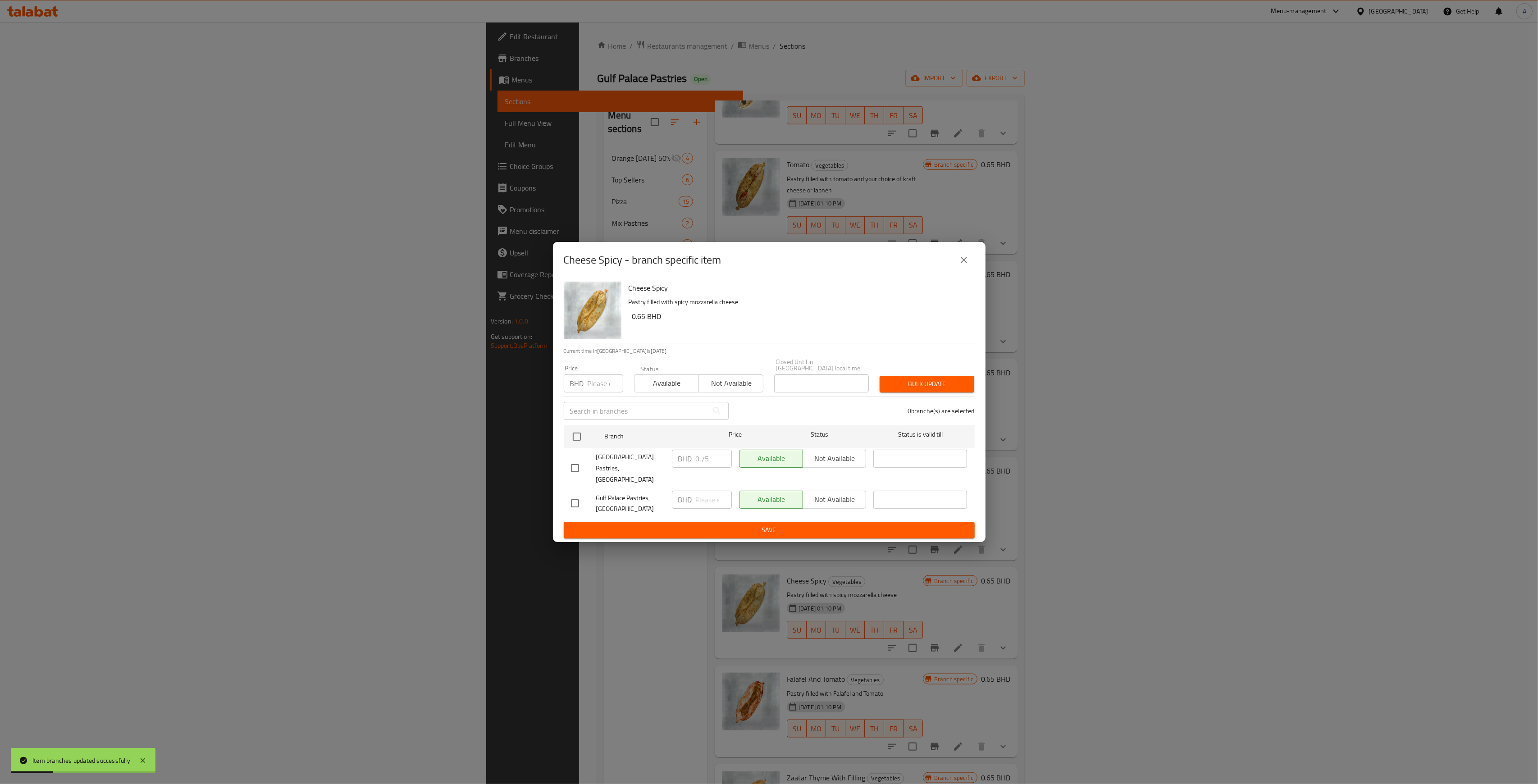
click at [595, 383] on input "number" at bounding box center [605, 383] width 36 height 18
type input "0.650"
click at [583, 446] on input "checkbox" at bounding box center [577, 437] width 19 height 19
checkbox input "true"
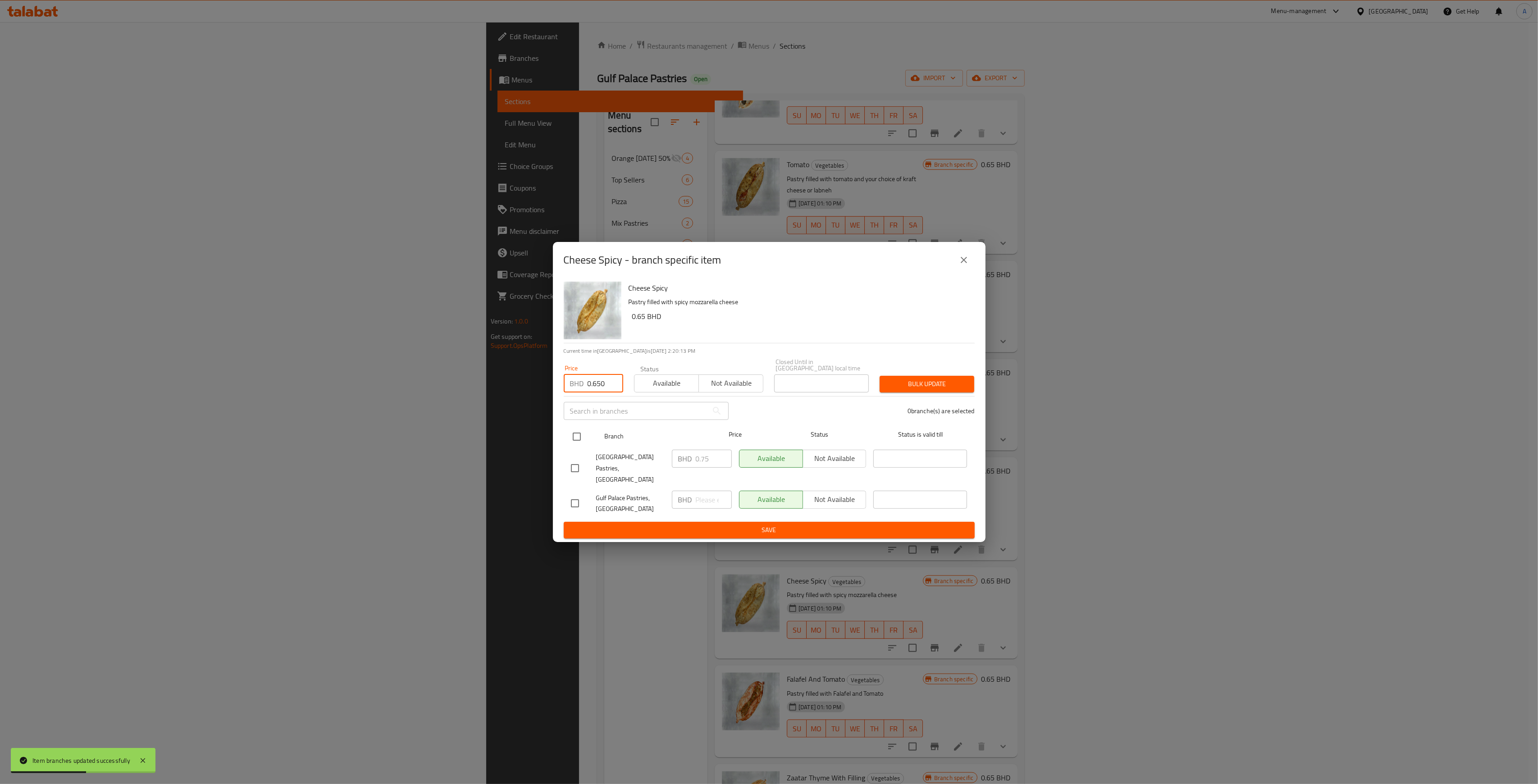
checkbox input "true"
click at [923, 388] on span "Bulk update" at bounding box center [927, 383] width 80 height 11
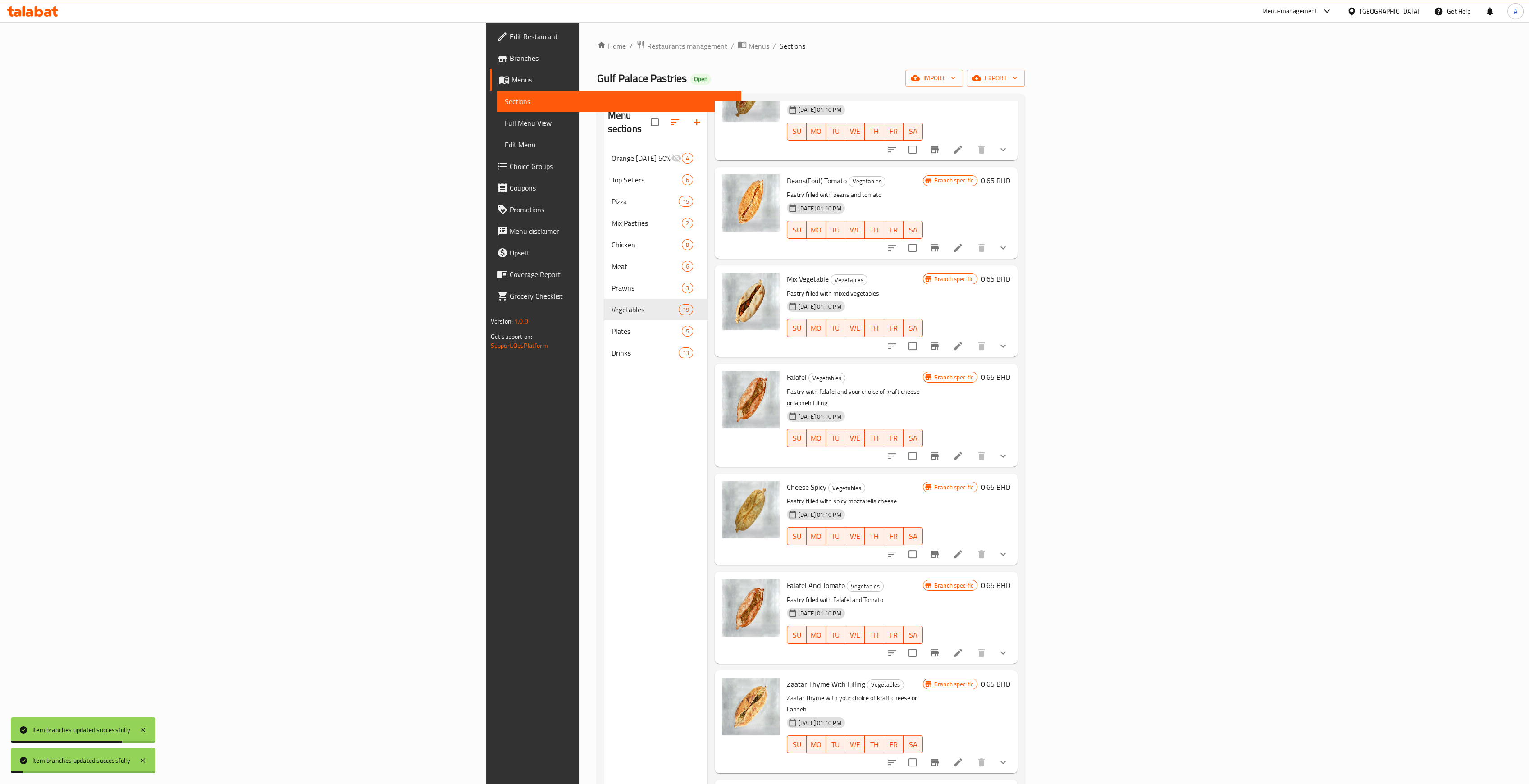
scroll to position [1021, 0]
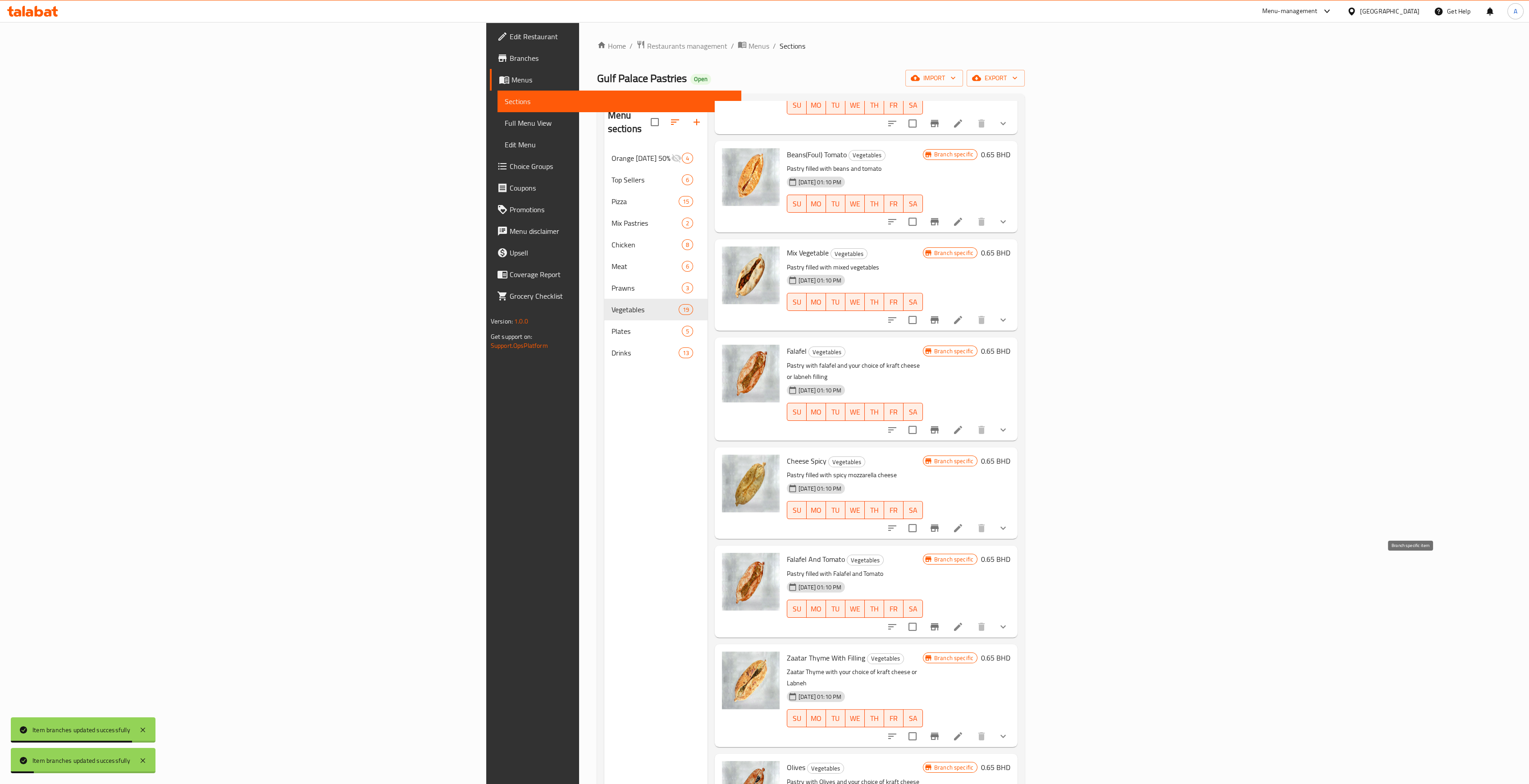
click at [945, 615] on button "Branch-specific-item" at bounding box center [934, 626] width 21 height 21
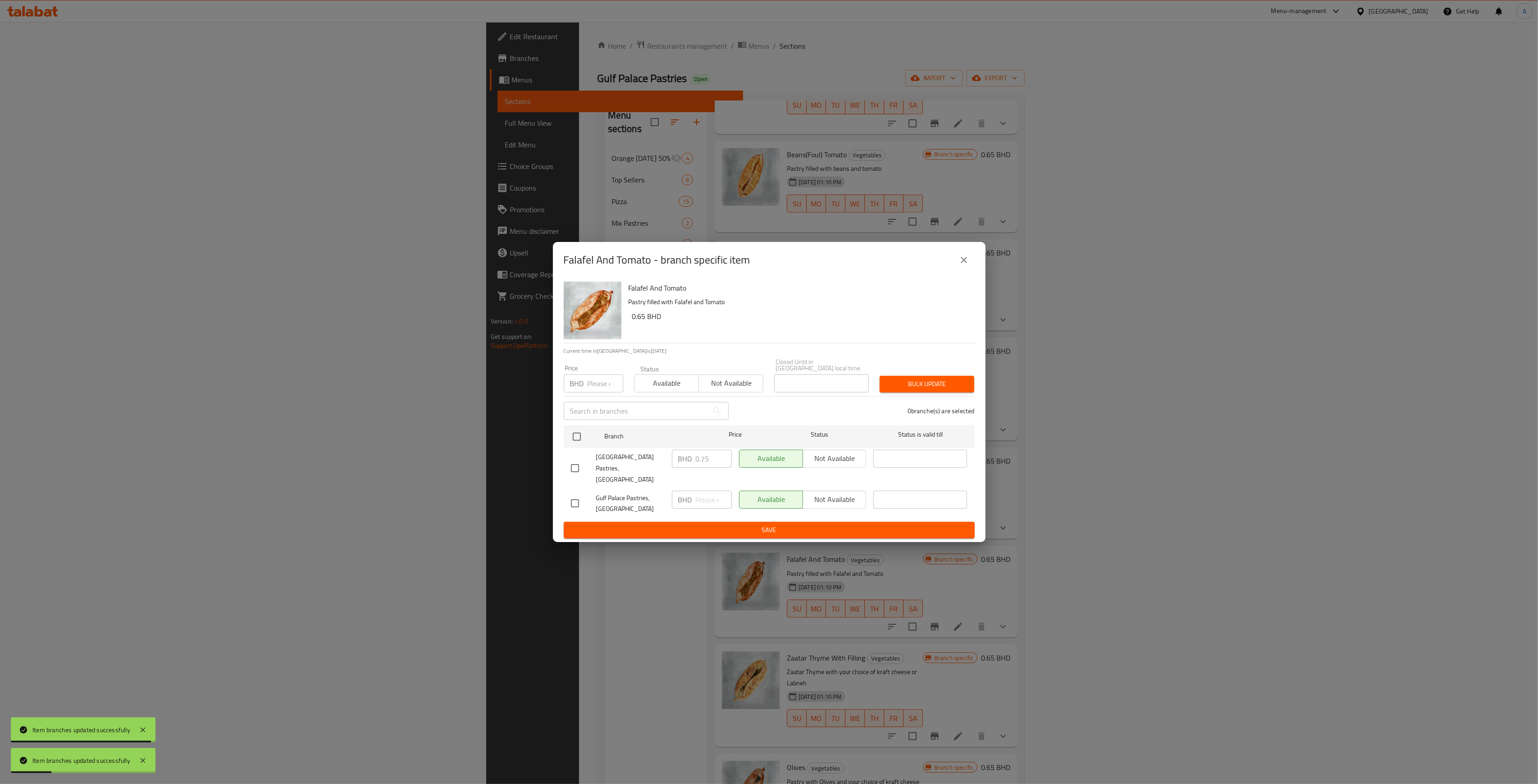
click at [598, 386] on input "number" at bounding box center [605, 383] width 36 height 18
type input "0.650"
click at [569, 438] on input "checkbox" at bounding box center [577, 437] width 19 height 19
checkbox input "true"
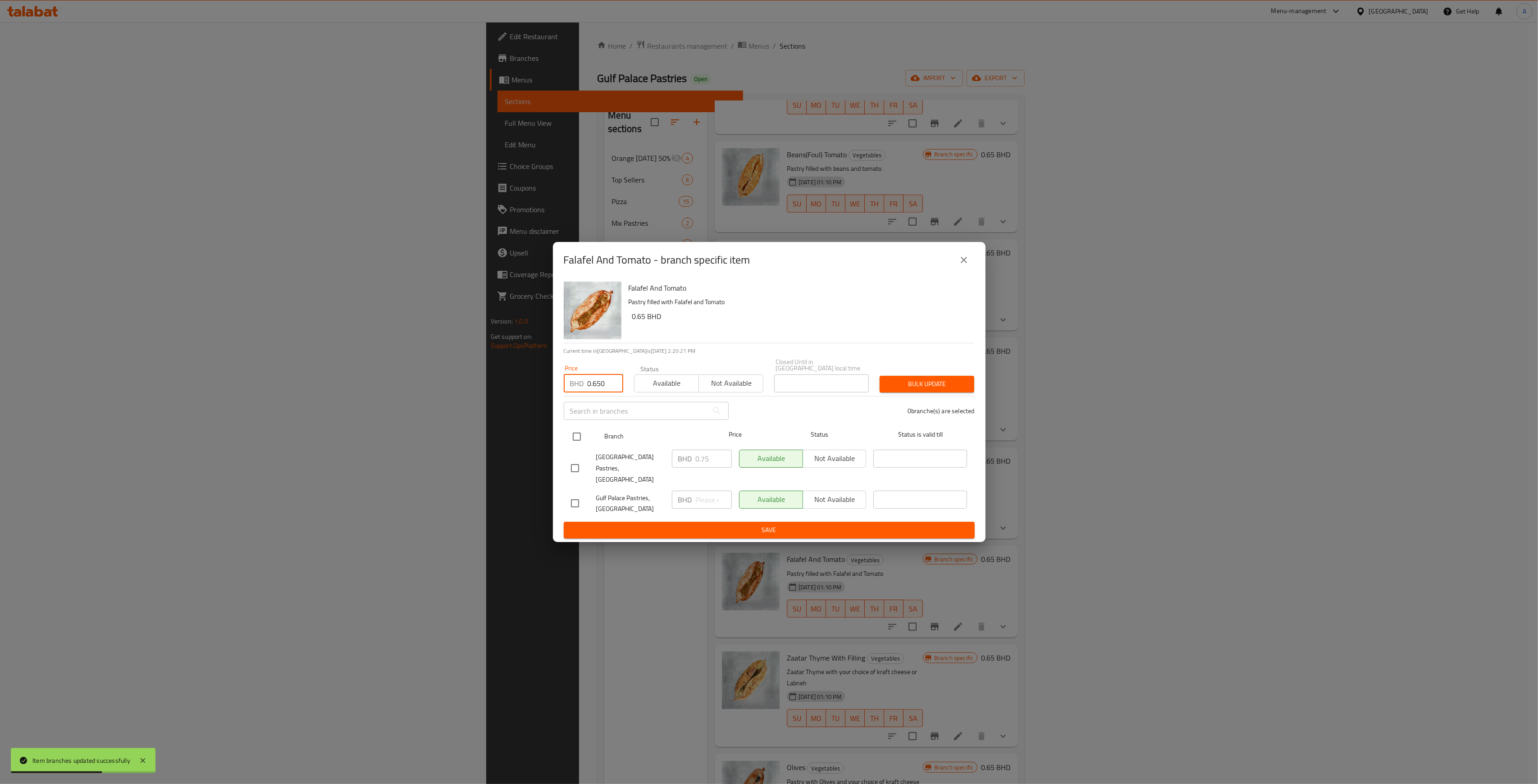
checkbox input "true"
click at [907, 387] on span "Bulk update" at bounding box center [927, 383] width 80 height 11
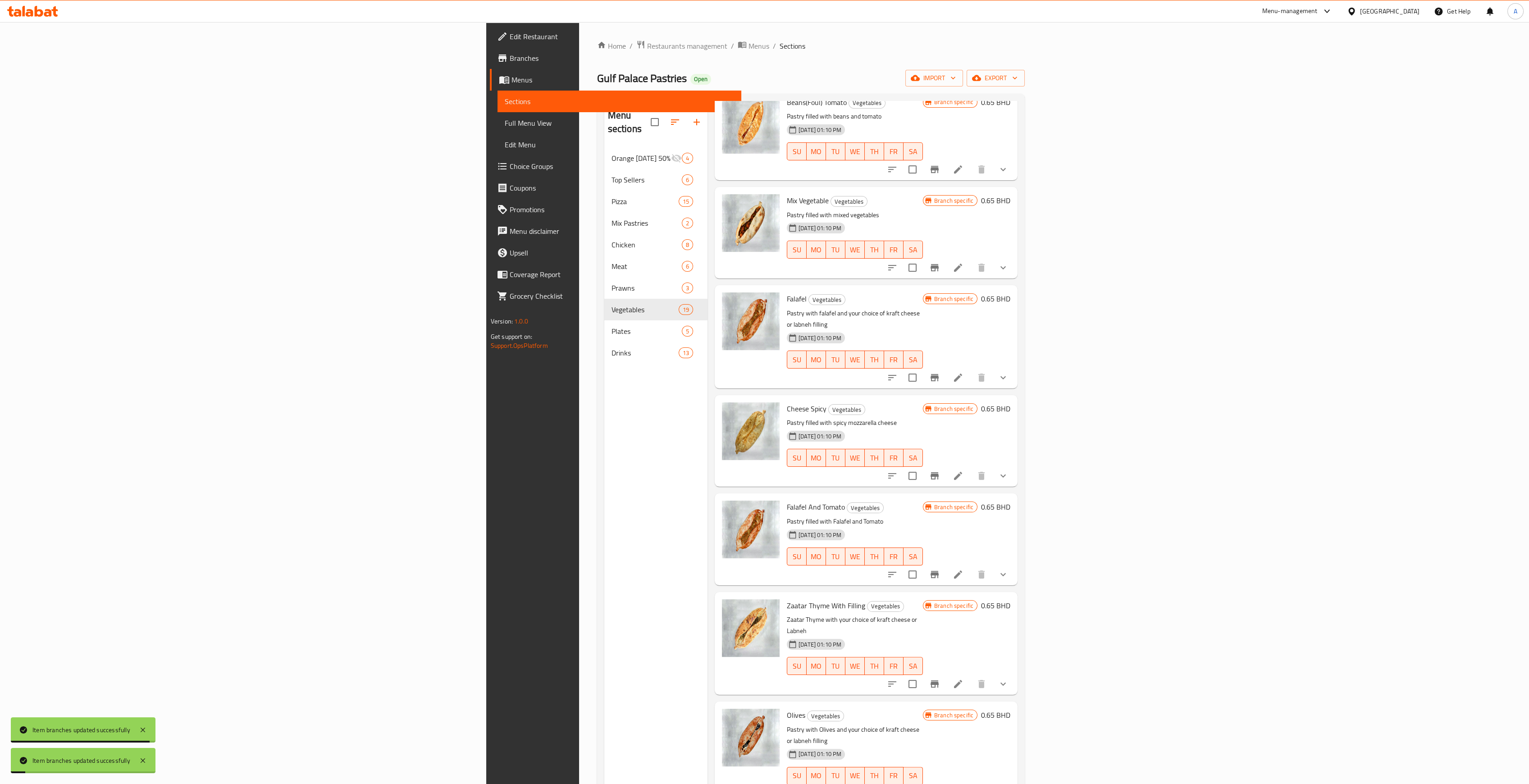
scroll to position [1108, 0]
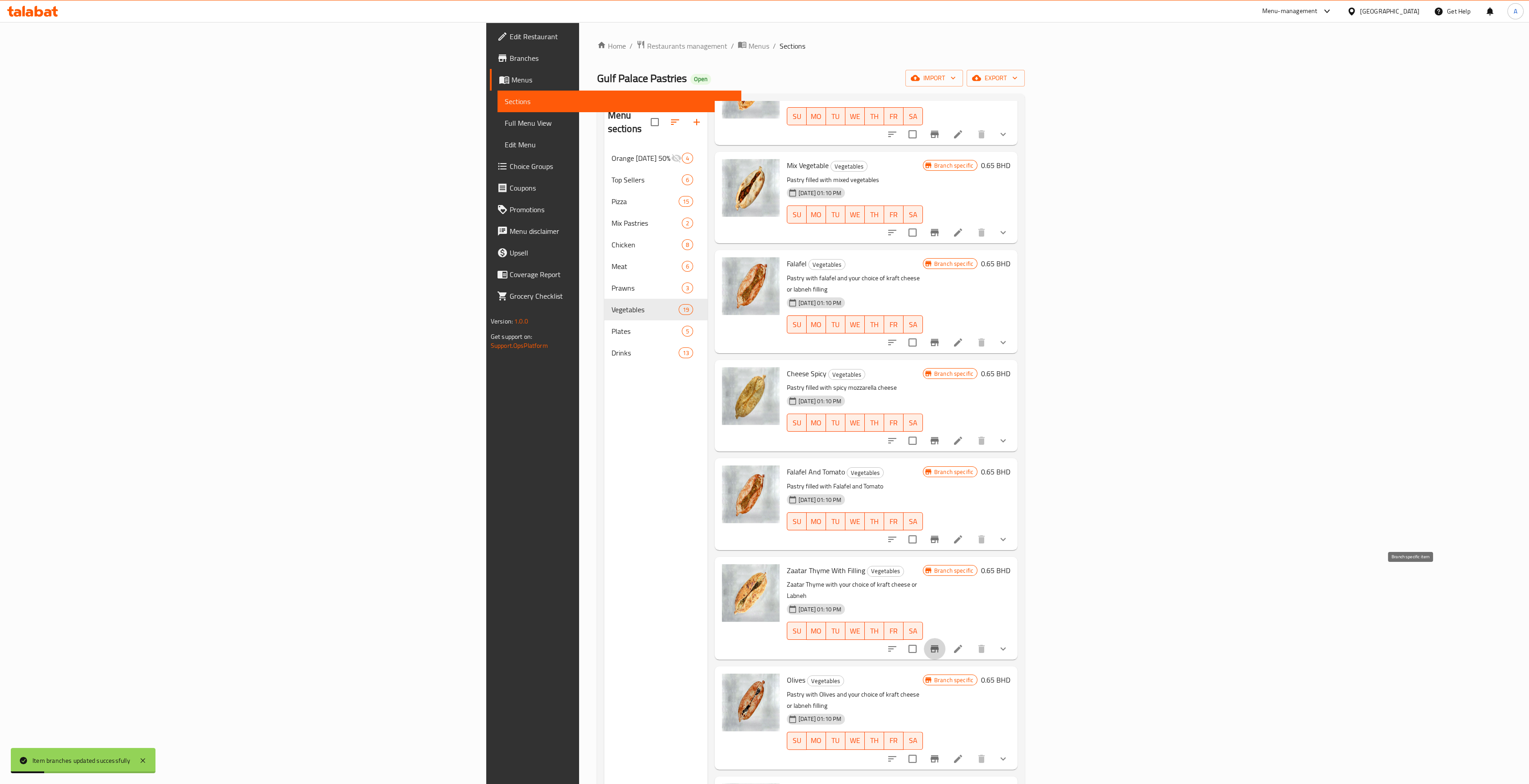
click at [940, 644] on icon "Branch-specific-item" at bounding box center [934, 649] width 11 height 11
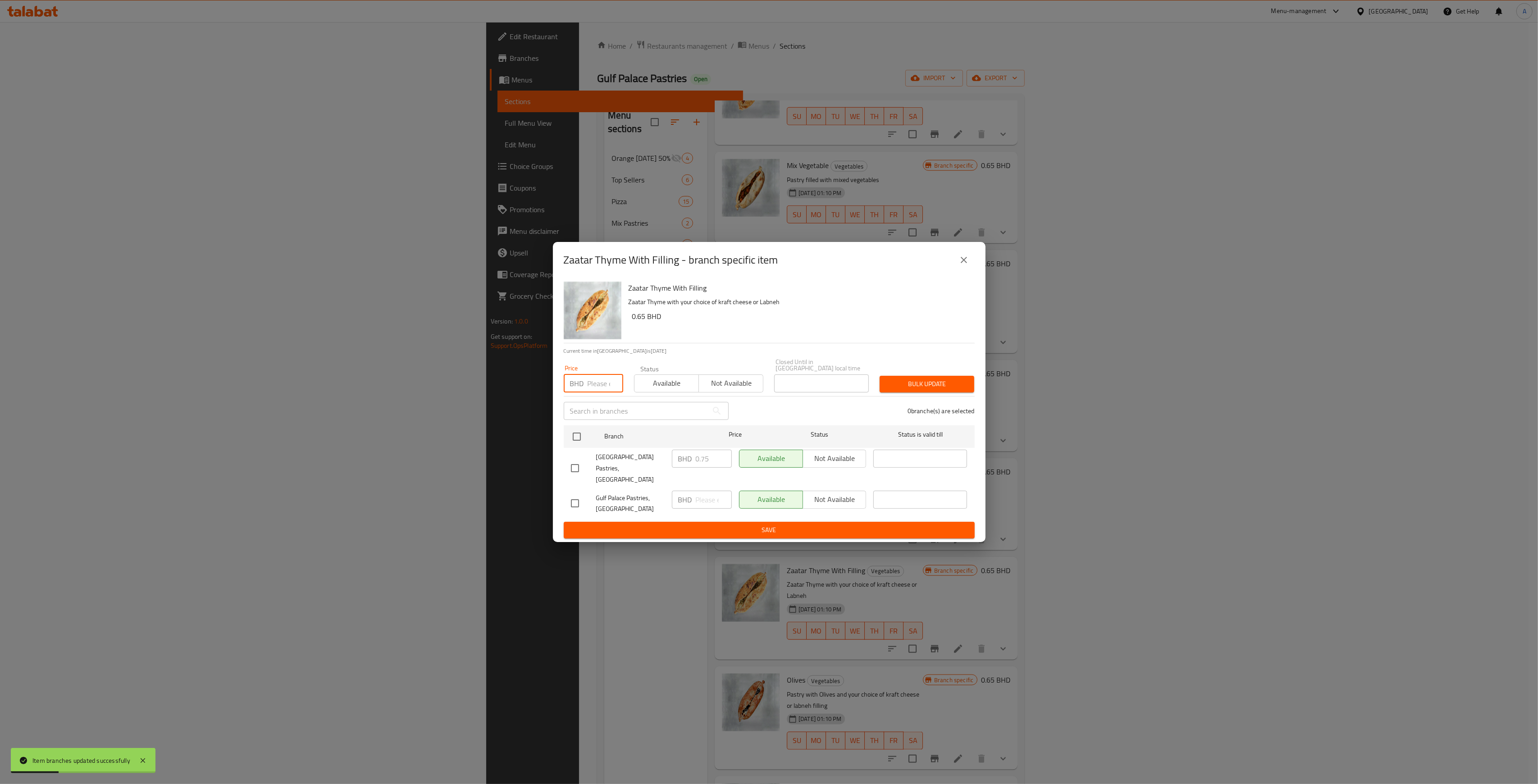
click at [593, 383] on input "number" at bounding box center [605, 383] width 36 height 18
type input "0.65"
click at [578, 438] on input "checkbox" at bounding box center [577, 437] width 19 height 19
checkbox input "true"
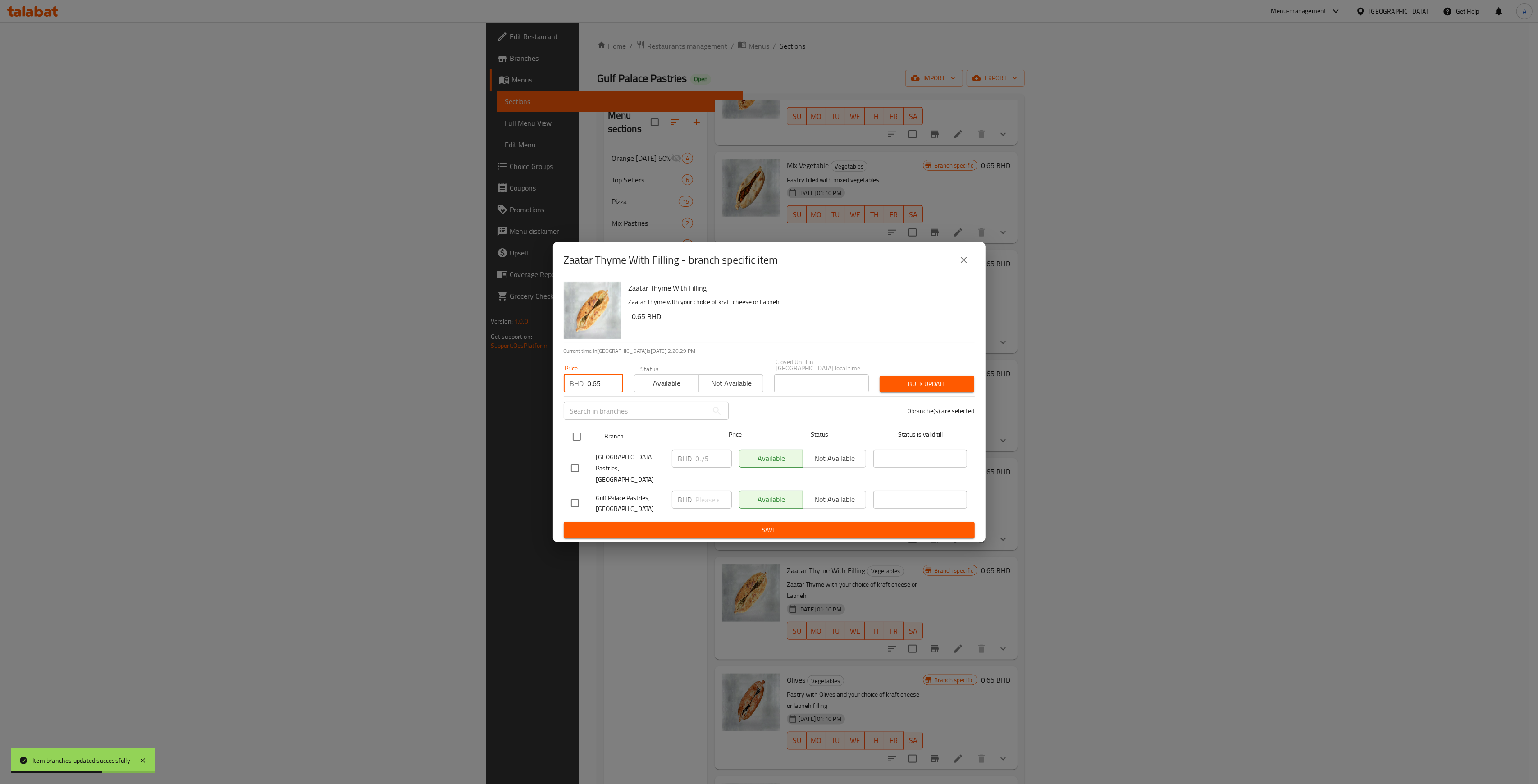
checkbox input "true"
click at [932, 384] on span "Bulk update" at bounding box center [927, 383] width 80 height 11
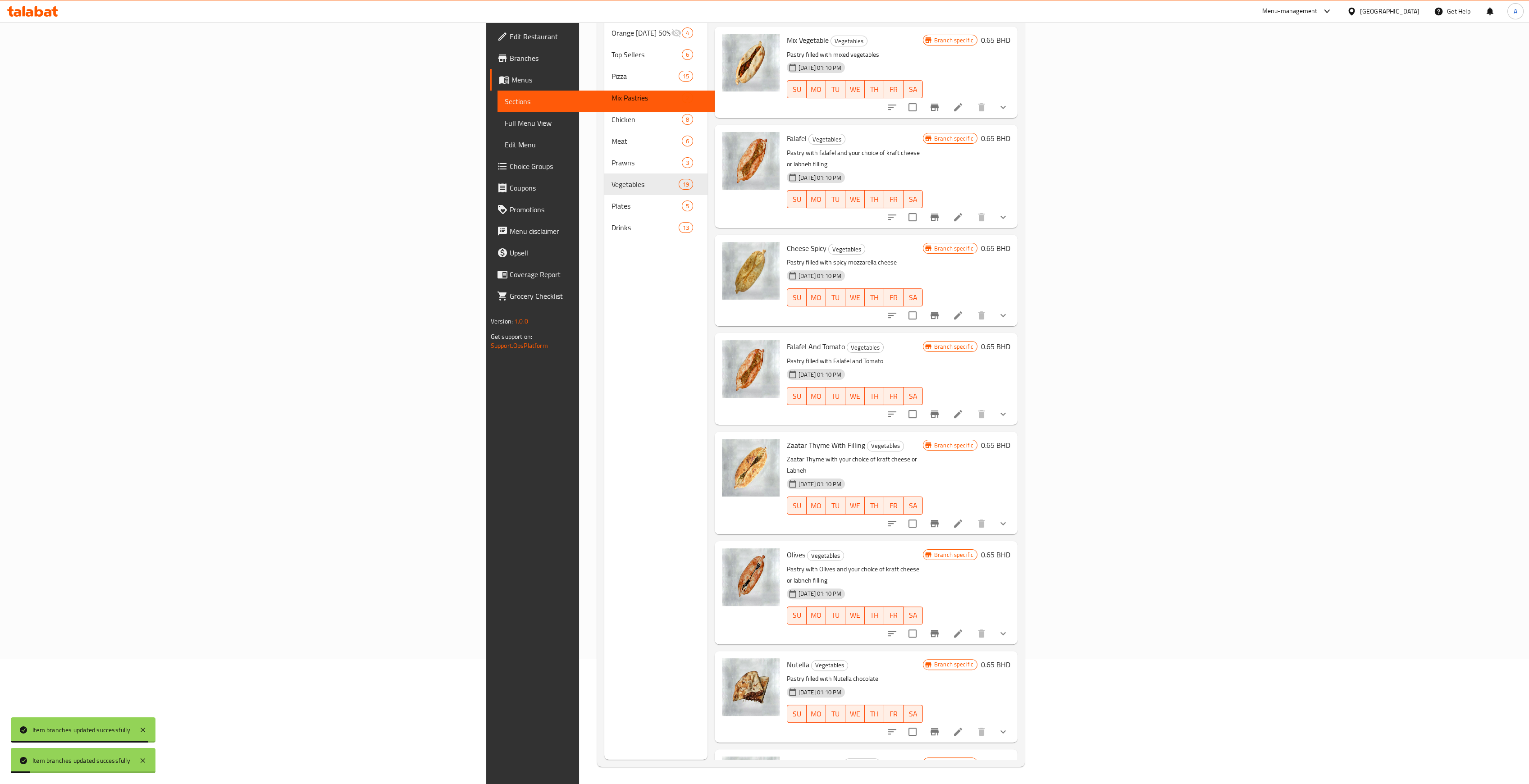
scroll to position [126, 0]
click at [938, 629] on icon "Branch-specific-item" at bounding box center [934, 633] width 8 height 7
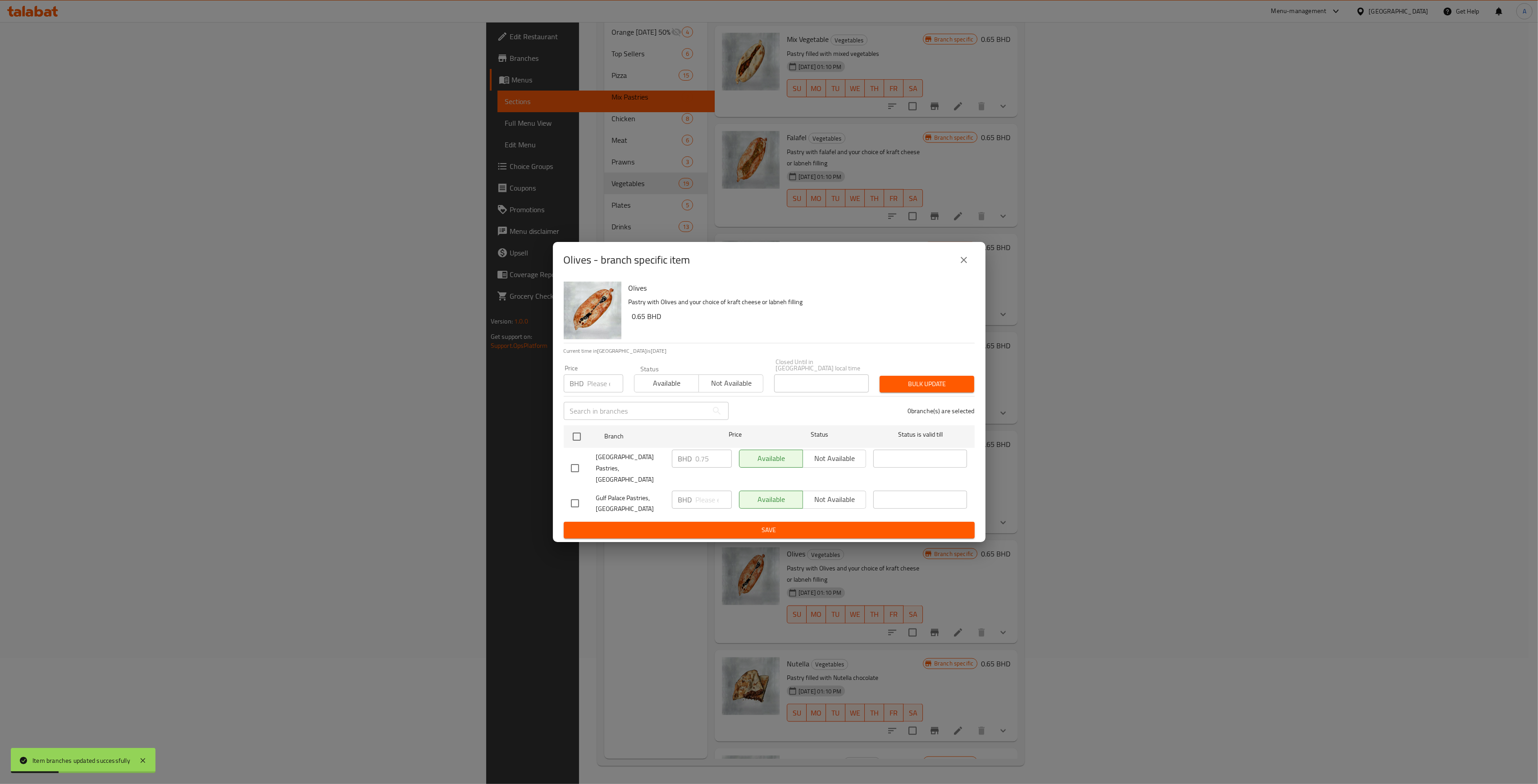
click at [604, 386] on input "number" at bounding box center [605, 383] width 36 height 18
type input "0.650"
click at [587, 436] on div at bounding box center [584, 437] width 33 height 27
click at [573, 436] on input "checkbox" at bounding box center [577, 437] width 19 height 19
checkbox input "true"
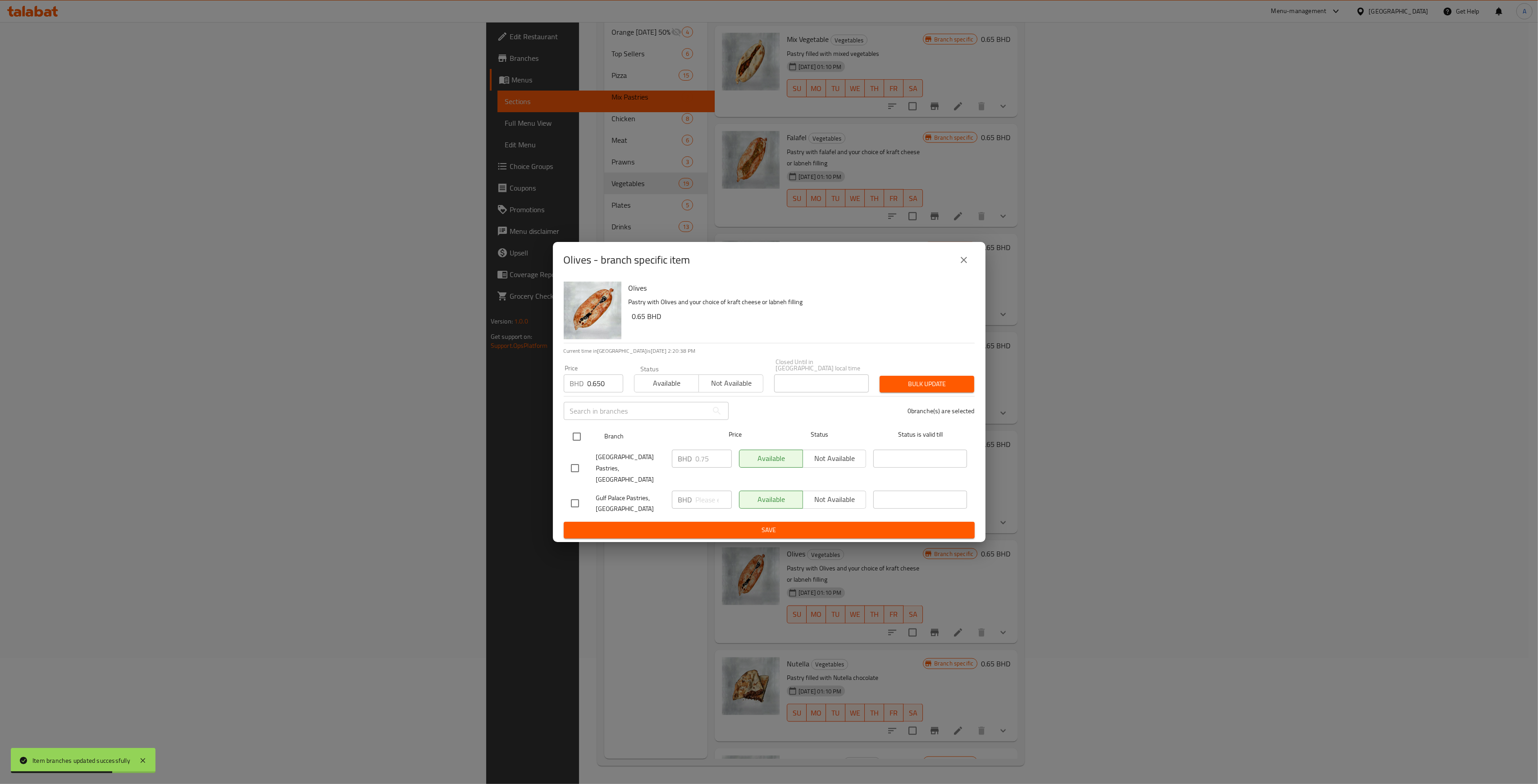
checkbox input "true"
click at [914, 389] on span "Bulk update" at bounding box center [927, 383] width 80 height 11
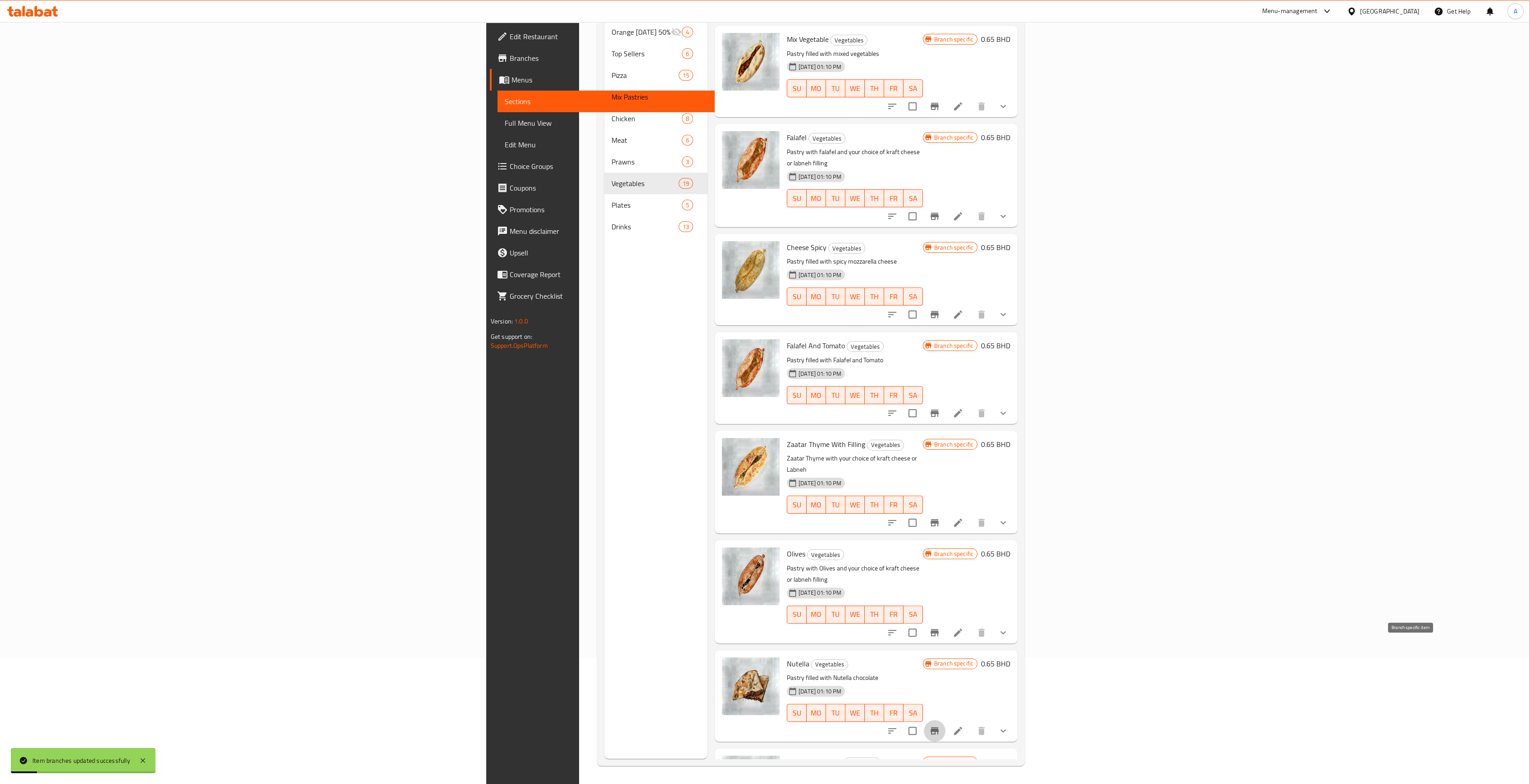
click at [940, 725] on icon "Branch-specific-item" at bounding box center [934, 730] width 11 height 11
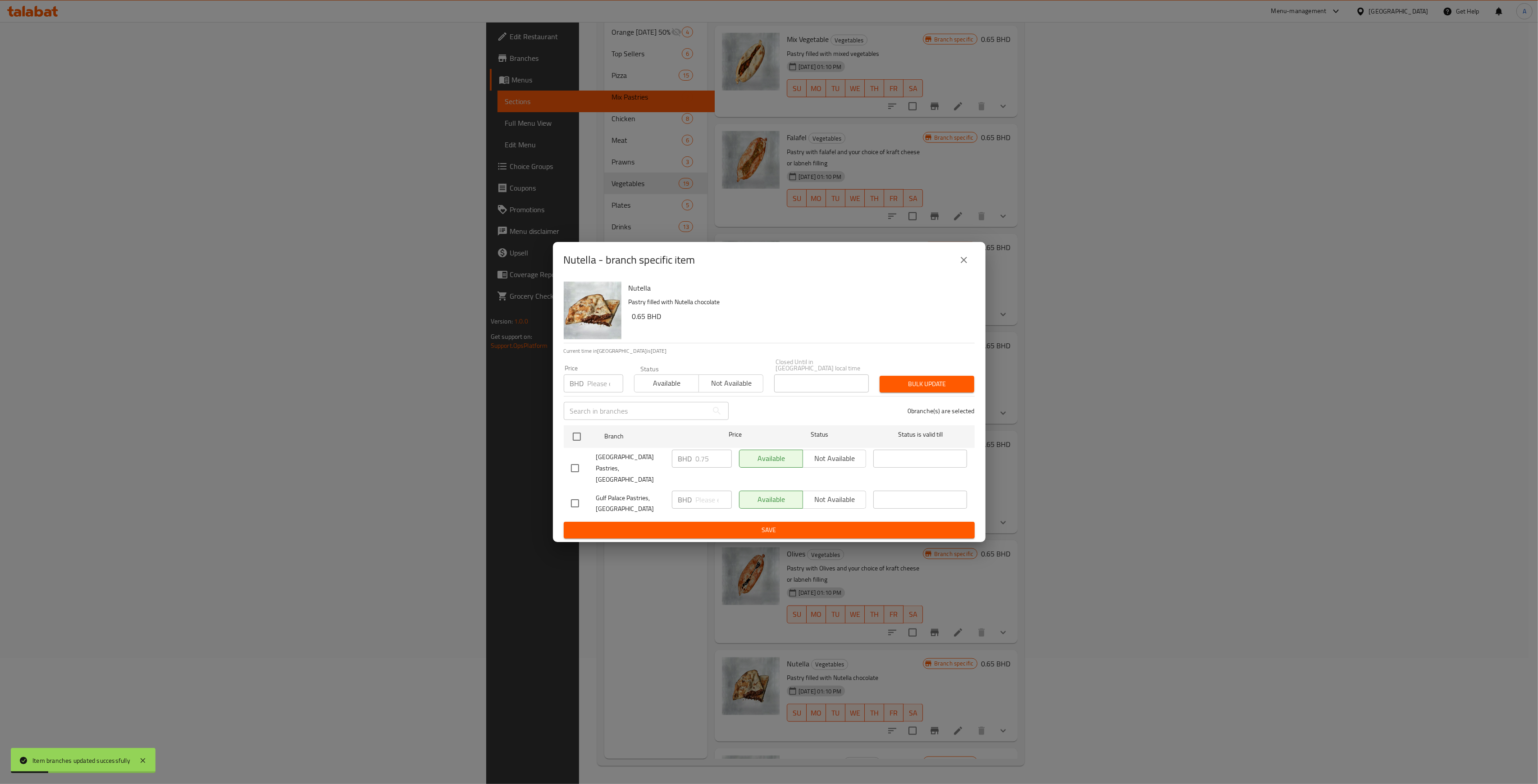
click at [595, 387] on input "number" at bounding box center [605, 383] width 36 height 18
type input "0.650"
click at [572, 452] on div "[GEOGRAPHIC_DATA] Pastries, [GEOGRAPHIC_DATA]" at bounding box center [618, 468] width 101 height 45
click at [583, 431] on input "checkbox" at bounding box center [577, 437] width 19 height 19
checkbox input "true"
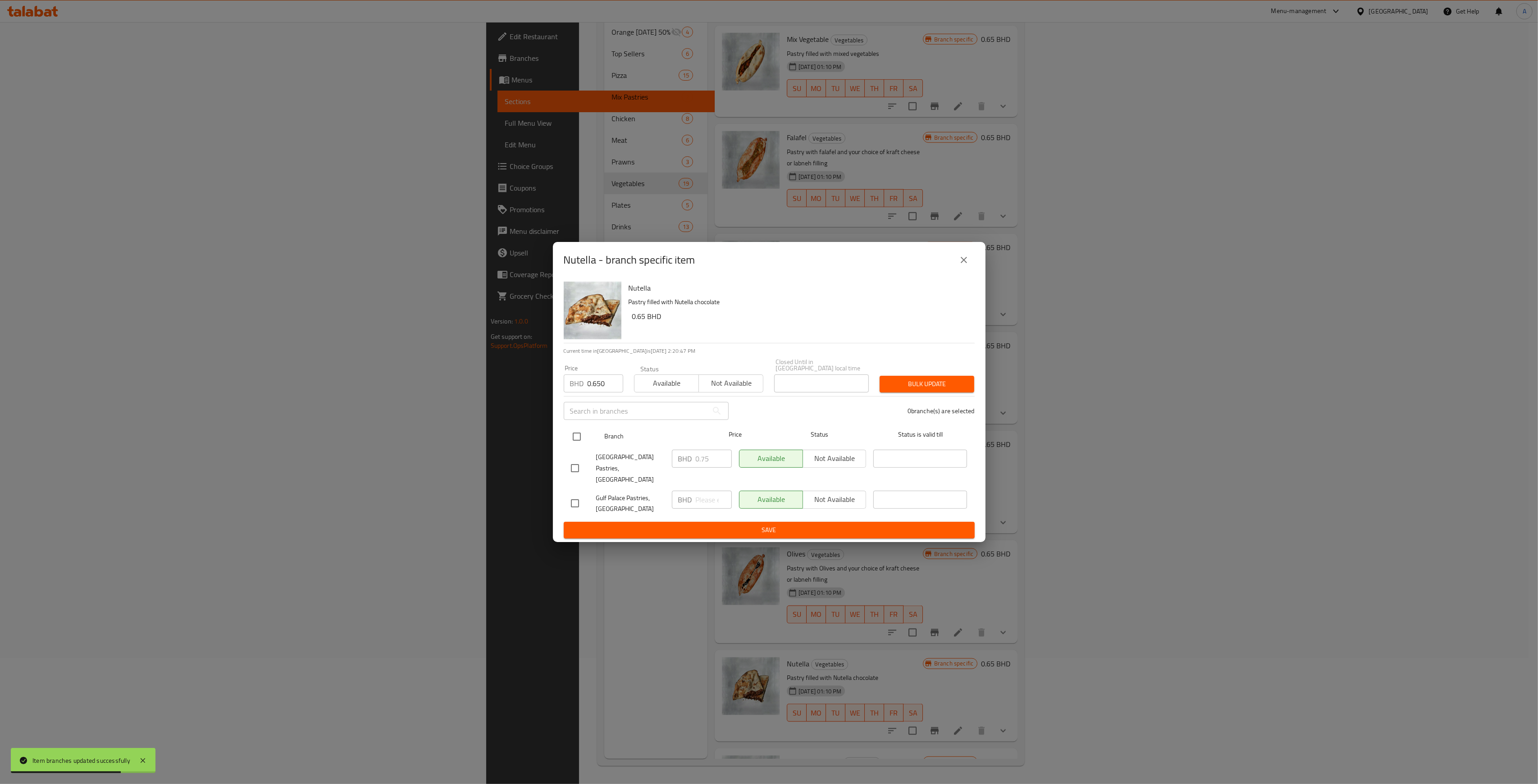
checkbox input "true"
click at [927, 388] on span "Bulk update" at bounding box center [927, 383] width 80 height 11
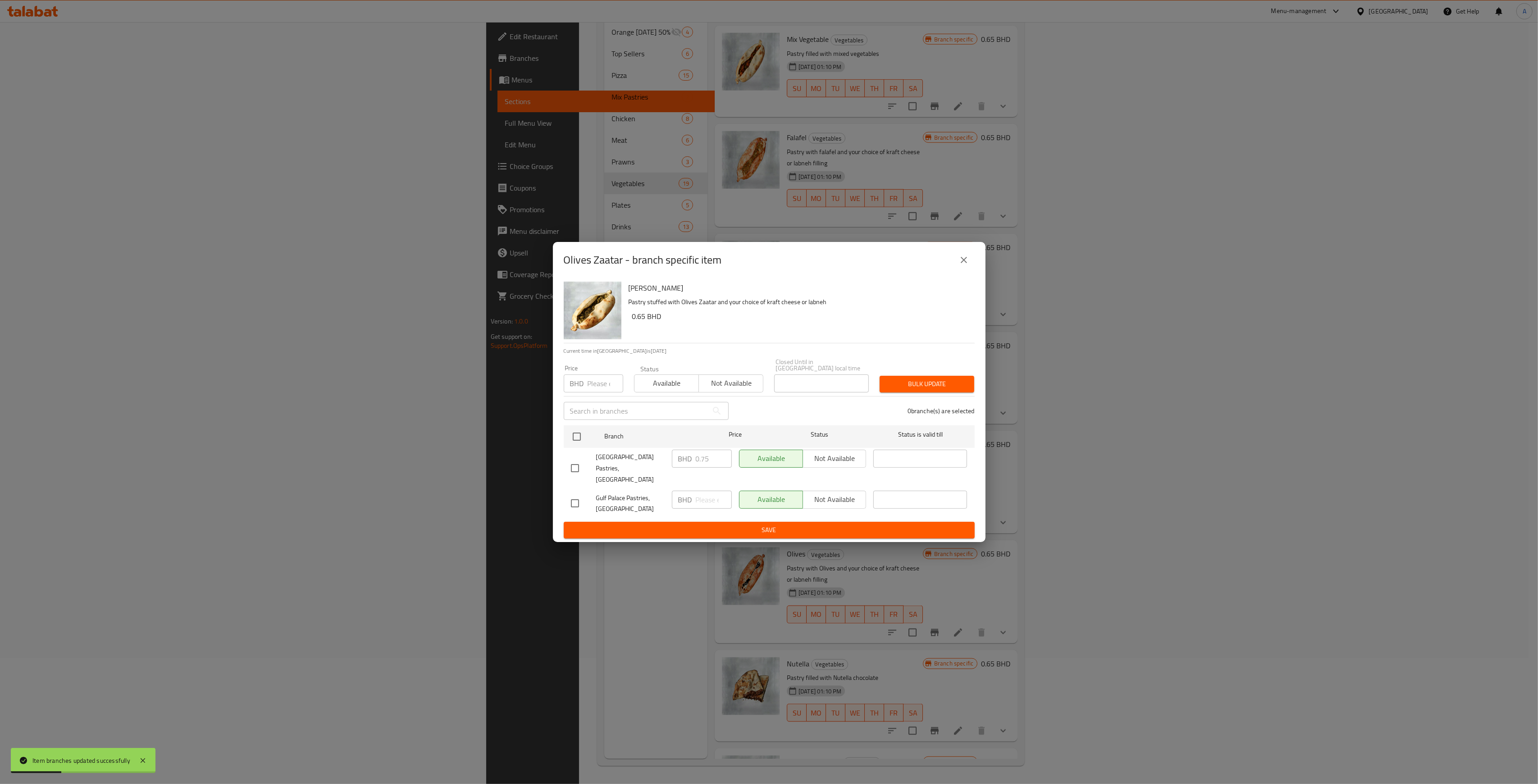
click at [585, 384] on div "BHD Price" at bounding box center [593, 383] width 59 height 18
type input "0.650"
click at [573, 446] on input "checkbox" at bounding box center [577, 437] width 19 height 19
checkbox input "true"
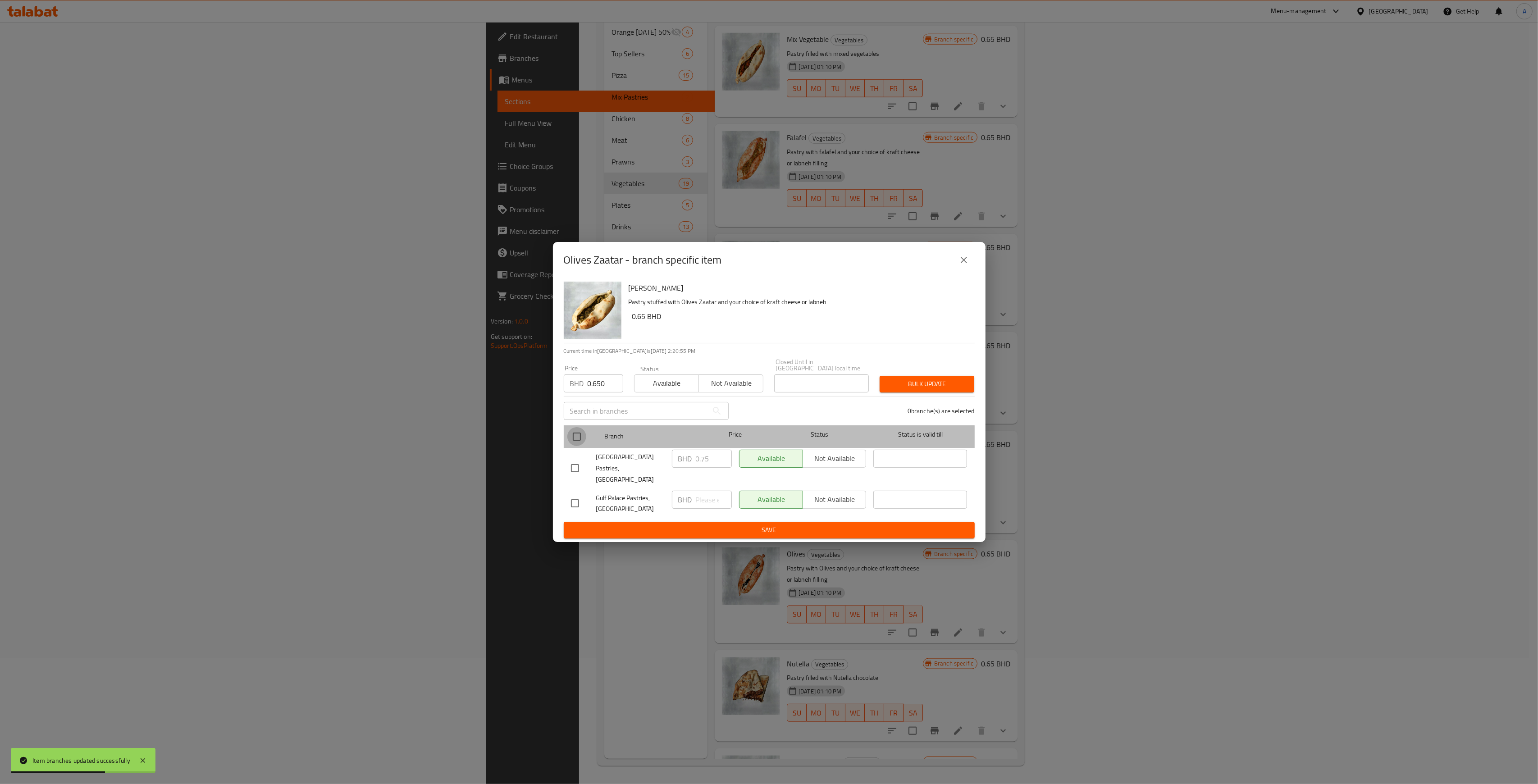
checkbox input "true"
click at [892, 395] on div "Bulk update" at bounding box center [927, 384] width 105 height 27
click at [932, 389] on span "Bulk update" at bounding box center [927, 383] width 80 height 11
